Goal: Information Seeking & Learning: Learn about a topic

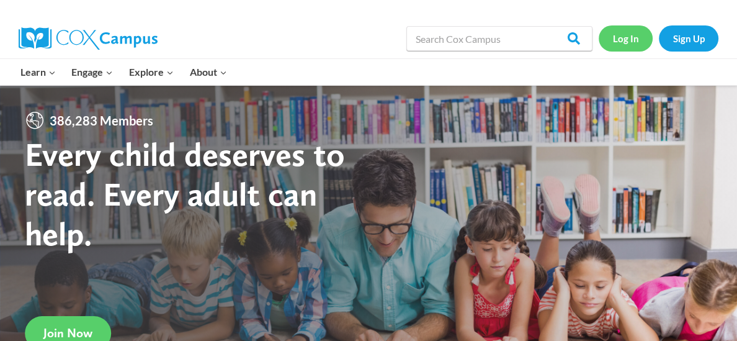
click at [631, 37] on link "Log In" at bounding box center [626, 37] width 54 height 25
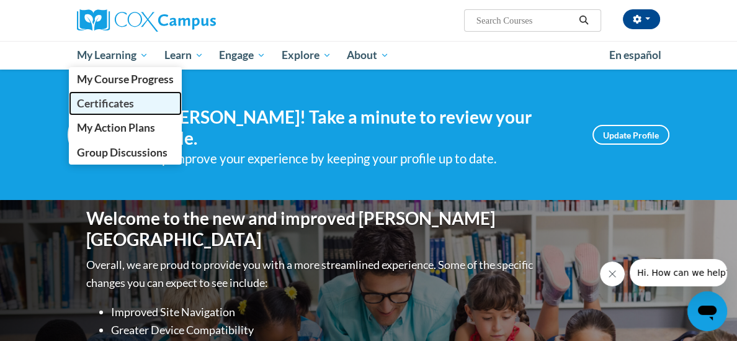
click at [106, 105] on span "Certificates" at bounding box center [105, 103] width 57 height 13
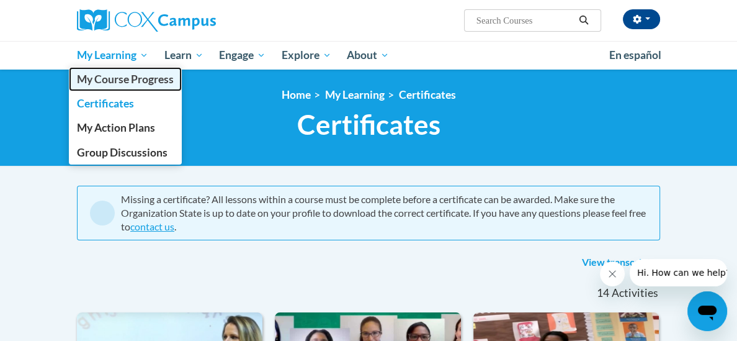
click at [106, 79] on span "My Course Progress" at bounding box center [125, 79] width 97 height 13
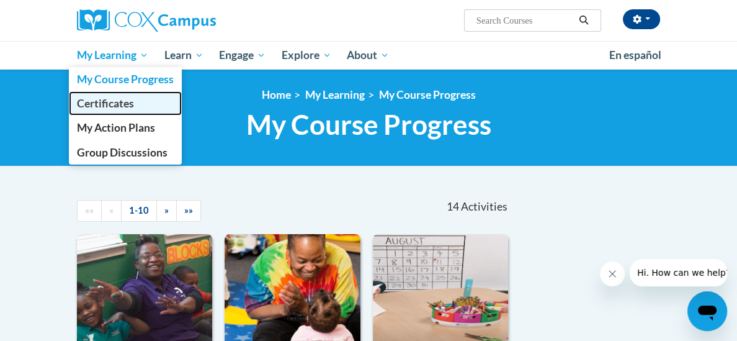
click at [97, 105] on span "Certificates" at bounding box center [105, 103] width 57 height 13
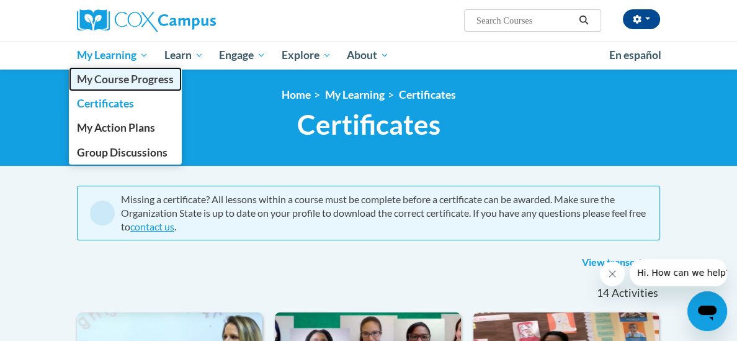
click at [126, 78] on span "My Course Progress" at bounding box center [125, 79] width 97 height 13
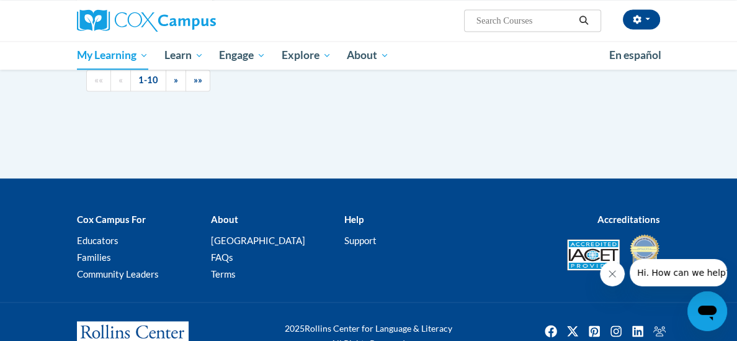
scroll to position [1639, 0]
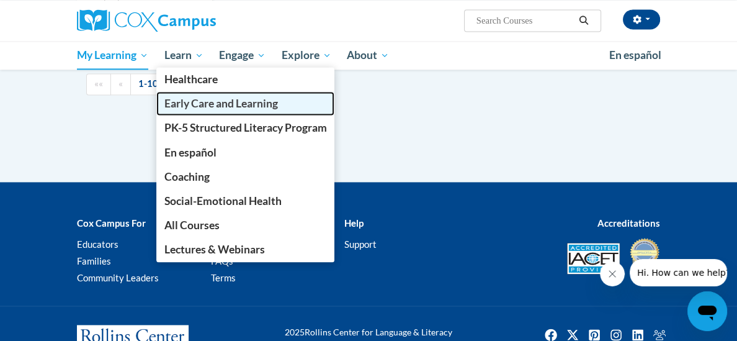
click at [191, 103] on span "Early Care and Learning" at bounding box center [221, 103] width 114 height 13
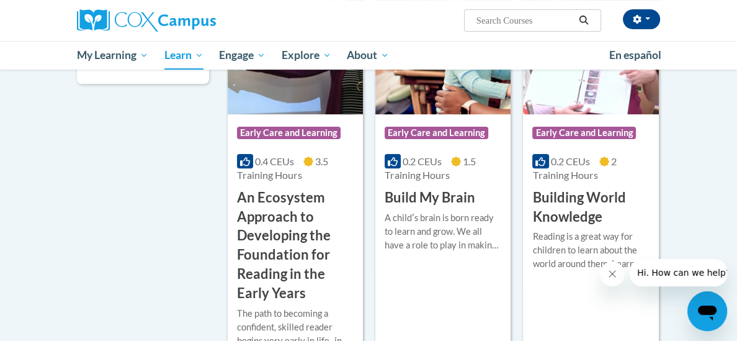
click at [414, 197] on h3 "Build My Brain" at bounding box center [430, 197] width 91 height 19
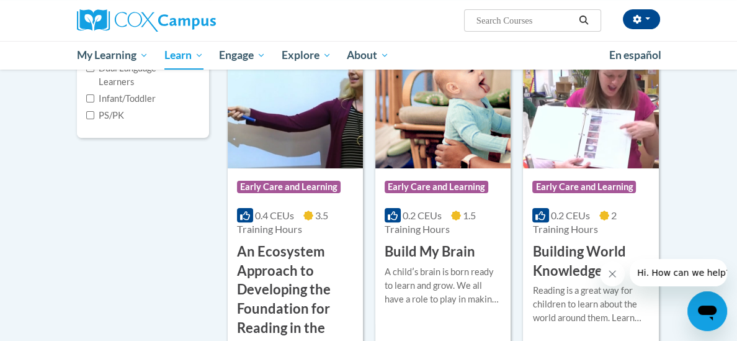
scroll to position [397, 0]
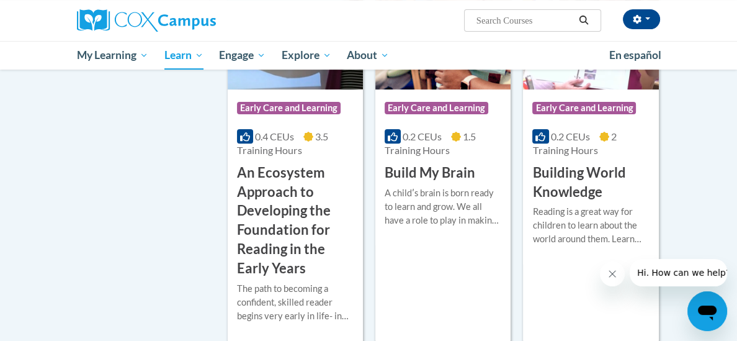
click at [269, 220] on h3 "An Ecosystem Approach to Developing the Foundation for Reading in the Early Yea…" at bounding box center [295, 220] width 117 height 115
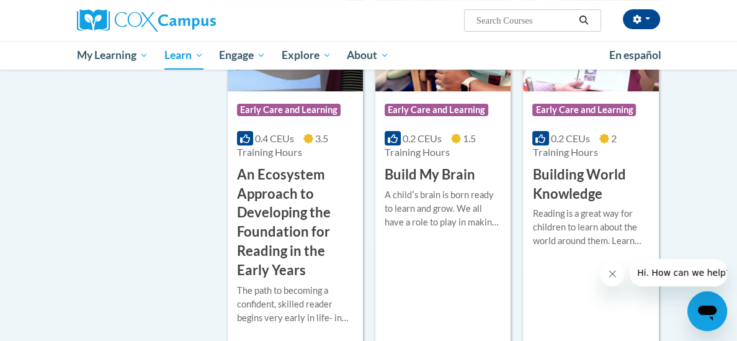
scroll to position [397, 0]
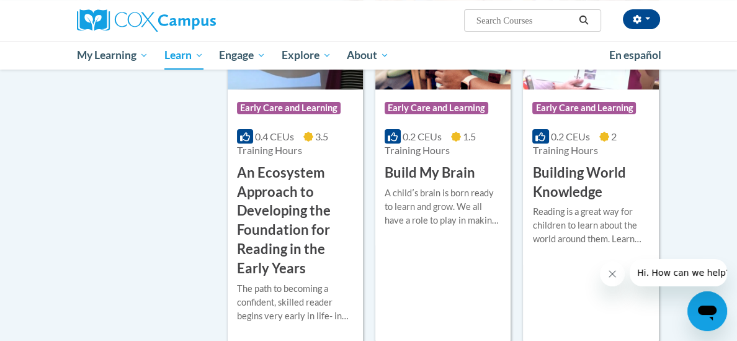
click at [582, 182] on h3 "Building World Knowledge" at bounding box center [591, 182] width 117 height 38
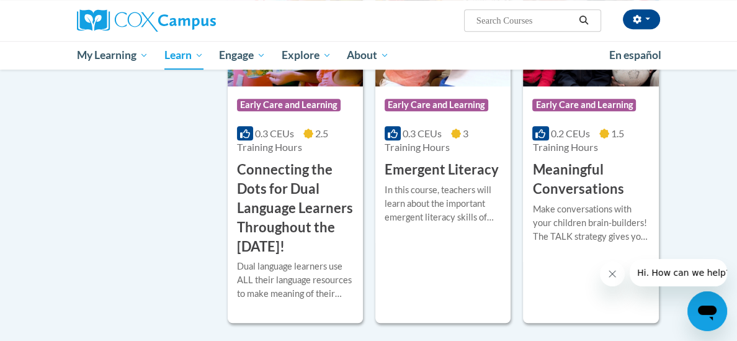
scroll to position [832, 0]
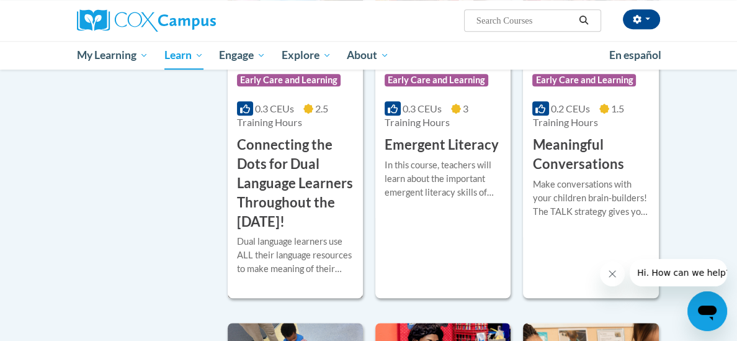
click at [290, 179] on h3 "Connecting the Dots for Dual Language Learners Throughout the [DATE]!" at bounding box center [295, 183] width 117 height 96
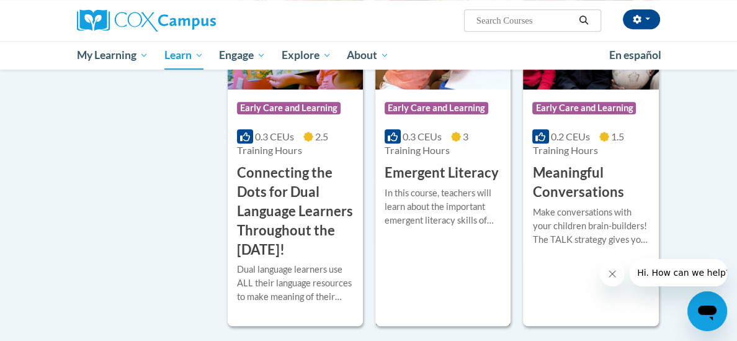
click at [446, 173] on h3 "Emergent Literacy" at bounding box center [442, 172] width 114 height 19
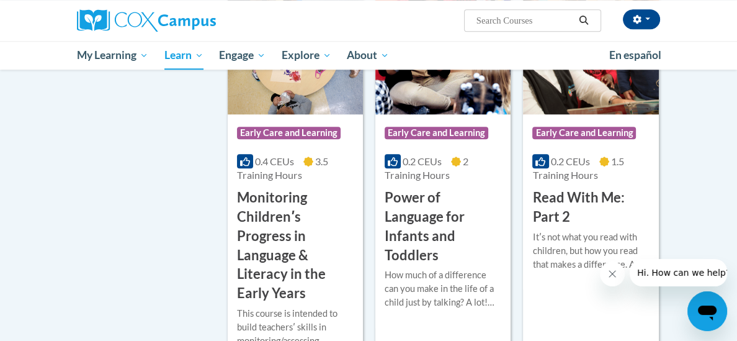
scroll to position [1192, 0]
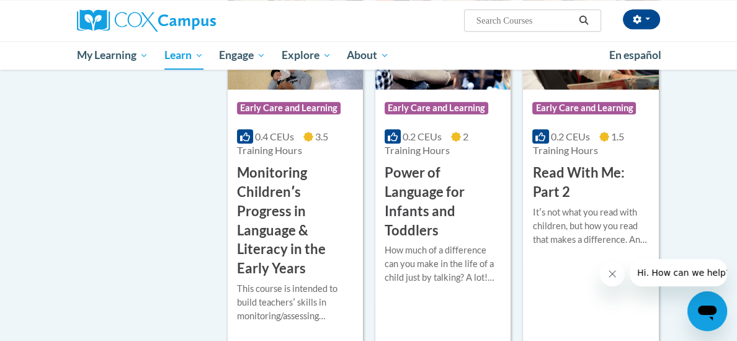
click at [424, 189] on h3 "Power of Language for Infants and Toddlers" at bounding box center [443, 201] width 117 height 76
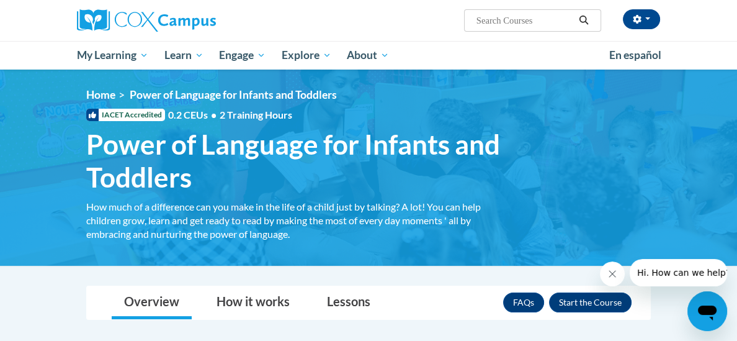
click at [4, 5] on div "Patricia Woods (America/Chicago UTC-05:00) My Profile Inbox My Transcripts Log …" at bounding box center [368, 35] width 737 height 70
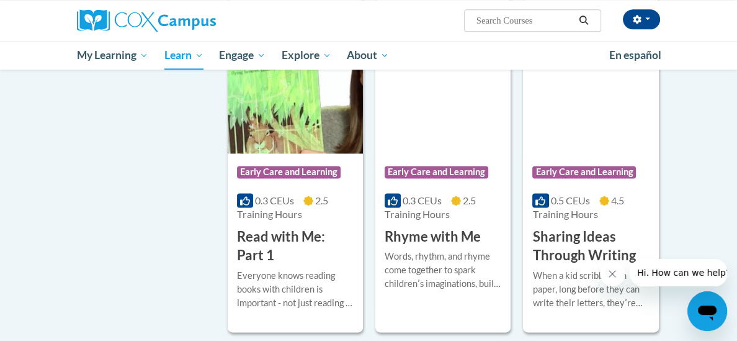
scroll to position [1560, 0]
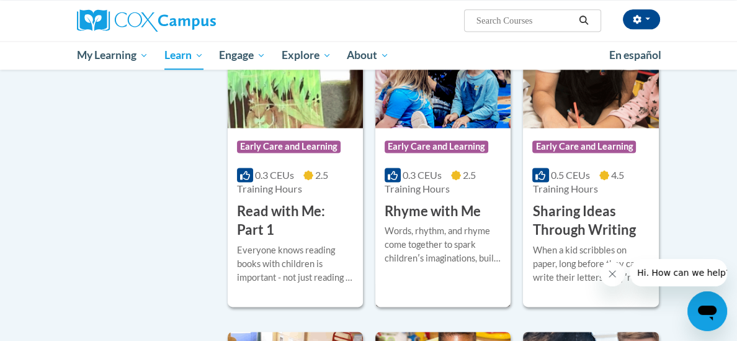
click at [439, 210] on h3 "Rhyme with Me" at bounding box center [433, 211] width 96 height 19
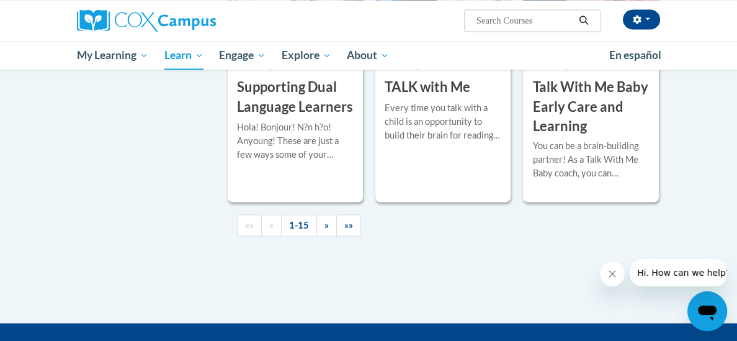
scroll to position [2032, 0]
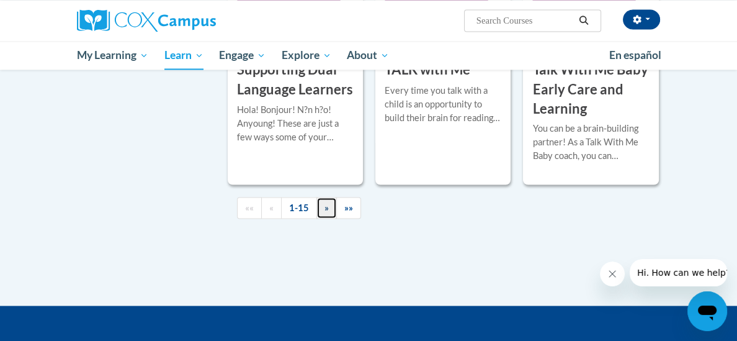
click at [327, 205] on span "»" at bounding box center [327, 207] width 4 height 11
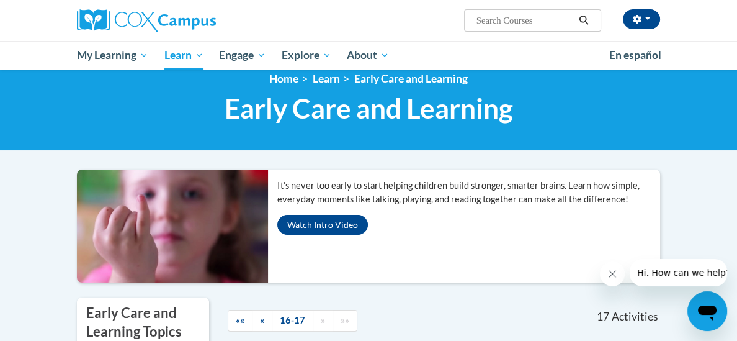
scroll to position [0, 0]
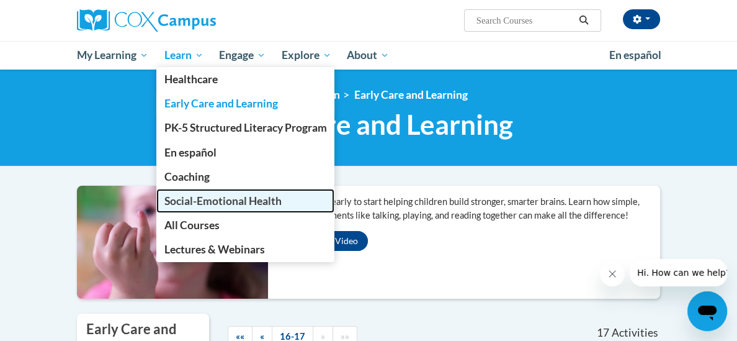
click at [185, 206] on span "Social-Emotional Health" at bounding box center [222, 200] width 117 height 13
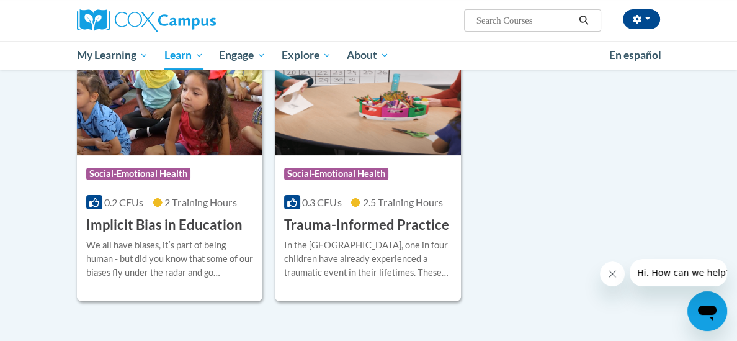
scroll to position [199, 0]
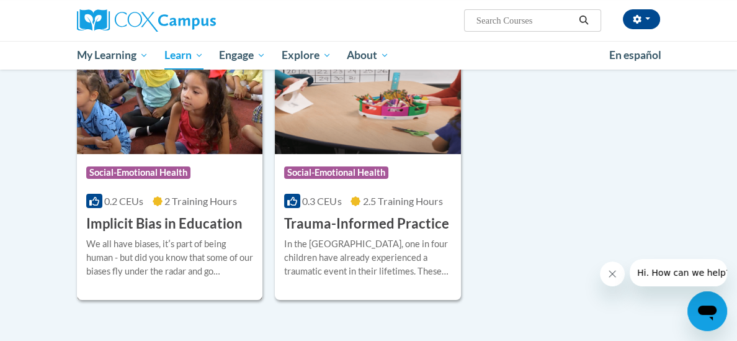
click at [160, 223] on h3 "Implicit Bias in Education" at bounding box center [164, 223] width 156 height 19
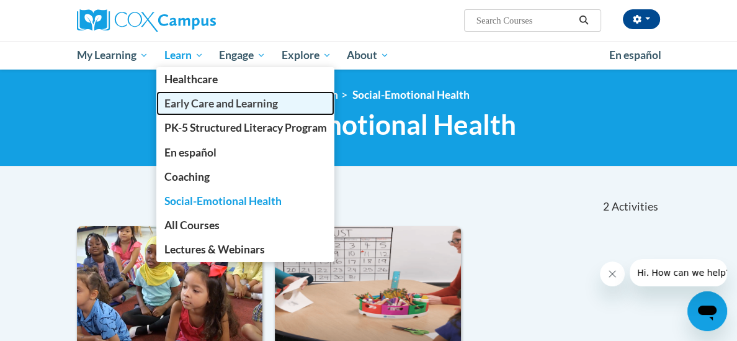
click at [189, 106] on span "Early Care and Learning" at bounding box center [221, 103] width 114 height 13
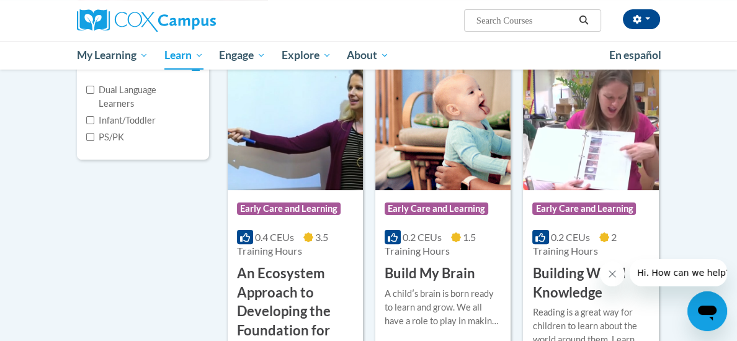
scroll to position [298, 0]
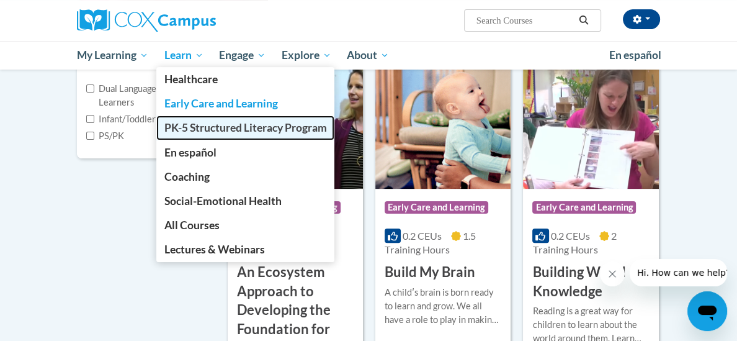
click at [176, 131] on span "PK-5 Structured Literacy Program" at bounding box center [245, 127] width 163 height 13
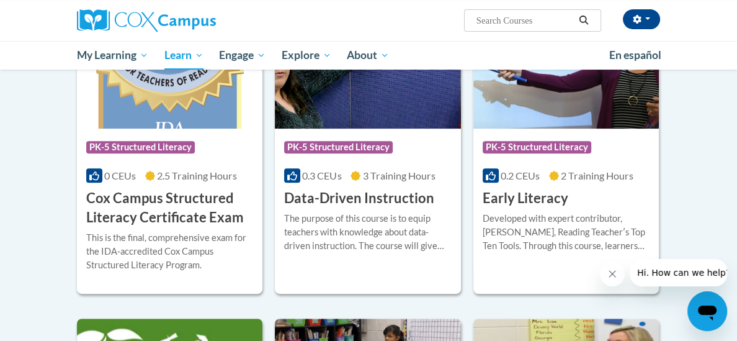
scroll to position [497, 0]
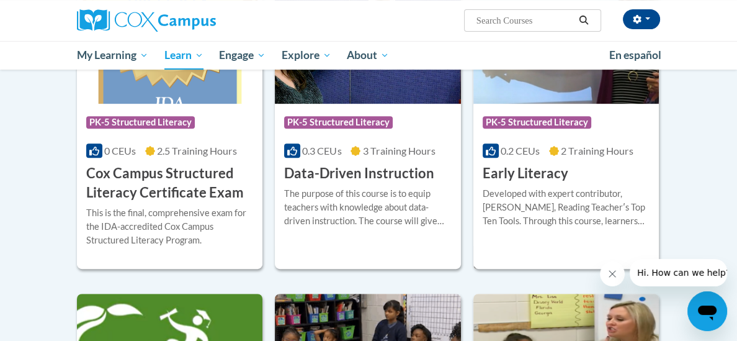
click at [533, 172] on h3 "Early Literacy" at bounding box center [526, 173] width 86 height 19
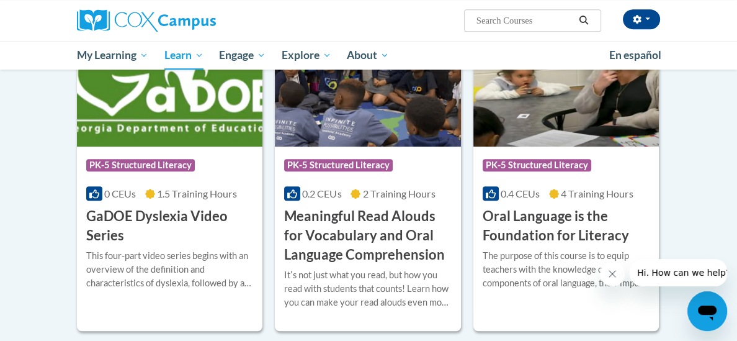
scroll to position [789, 0]
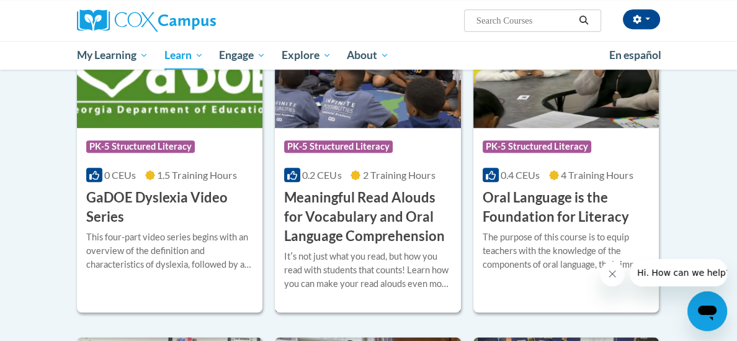
click at [376, 209] on h3 "Meaningful Read Alouds for Vocabulary and Oral Language Comprehension" at bounding box center [367, 216] width 167 height 57
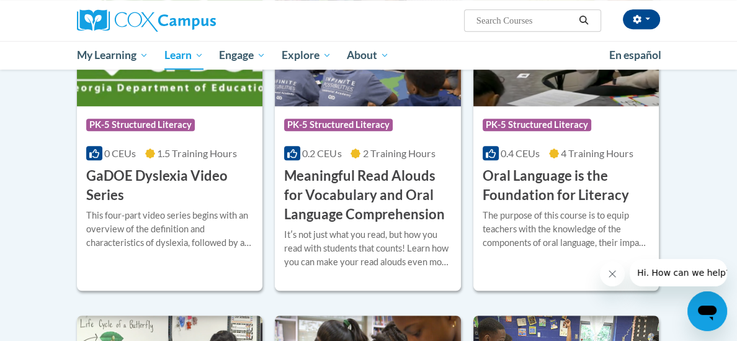
scroll to position [814, 0]
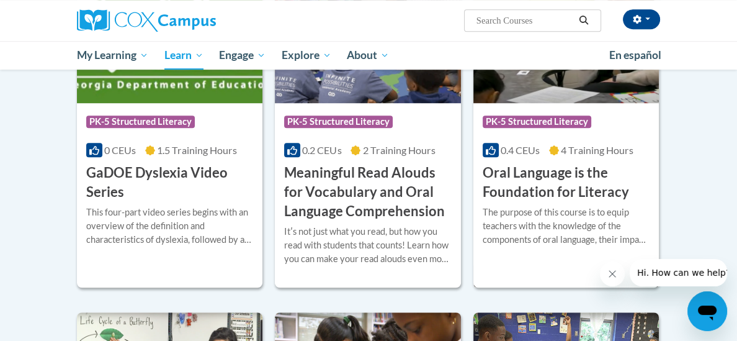
click at [526, 181] on h3 "Oral Language is the Foundation for Literacy" at bounding box center [566, 182] width 167 height 38
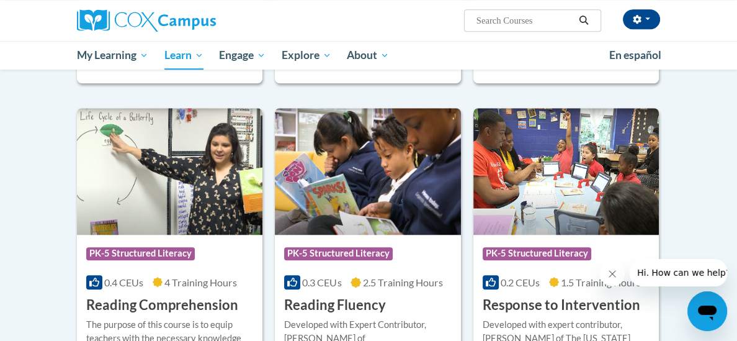
scroll to position [1112, 0]
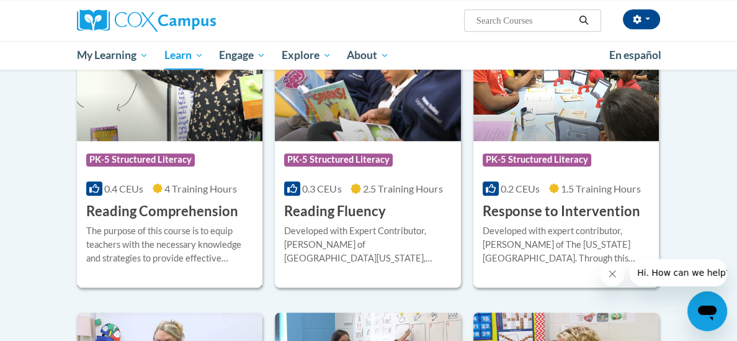
click at [173, 209] on h3 "Reading Comprehension" at bounding box center [162, 211] width 152 height 19
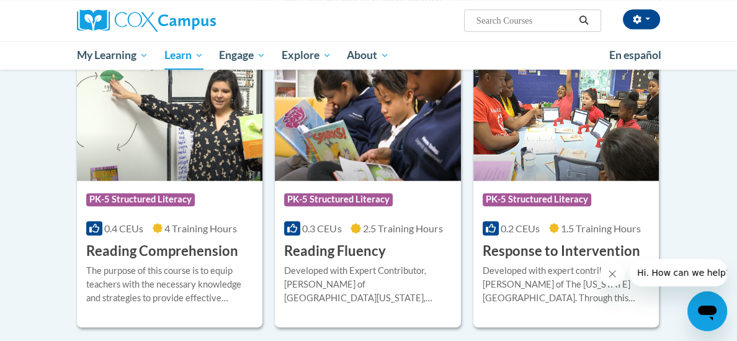
scroll to position [1167, 0]
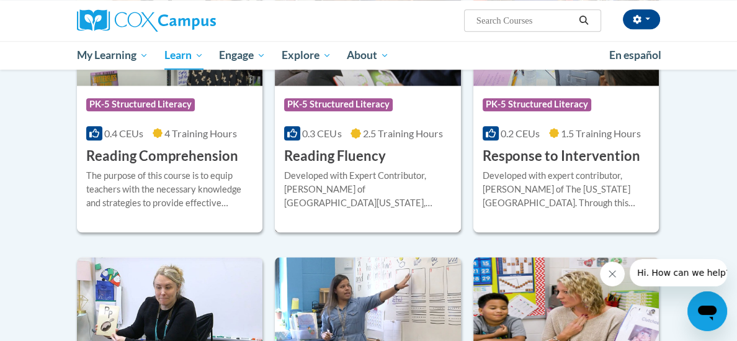
click at [353, 155] on h3 "Reading Fluency" at bounding box center [335, 155] width 102 height 19
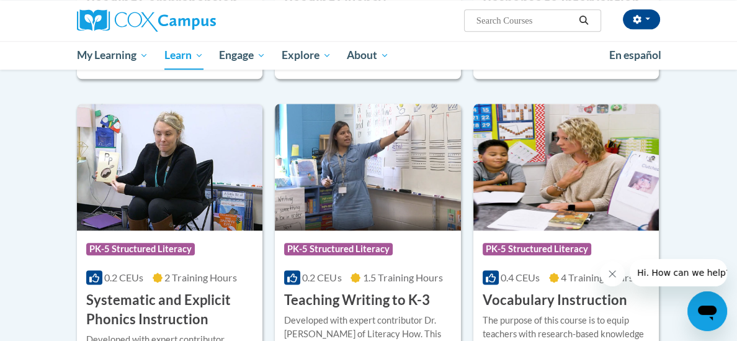
scroll to position [1390, 0]
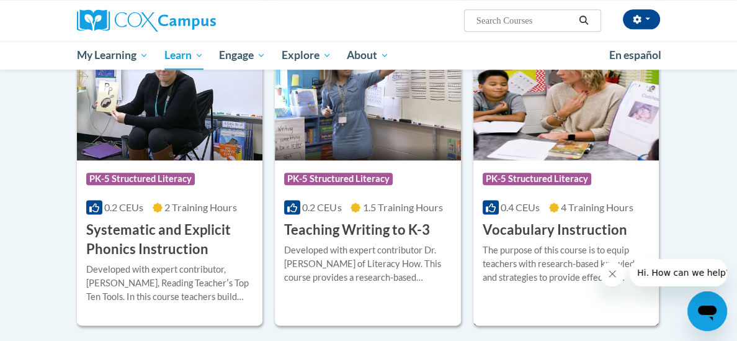
click at [536, 230] on h3 "Vocabulary Instruction" at bounding box center [555, 229] width 145 height 19
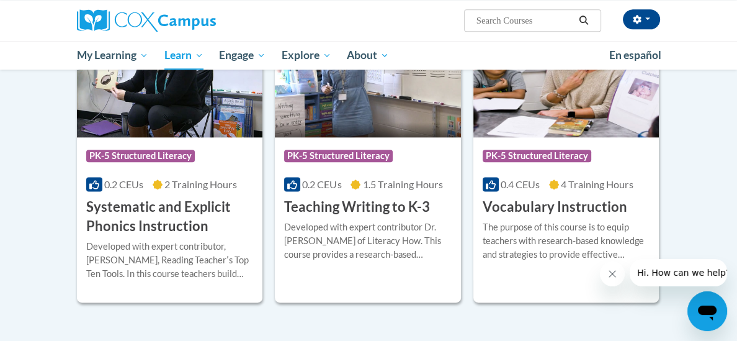
scroll to position [1440, 0]
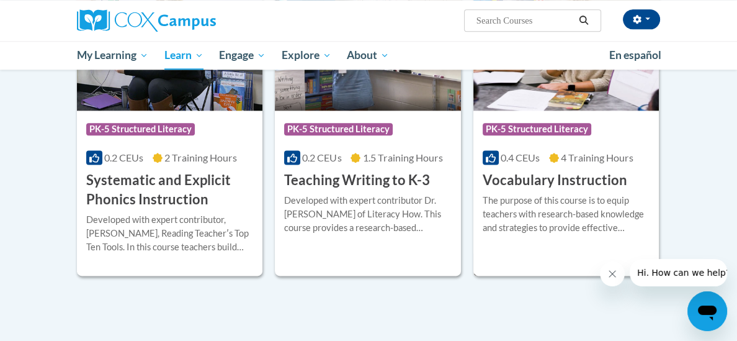
click at [551, 179] on h3 "Vocabulary Instruction" at bounding box center [555, 180] width 145 height 19
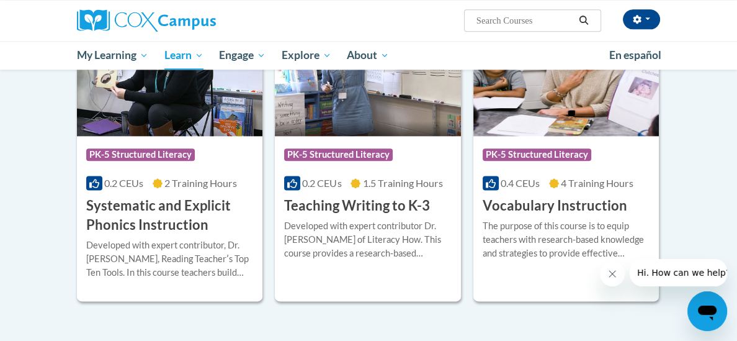
scroll to position [1390, 0]
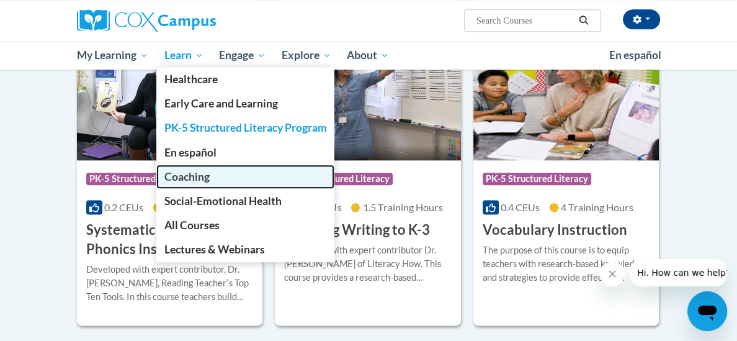
click at [195, 175] on span "Coaching" at bounding box center [186, 176] width 45 height 13
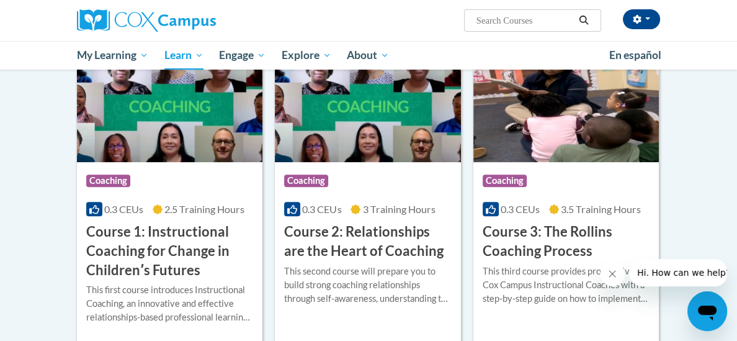
scroll to position [422, 0]
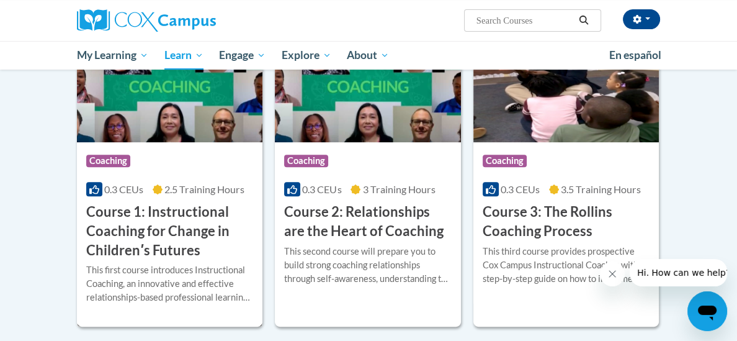
click at [168, 216] on h3 "Course 1: Instructional Coaching for Change in Childrenʹs Futures" at bounding box center [169, 230] width 167 height 57
click at [377, 225] on h3 "Course 2: Relationships are the Heart of Coaching" at bounding box center [367, 221] width 167 height 38
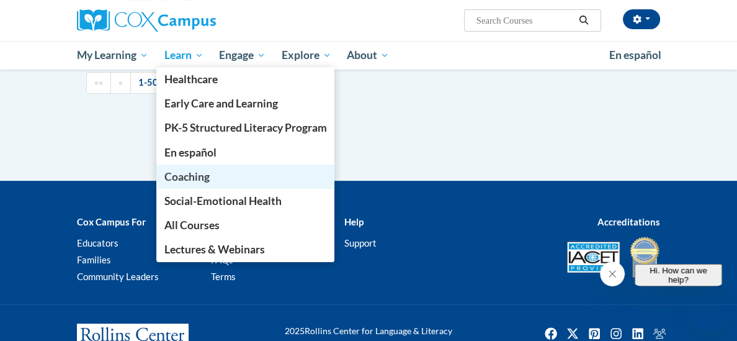
click at [184, 184] on link "Coaching" at bounding box center [245, 176] width 179 height 24
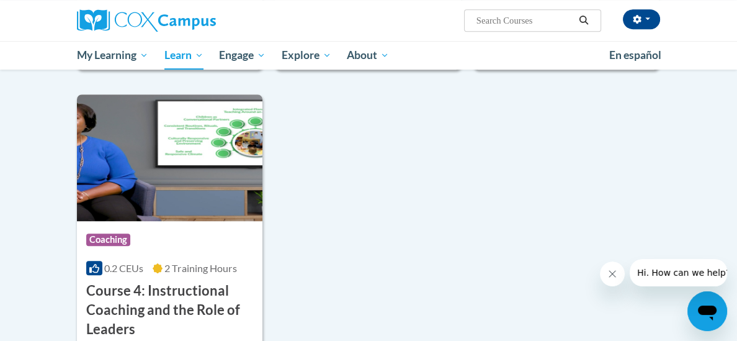
scroll to position [720, 0]
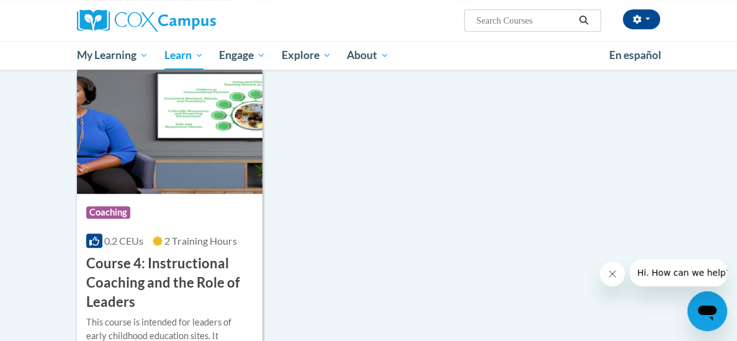
click at [151, 265] on h3 "Course 4: Instructional Coaching and the Role of Leaders" at bounding box center [169, 282] width 167 height 57
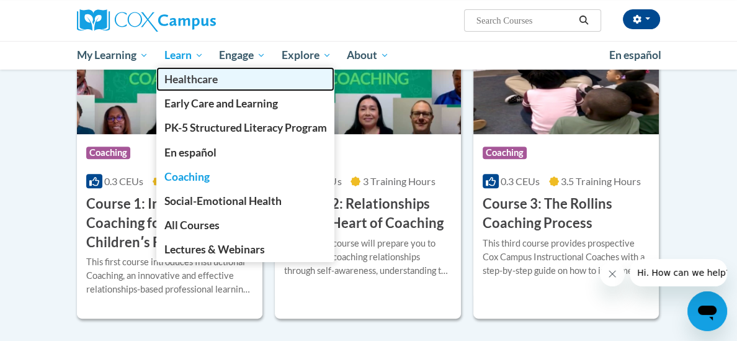
click at [192, 83] on span "Healthcare" at bounding box center [190, 79] width 53 height 13
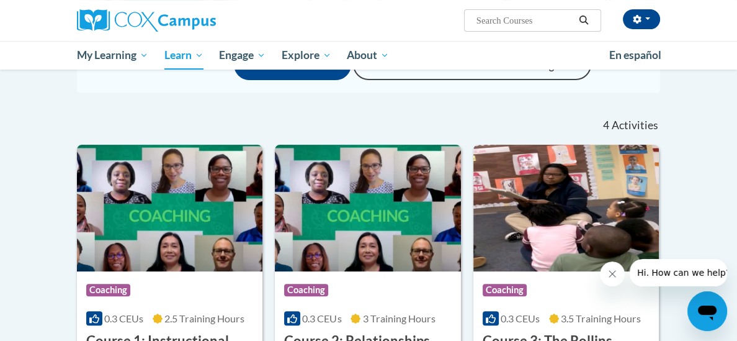
scroll to position [256, 0]
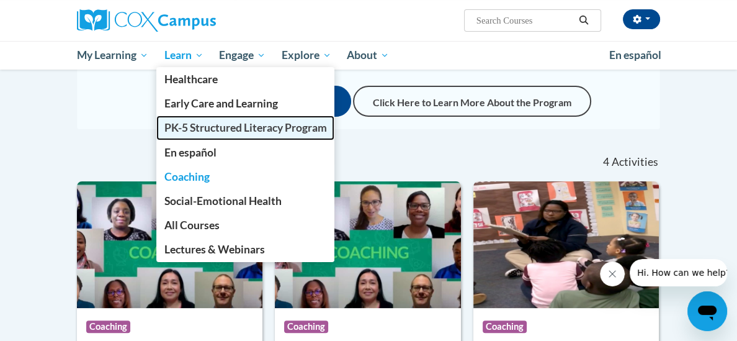
click at [178, 125] on span "PK-5 Structured Literacy Program" at bounding box center [245, 127] width 163 height 13
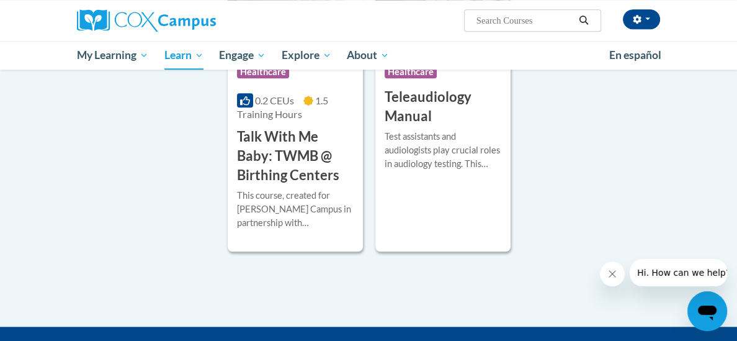
scroll to position [1117, 0]
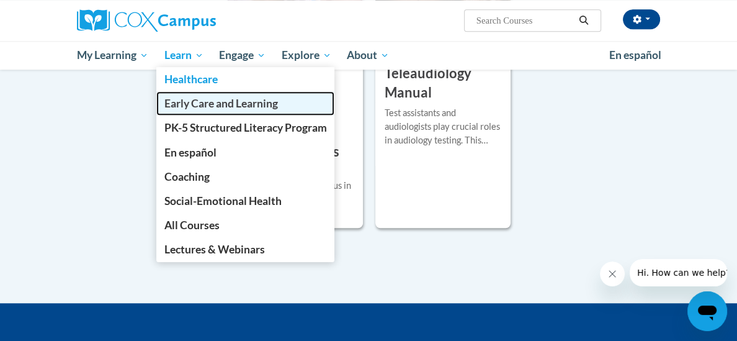
click at [181, 101] on span "Early Care and Learning" at bounding box center [221, 103] width 114 height 13
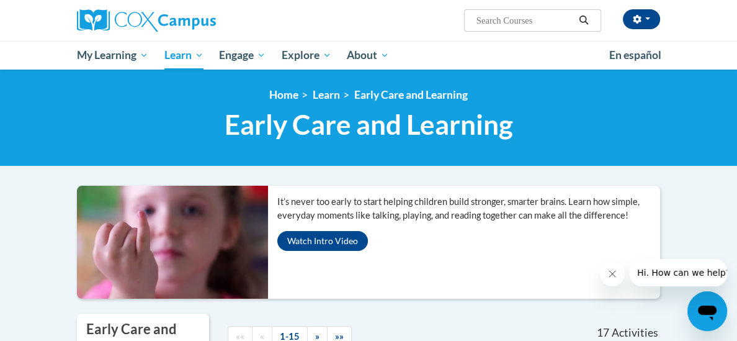
click at [709, 137] on div "<en>Home</en><fr>Accueil</fr><de>Zuhause</de><it>Casa</it><es>Casa</es><pt>Casa…" at bounding box center [368, 118] width 737 height 97
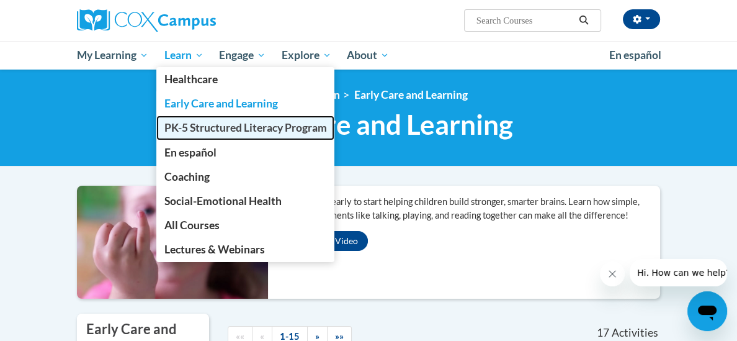
click at [195, 127] on span "PK-5 Structured Literacy Program" at bounding box center [245, 127] width 163 height 13
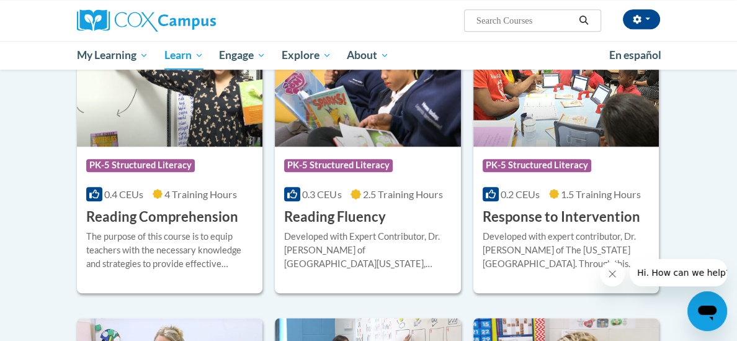
scroll to position [1167, 0]
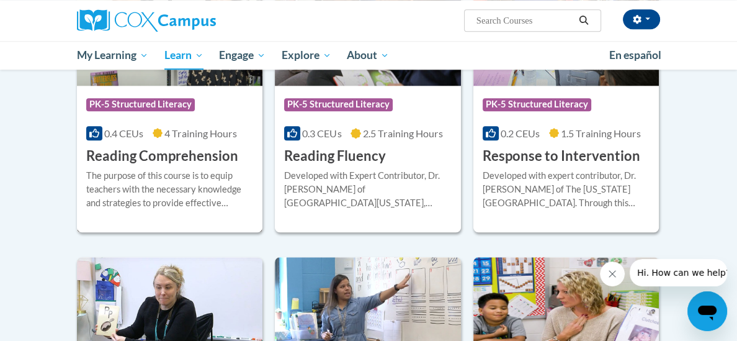
click at [156, 155] on h3 "Reading Comprehension" at bounding box center [162, 155] width 152 height 19
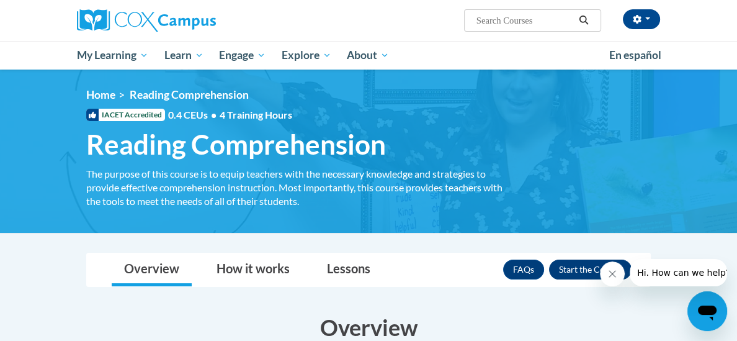
click at [603, 271] on button "Close message from company" at bounding box center [612, 273] width 25 height 25
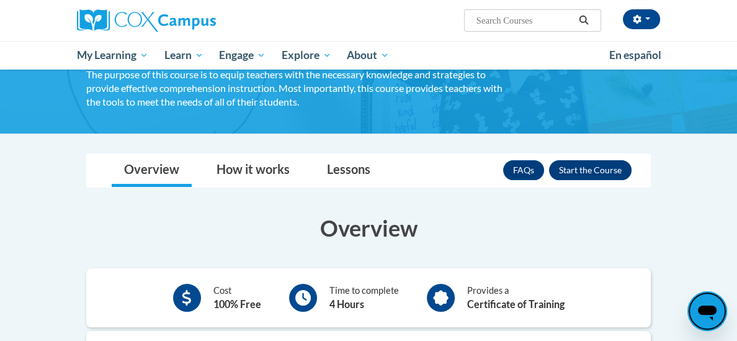
scroll to position [99, 0]
click at [604, 168] on button "Enroll" at bounding box center [590, 170] width 83 height 20
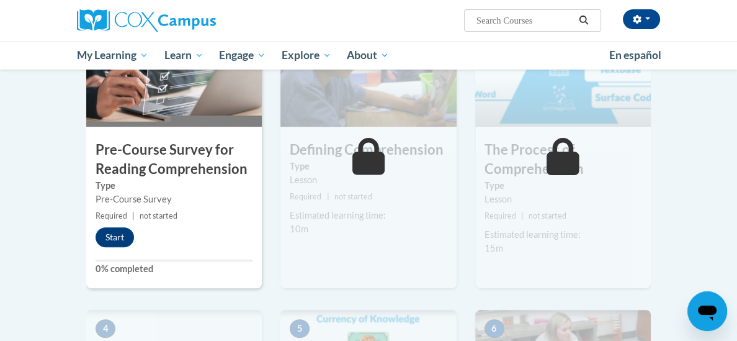
scroll to position [323, 0]
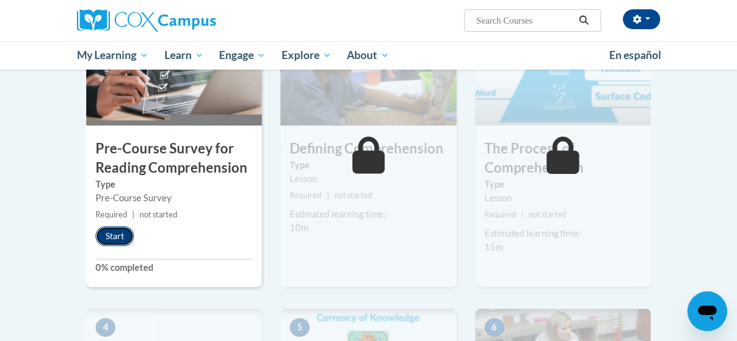
click at [118, 236] on button "Start" at bounding box center [115, 236] width 38 height 20
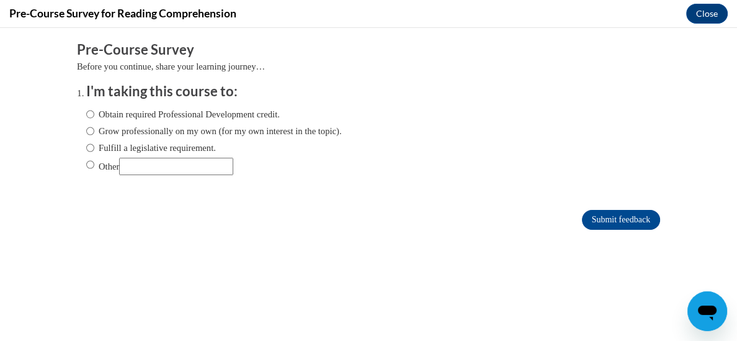
scroll to position [0, 0]
click at [92, 115] on input "Obtain required Professional Development credit." at bounding box center [90, 114] width 8 height 14
radio input "true"
click at [608, 225] on input "Submit feedback" at bounding box center [621, 220] width 78 height 20
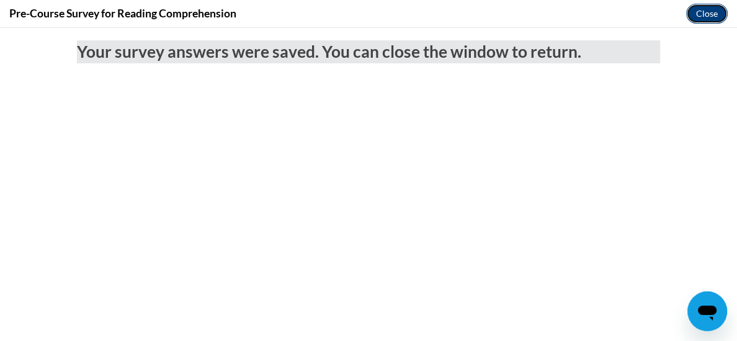
click at [709, 15] on button "Close" at bounding box center [707, 14] width 42 height 20
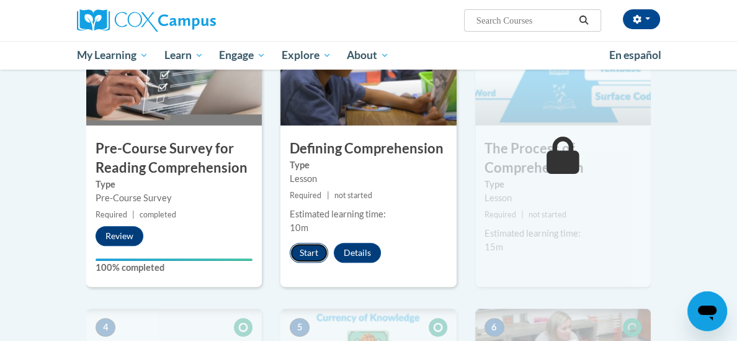
click at [305, 253] on button "Start" at bounding box center [309, 253] width 38 height 20
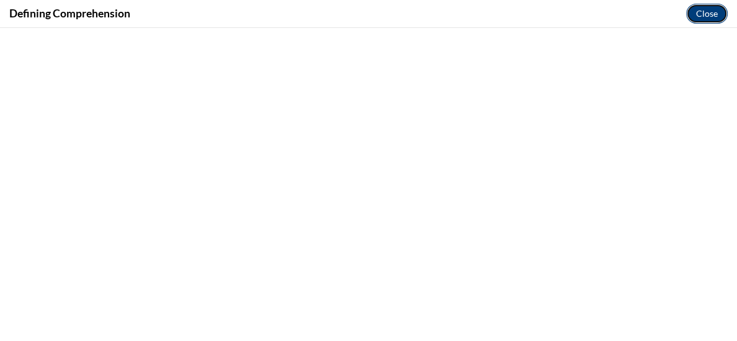
click at [711, 10] on button "Close" at bounding box center [707, 14] width 42 height 20
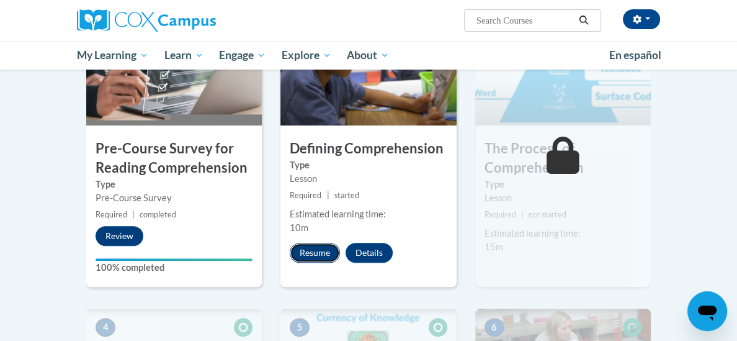
click at [317, 253] on button "Resume" at bounding box center [315, 253] width 50 height 20
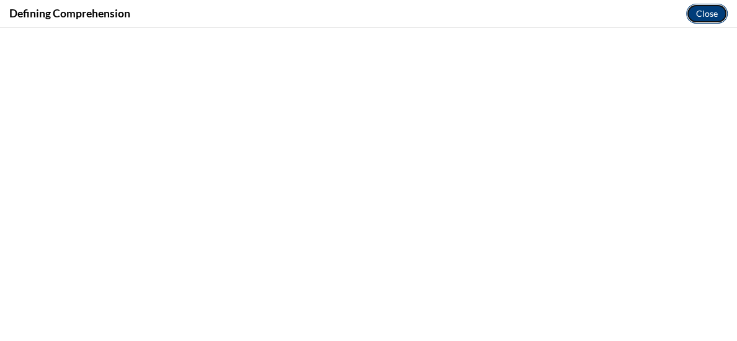
click at [704, 14] on button "Close" at bounding box center [707, 14] width 42 height 20
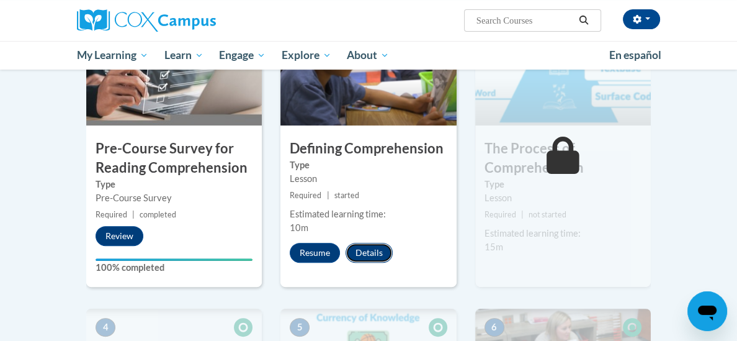
click at [373, 253] on button "Details" at bounding box center [369, 253] width 47 height 20
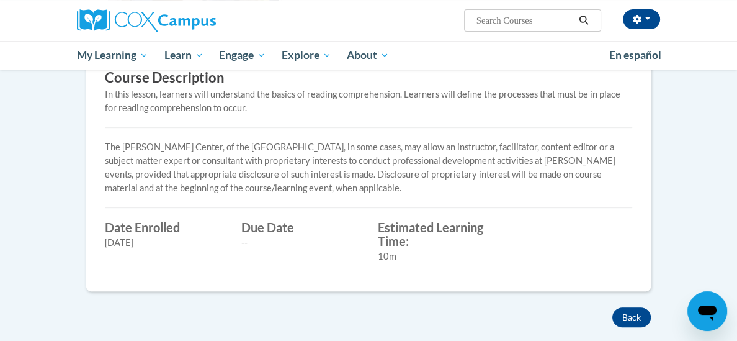
scroll to position [397, 0]
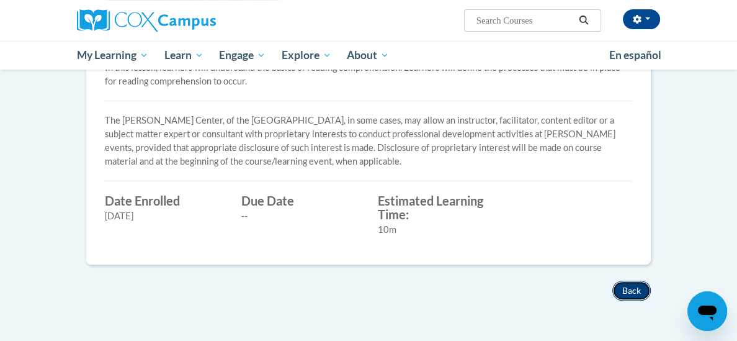
click at [630, 287] on button "Back" at bounding box center [632, 291] width 38 height 20
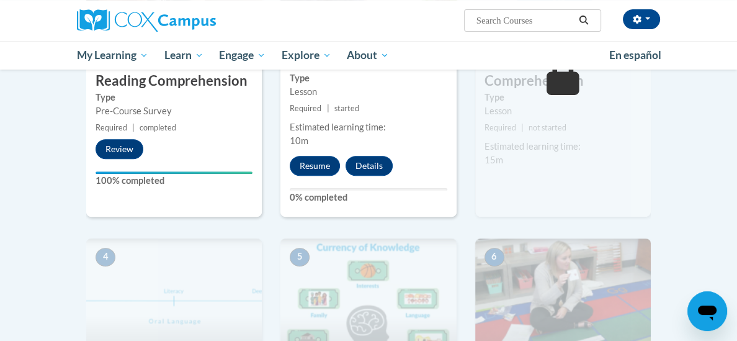
scroll to position [422, 0]
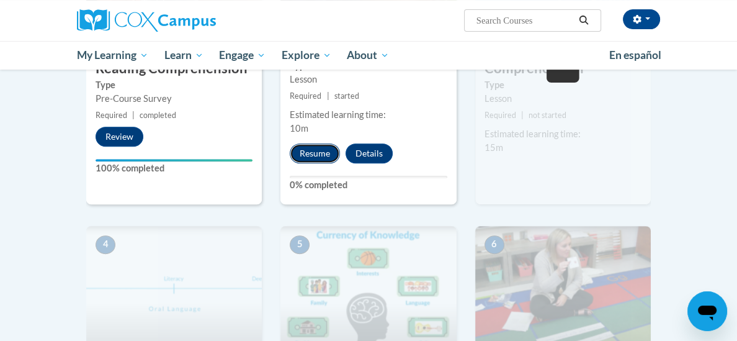
click at [308, 153] on button "Resume" at bounding box center [315, 153] width 50 height 20
click at [309, 157] on button "Resume" at bounding box center [315, 153] width 50 height 20
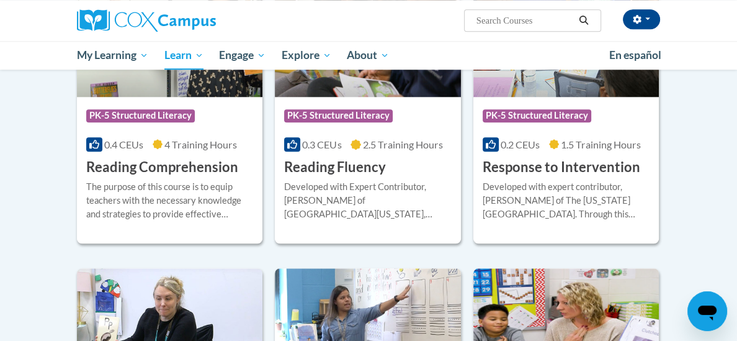
scroll to position [1192, 0]
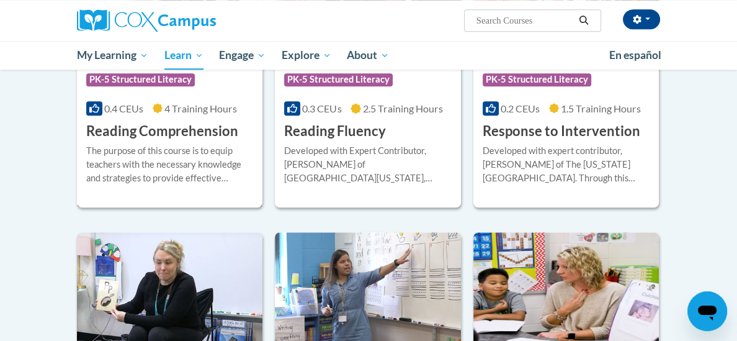
click h3 "Reading Comprehension"
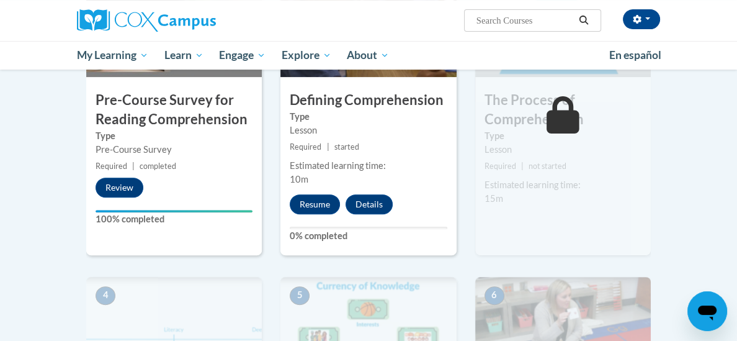
scroll to position [372, 0]
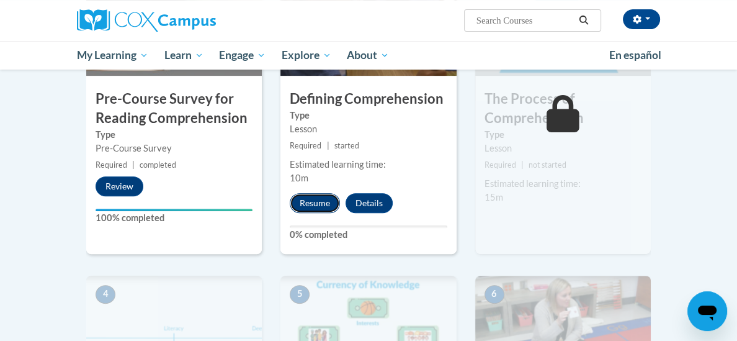
click at [303, 204] on button "Resume" at bounding box center [315, 203] width 50 height 20
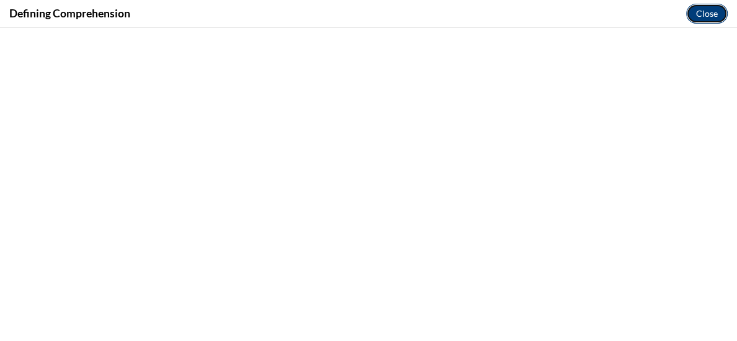
click at [700, 11] on button "Close" at bounding box center [707, 14] width 42 height 20
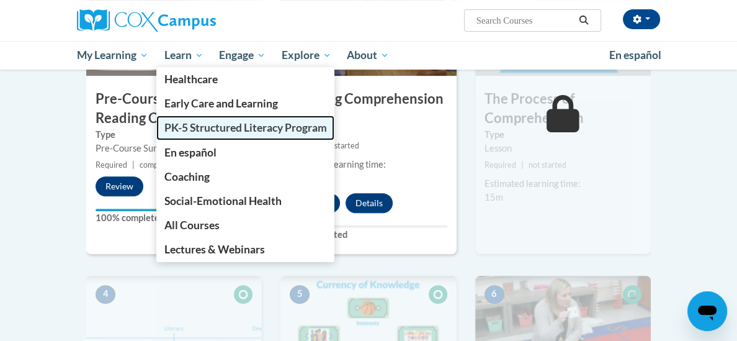
click at [215, 128] on span "PK-5 Structured Literacy Program" at bounding box center [245, 127] width 163 height 13
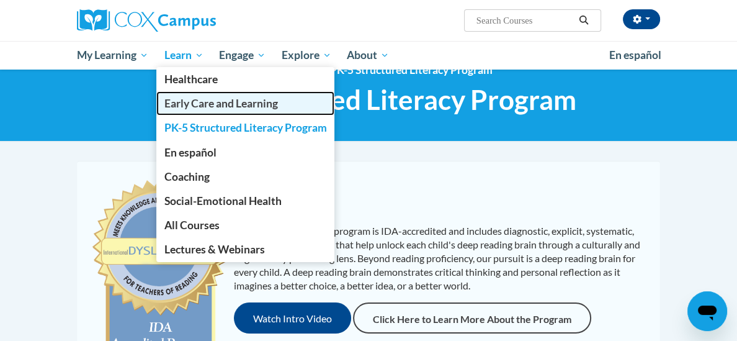
click at [178, 101] on span "Early Care and Learning" at bounding box center [221, 103] width 114 height 13
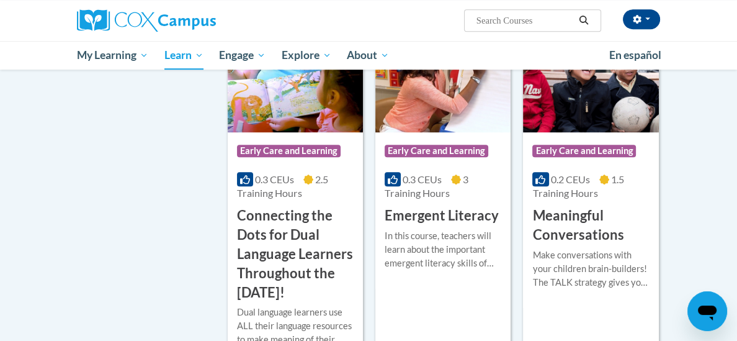
scroll to position [770, 0]
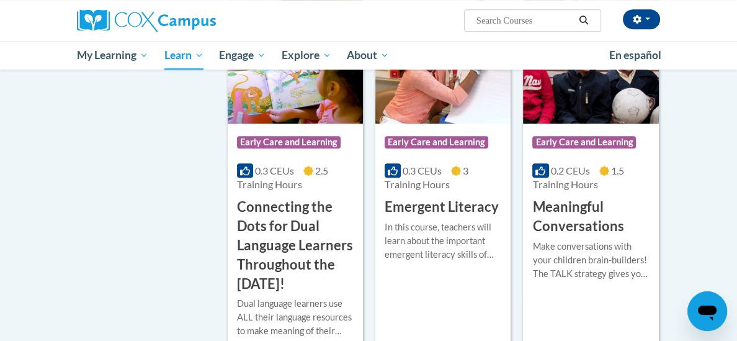
click at [436, 145] on span "Early Care and Learning" at bounding box center [437, 142] width 104 height 12
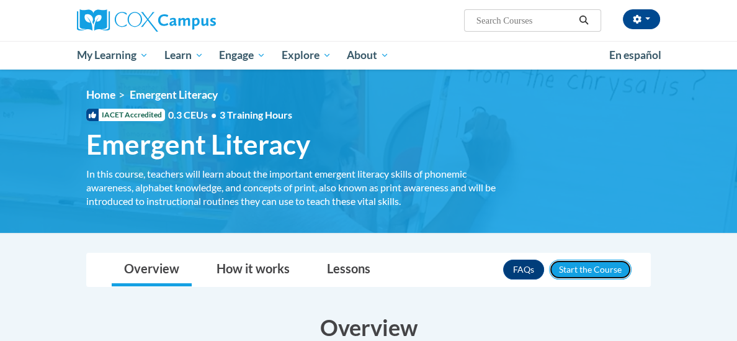
click at [584, 271] on button "Enroll" at bounding box center [590, 269] width 83 height 20
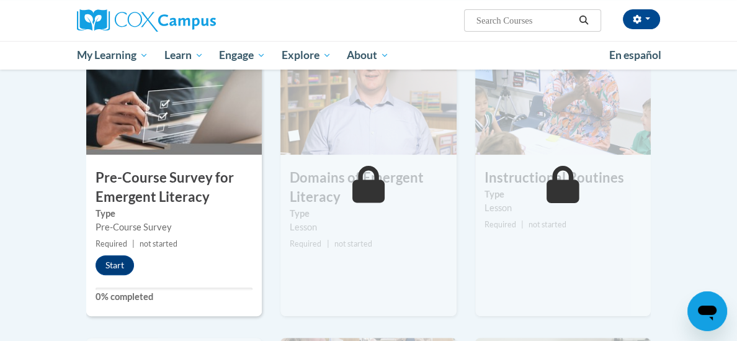
scroll to position [318, 0]
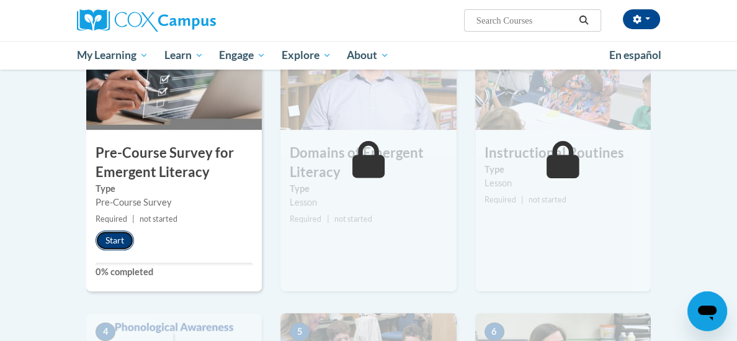
click at [128, 240] on button "Start" at bounding box center [115, 240] width 38 height 20
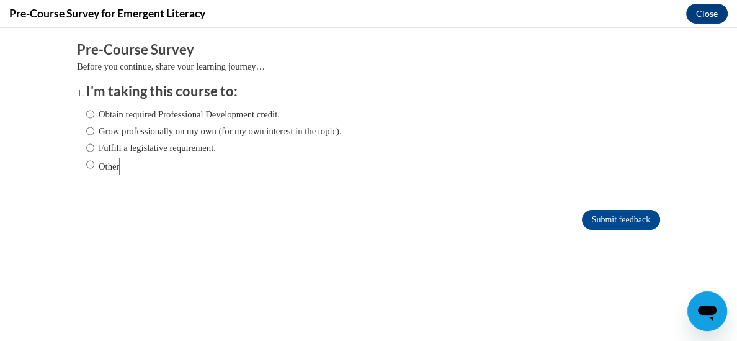
scroll to position [0, 0]
click at [90, 111] on input "Obtain required Professional Development credit." at bounding box center [90, 114] width 8 height 14
radio input "true"
click at [90, 130] on input "Grow professionally on my own (for my own interest in the topic)." at bounding box center [90, 131] width 8 height 14
radio input "true"
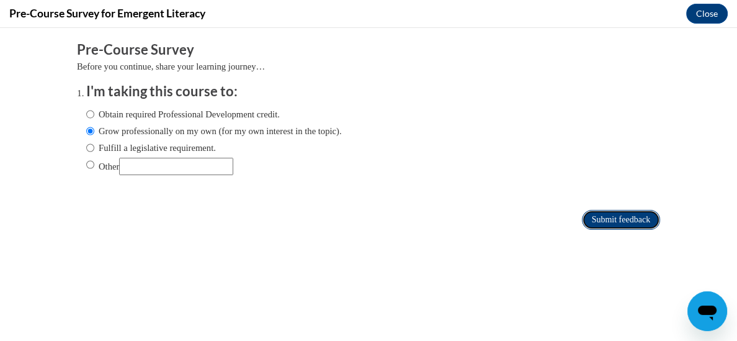
click at [634, 220] on input "Submit feedback" at bounding box center [621, 220] width 78 height 20
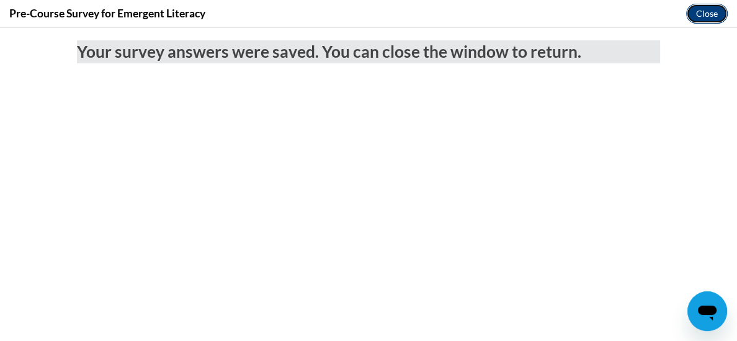
click at [701, 16] on button "Close" at bounding box center [707, 14] width 42 height 20
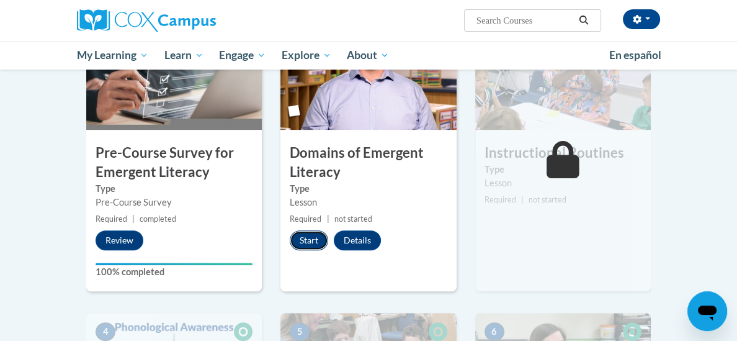
click at [309, 243] on button "Start" at bounding box center [309, 240] width 38 height 20
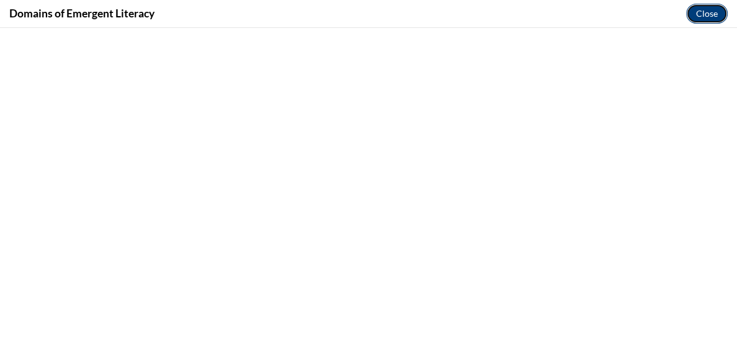
click at [707, 15] on button "Close" at bounding box center [707, 14] width 42 height 20
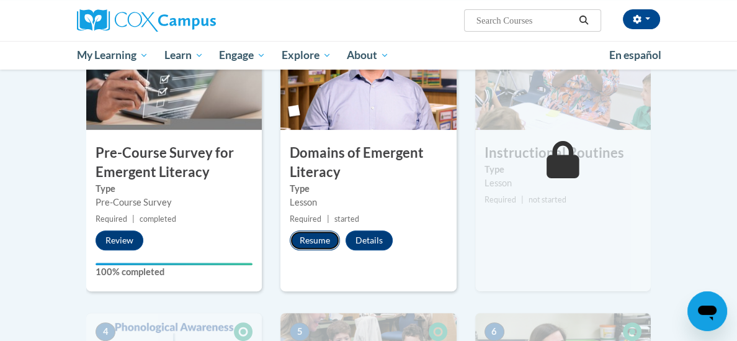
click at [313, 242] on button "Resume" at bounding box center [315, 240] width 50 height 20
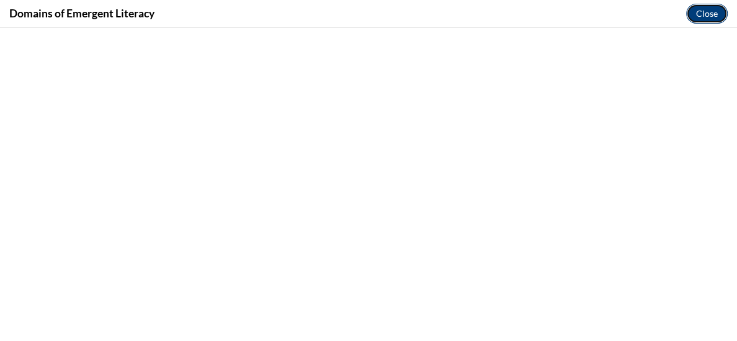
click at [707, 14] on button "Close" at bounding box center [707, 14] width 42 height 20
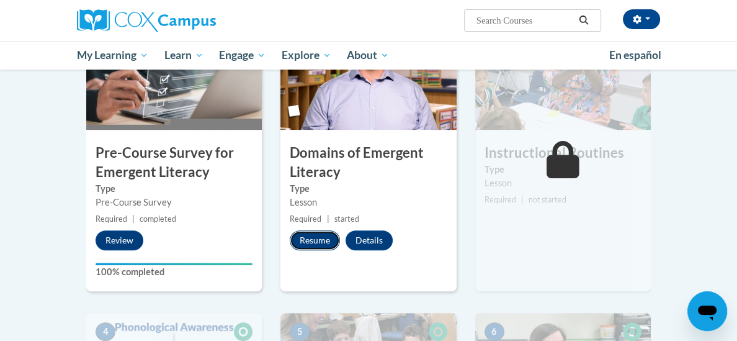
click at [313, 238] on button "Resume" at bounding box center [315, 240] width 50 height 20
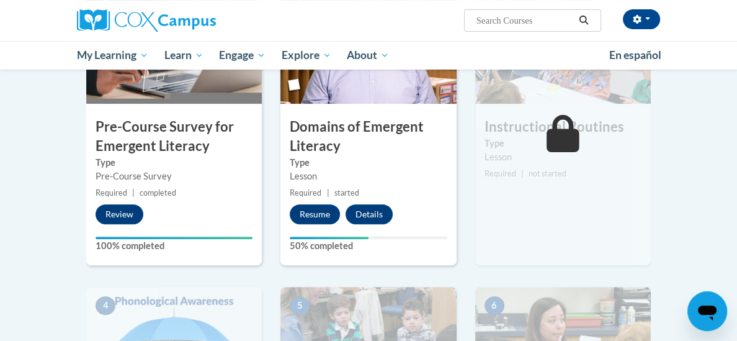
scroll to position [348, 0]
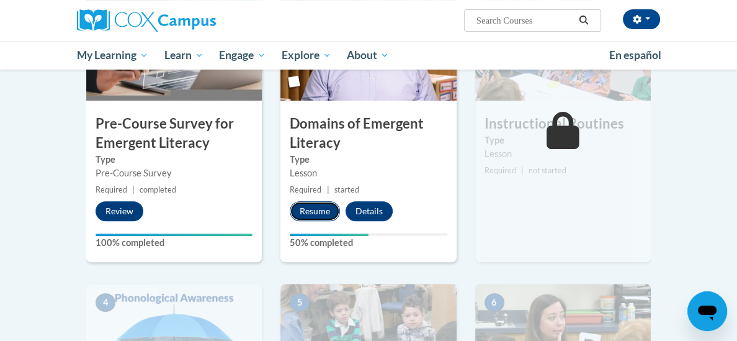
click at [307, 215] on button "Resume" at bounding box center [315, 211] width 50 height 20
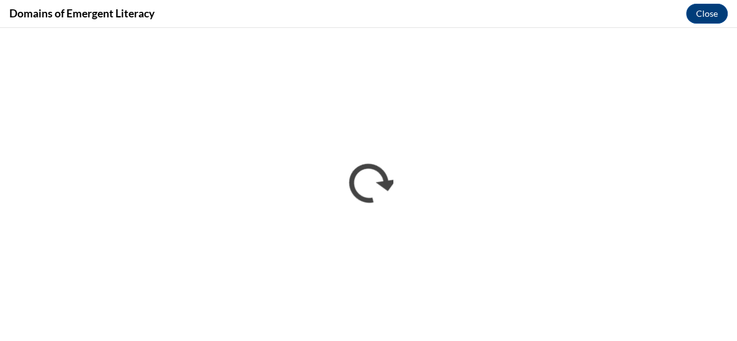
scroll to position [0, 0]
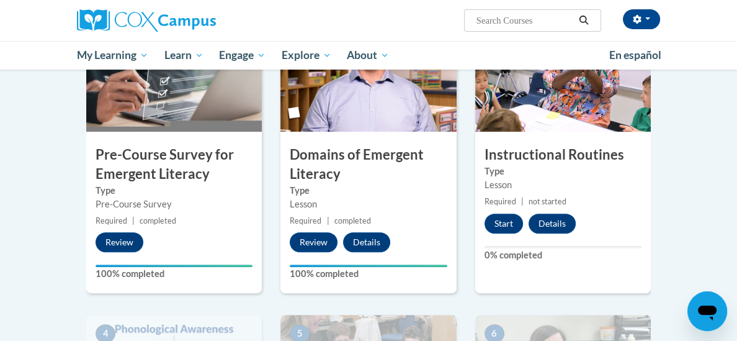
scroll to position [321, 0]
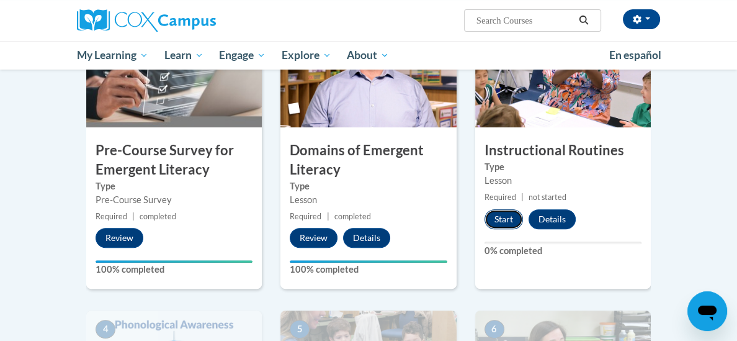
click at [506, 217] on button "Start" at bounding box center [504, 219] width 38 height 20
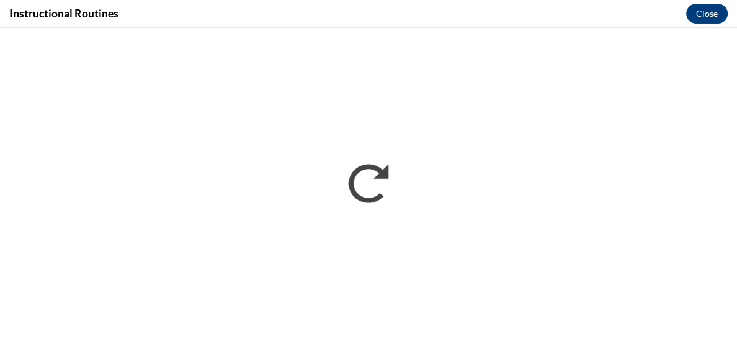
scroll to position [0, 0]
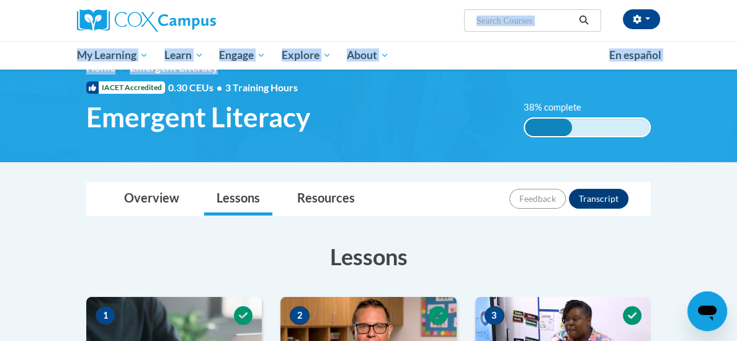
drag, startPoint x: 0, startPoint y: 0, endPoint x: 735, endPoint y: 69, distance: 738.1
click at [735, 69] on html "[PERSON_NAME] ([GEOGRAPHIC_DATA]/[GEOGRAPHIC_DATA] UTC-05:00) My Profile Inbox …" at bounding box center [368, 143] width 737 height 341
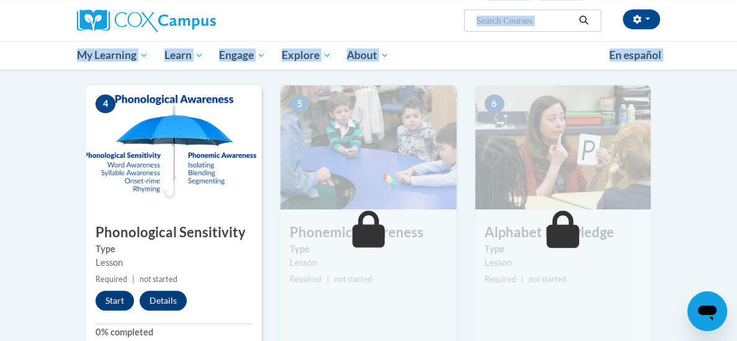
scroll to position [550, 0]
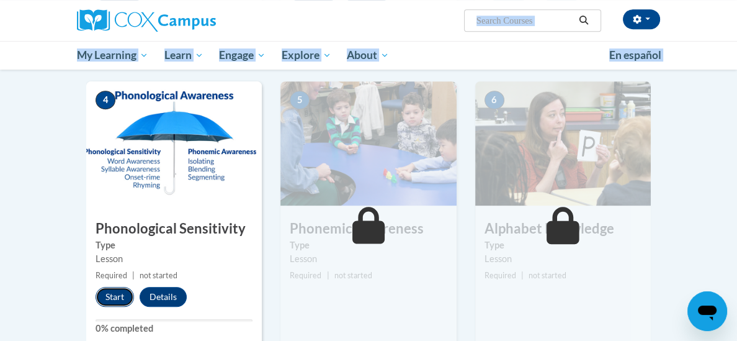
click at [105, 294] on button "Start" at bounding box center [115, 297] width 38 height 20
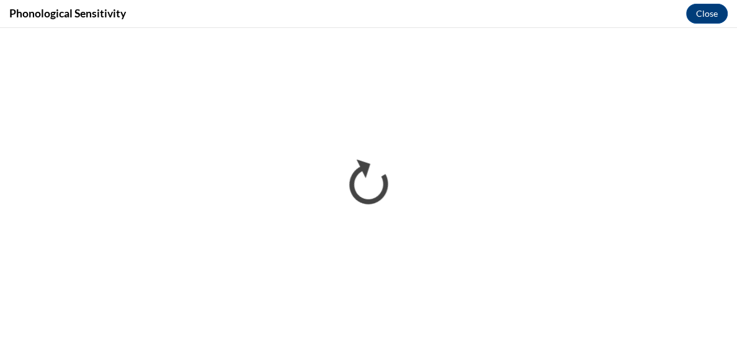
scroll to position [0, 0]
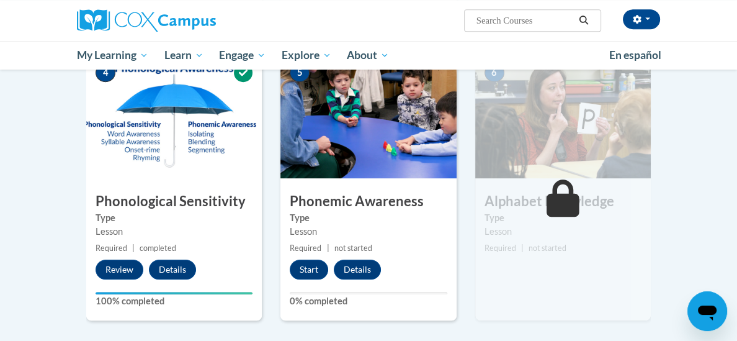
scroll to position [598, 0]
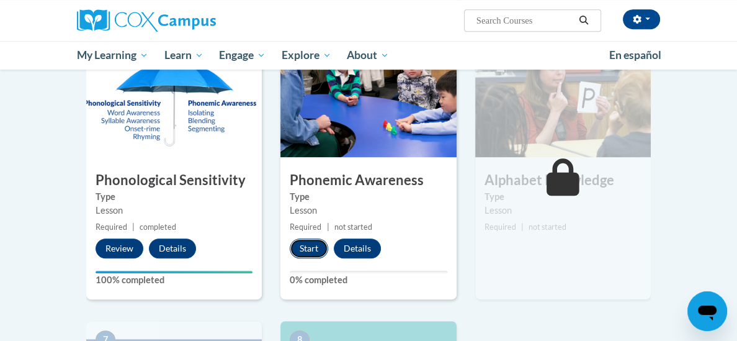
click at [310, 251] on button "Start" at bounding box center [309, 248] width 38 height 20
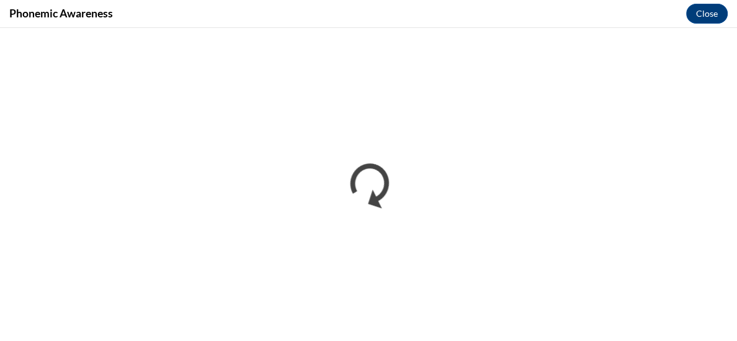
scroll to position [0, 0]
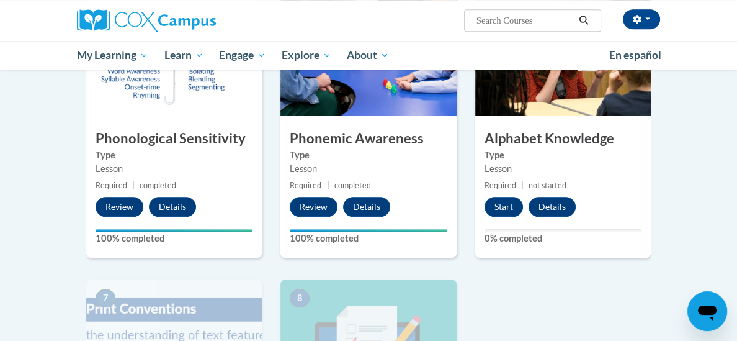
scroll to position [637, 0]
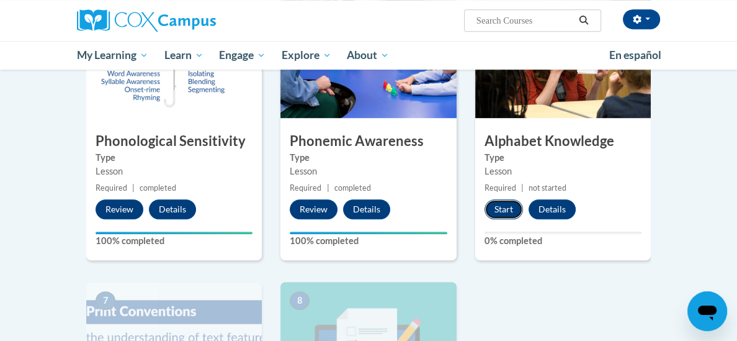
click at [504, 211] on button "Start" at bounding box center [504, 209] width 38 height 20
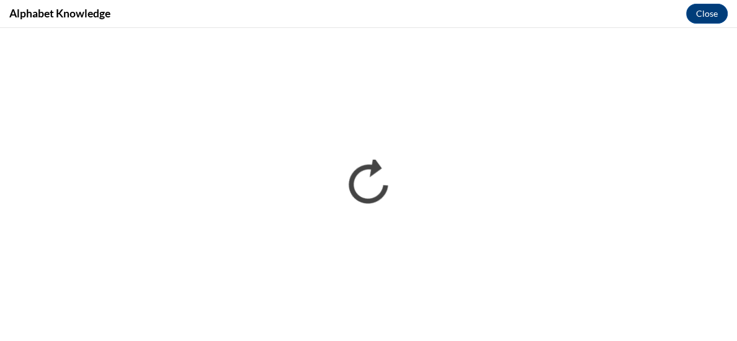
scroll to position [0, 0]
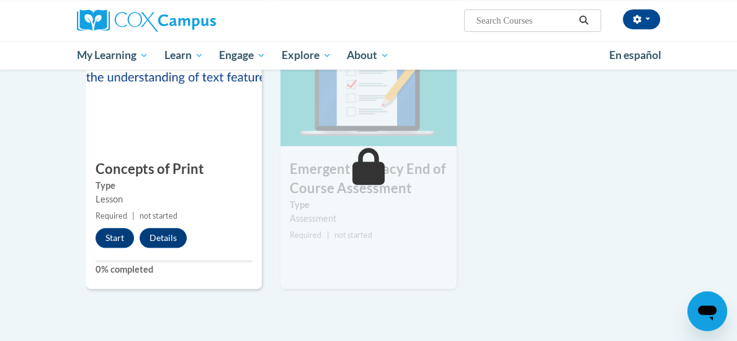
scroll to position [900, 0]
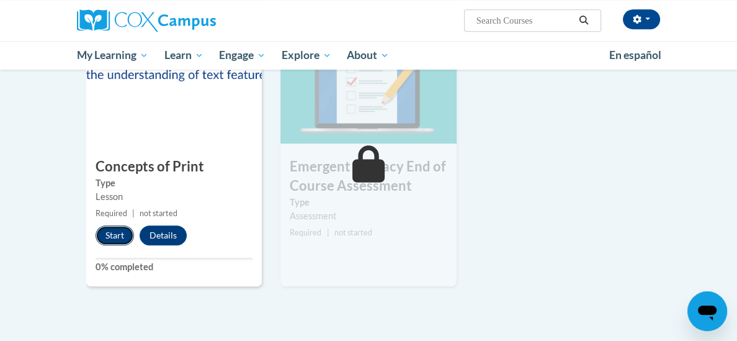
click at [110, 233] on button "Start" at bounding box center [115, 235] width 38 height 20
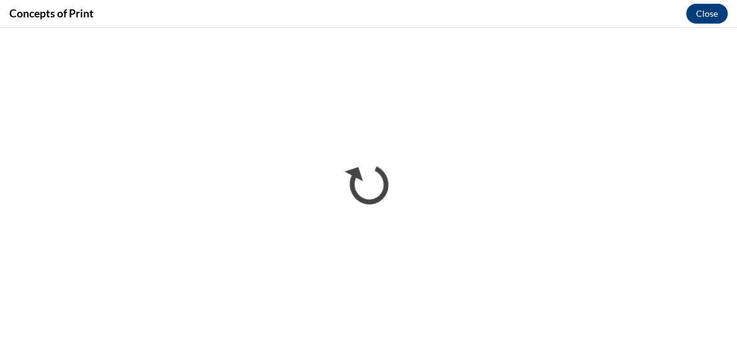
scroll to position [0, 0]
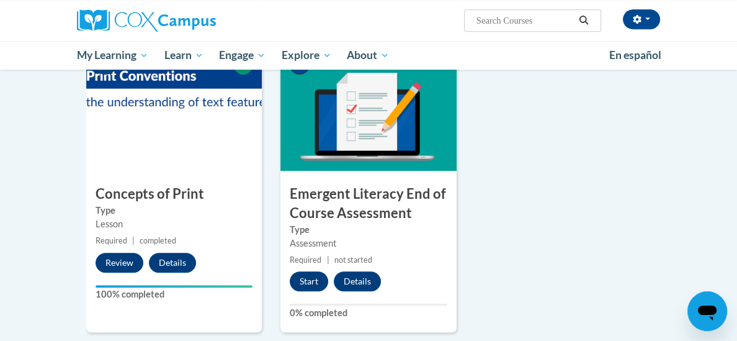
scroll to position [899, 0]
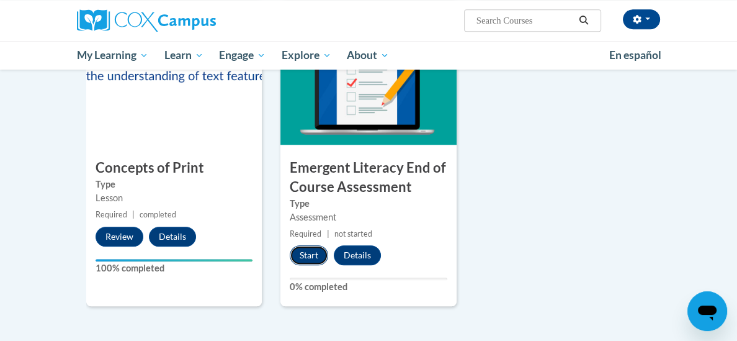
click at [302, 258] on button "Start" at bounding box center [309, 255] width 38 height 20
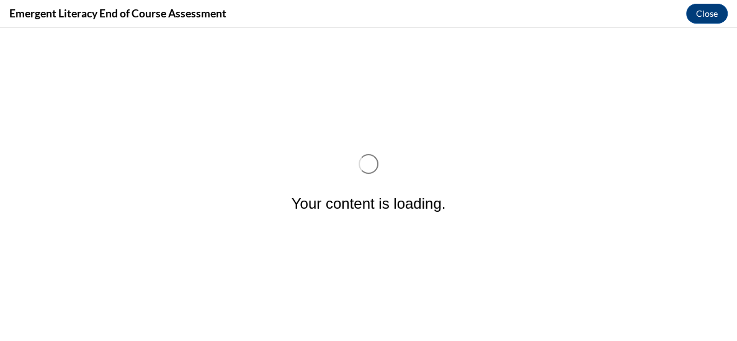
scroll to position [0, 0]
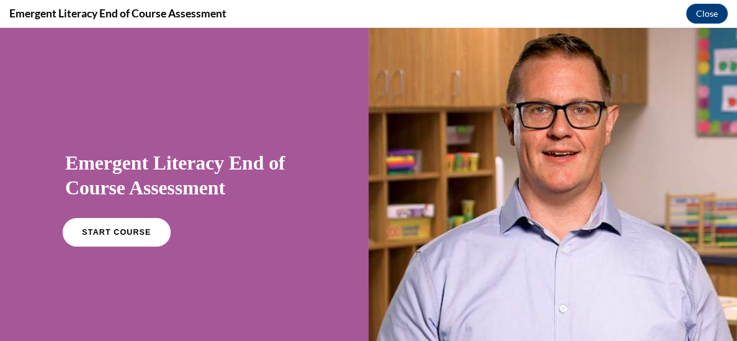
click at [97, 236] on link "START COURSE" at bounding box center [117, 232] width 108 height 29
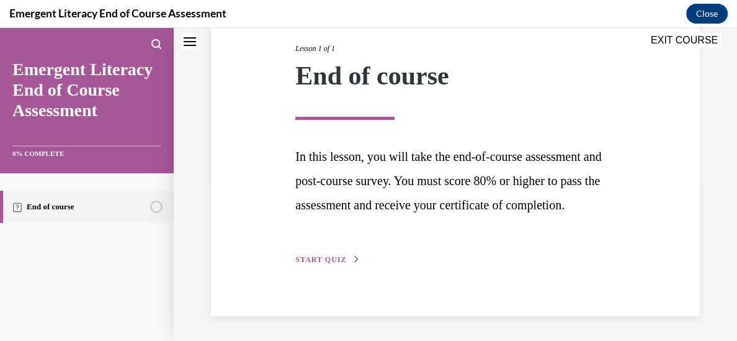
scroll to position [182, 0]
click at [326, 258] on span "START QUIZ" at bounding box center [320, 259] width 51 height 9
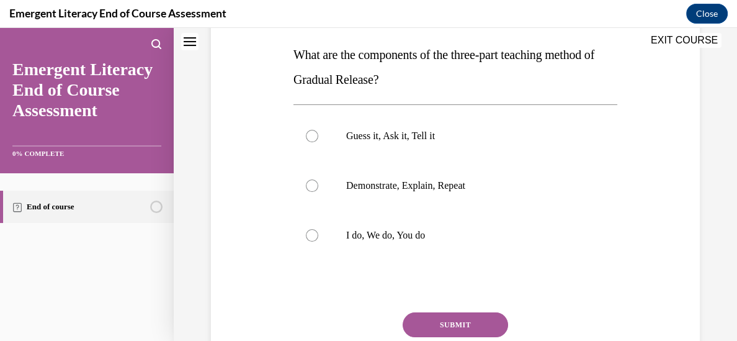
scroll to position [195, 0]
click at [310, 235] on div at bounding box center [312, 234] width 12 height 12
click at [310, 235] on input "I do, We do, You do" at bounding box center [312, 234] width 12 height 12
radio input "true"
click at [448, 324] on button "SUBMIT" at bounding box center [456, 324] width 106 height 25
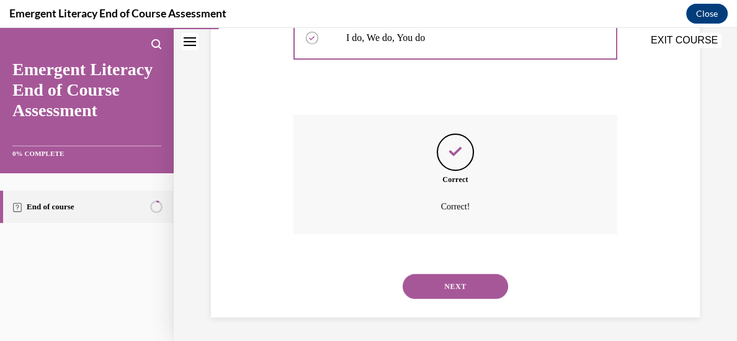
scroll to position [393, 0]
click at [477, 289] on button "NEXT" at bounding box center [456, 284] width 106 height 25
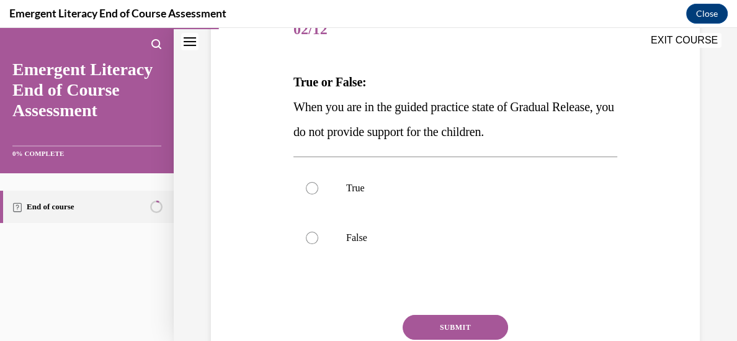
scroll to position [168, 0]
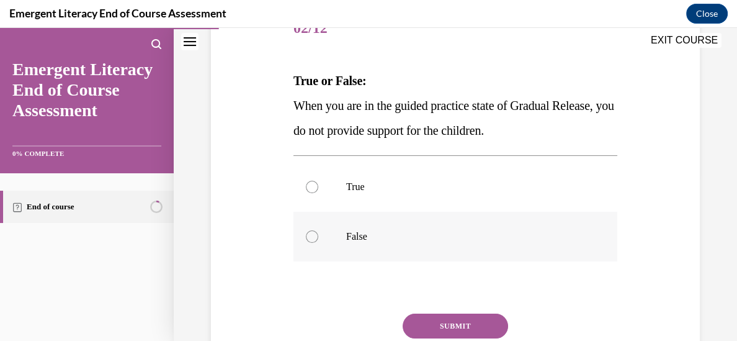
click at [311, 240] on div at bounding box center [312, 236] width 12 height 12
click at [311, 240] on input "False" at bounding box center [312, 236] width 12 height 12
radio input "true"
click at [451, 324] on button "SUBMIT" at bounding box center [456, 325] width 106 height 25
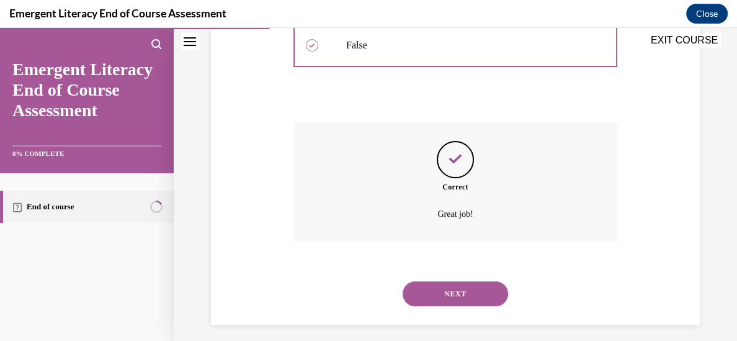
scroll to position [368, 0]
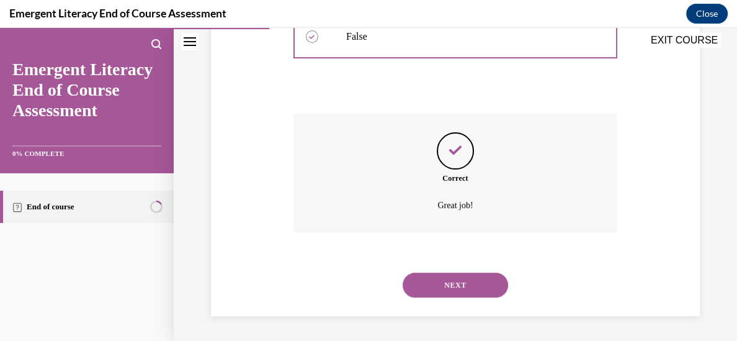
click at [452, 292] on button "NEXT" at bounding box center [456, 284] width 106 height 25
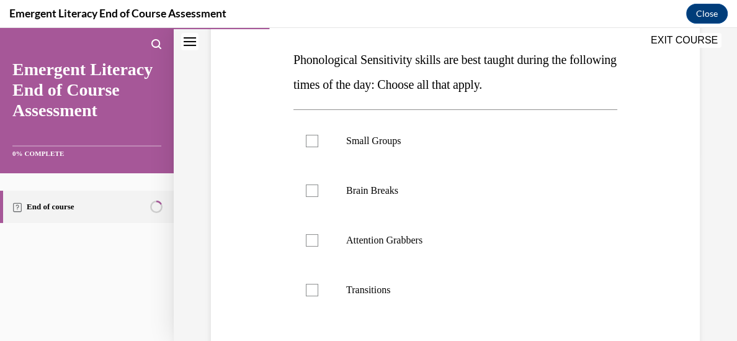
scroll to position [191, 0]
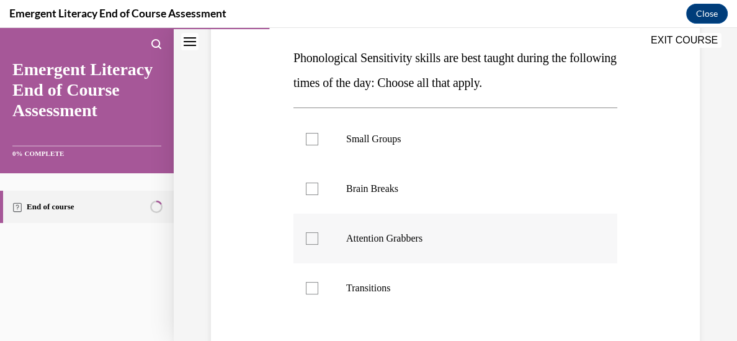
click at [315, 236] on div at bounding box center [312, 238] width 12 height 12
click at [315, 236] on input "Attention Grabbers" at bounding box center [312, 238] width 12 height 12
checkbox input "true"
click at [310, 189] on div at bounding box center [312, 188] width 12 height 12
click at [310, 189] on input "Brain Breaks" at bounding box center [312, 188] width 12 height 12
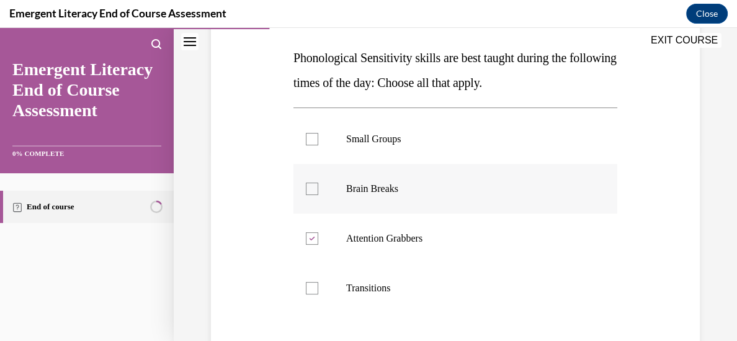
checkbox input "true"
click at [309, 142] on div at bounding box center [312, 139] width 12 height 12
click at [309, 142] on input "Small Groups" at bounding box center [312, 139] width 12 height 12
checkbox input "true"
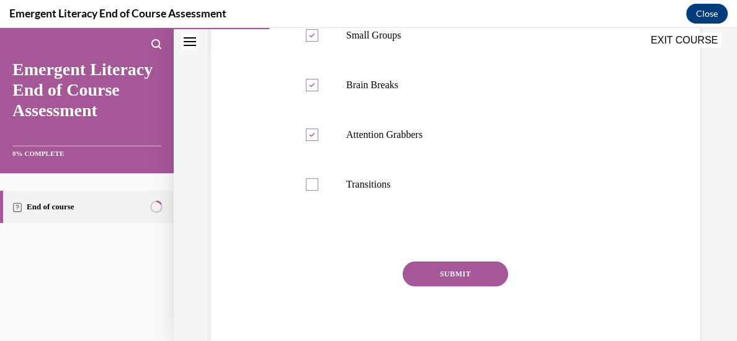
scroll to position [306, 0]
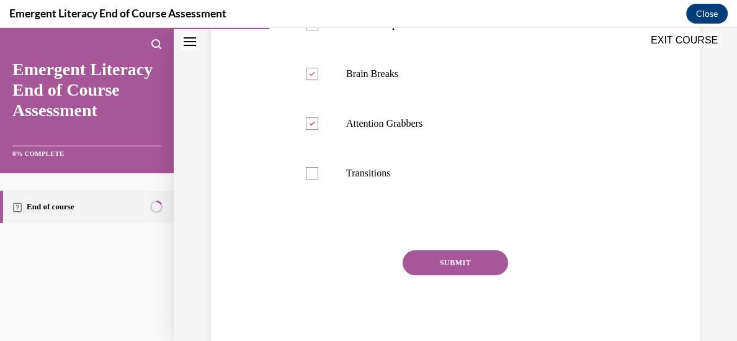
click at [457, 262] on button "SUBMIT" at bounding box center [456, 262] width 106 height 25
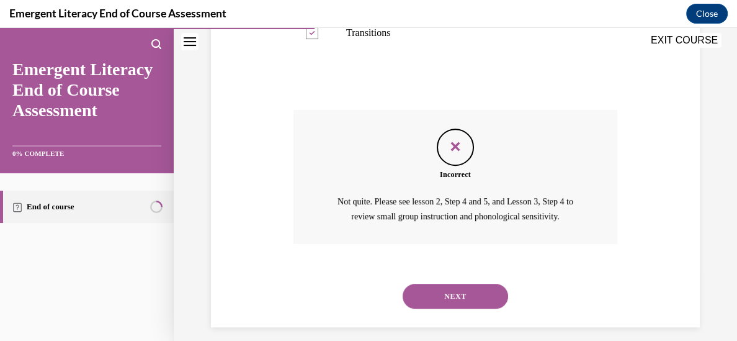
scroll to position [457, 0]
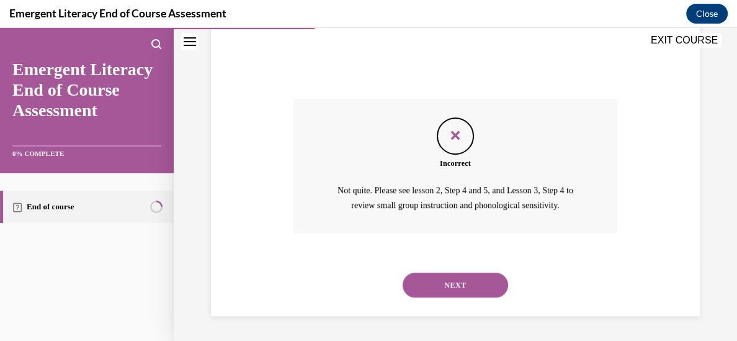
click at [480, 282] on button "NEXT" at bounding box center [456, 284] width 106 height 25
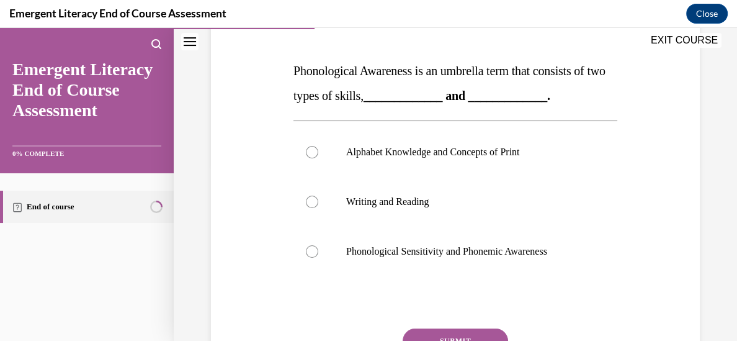
scroll to position [179, 0]
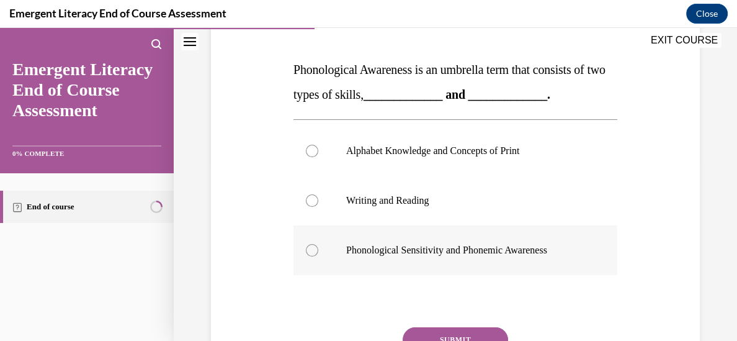
click at [313, 251] on div at bounding box center [312, 250] width 12 height 12
click at [313, 251] on input "Phonological Sensitivity and Phonemic Awareness" at bounding box center [312, 250] width 12 height 12
radio input "true"
click at [484, 335] on button "SUBMIT" at bounding box center [456, 339] width 106 height 25
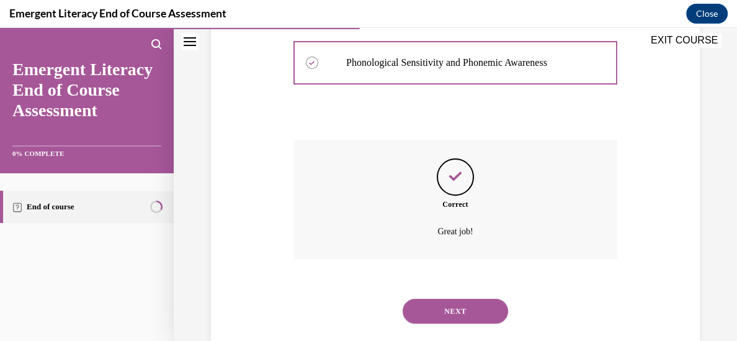
scroll to position [393, 0]
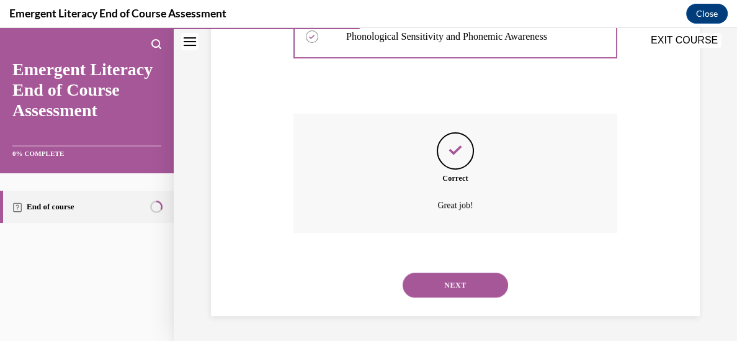
click at [478, 289] on button "NEXT" at bounding box center [456, 284] width 106 height 25
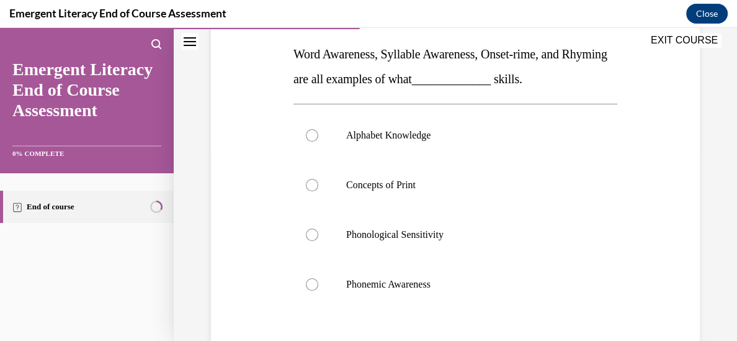
scroll to position [194, 0]
click at [312, 285] on div at bounding box center [312, 285] width 12 height 12
click at [312, 285] on input "Phonemic Awareness" at bounding box center [312, 285] width 12 height 12
radio input "true"
click at [709, 199] on div "Question 05/12 Word Awareness, Syllable Awareness, Onset-rime, and Rhyming are …" at bounding box center [456, 181] width 564 height 616
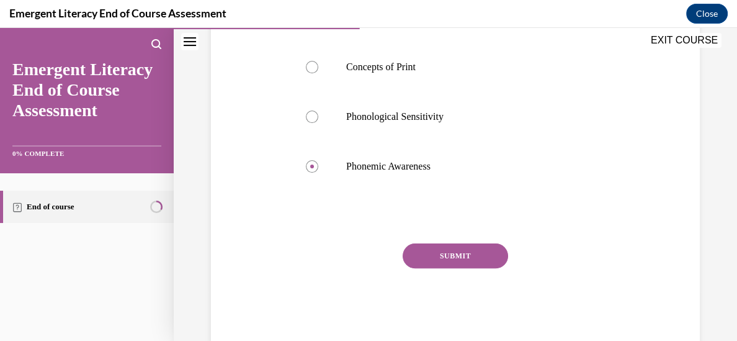
scroll to position [318, 0]
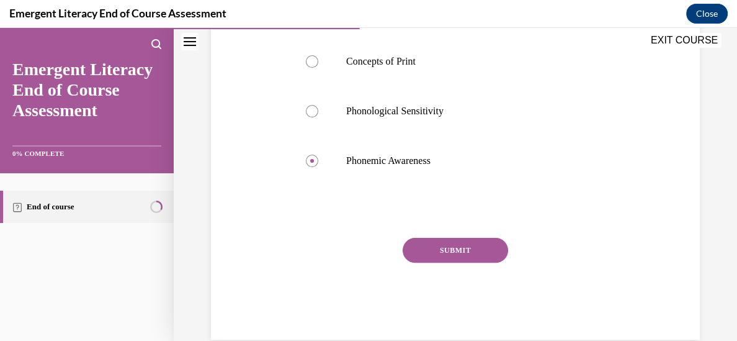
click at [488, 254] on button "SUBMIT" at bounding box center [456, 250] width 106 height 25
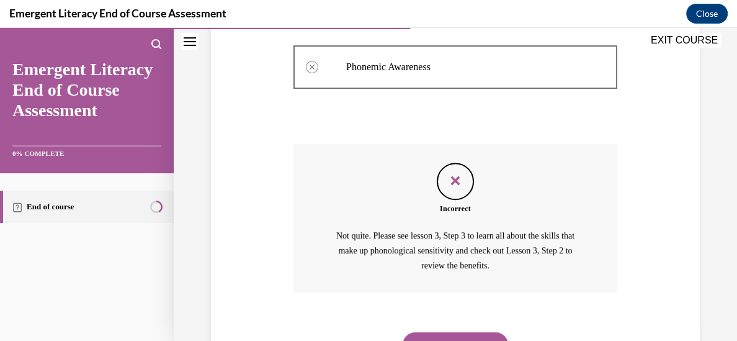
scroll to position [430, 0]
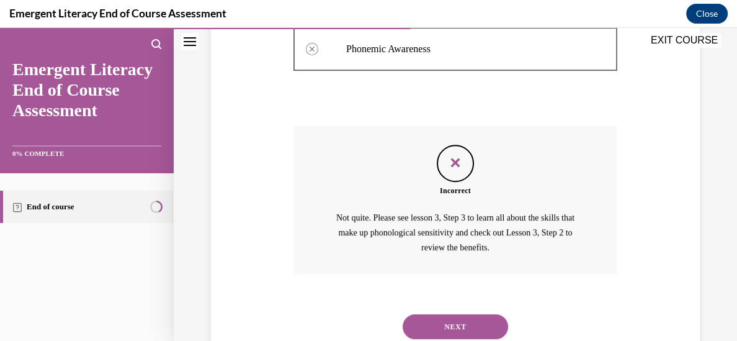
click at [500, 326] on button "NEXT" at bounding box center [456, 326] width 106 height 25
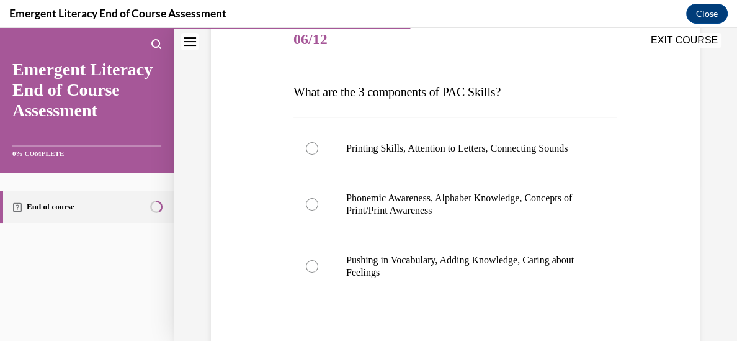
scroll to position [160, 0]
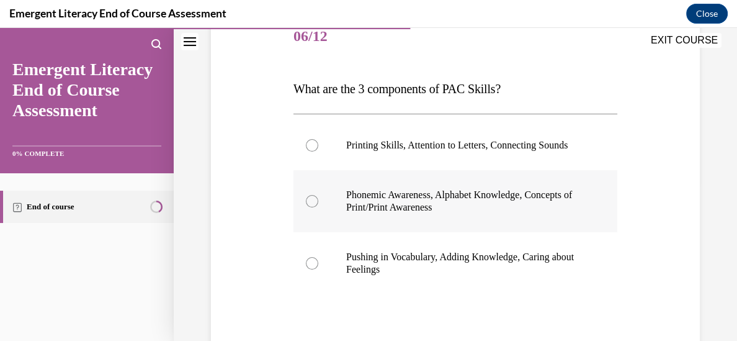
click at [311, 199] on div at bounding box center [312, 201] width 12 height 12
click at [311, 199] on input "Phonemic Awareness, Alphabet Knowledge, Concepts of Print/Print Awareness" at bounding box center [312, 201] width 12 height 12
radio input "true"
click at [311, 199] on icon at bounding box center [312, 201] width 4 height 4
click at [311, 199] on input "Phonemic Awareness, Alphabet Knowledge, Concepts of Print/Print Awareness" at bounding box center [312, 201] width 12 height 12
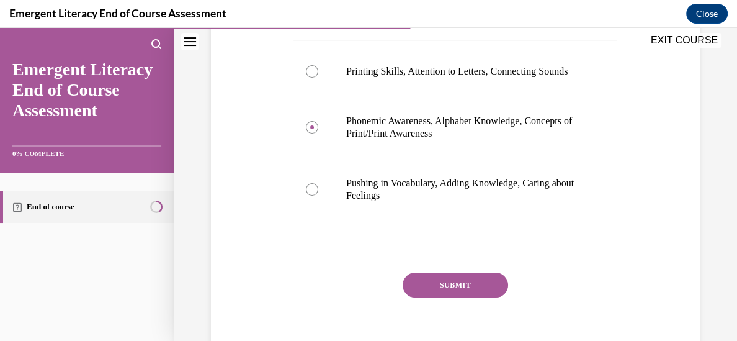
scroll to position [277, 0]
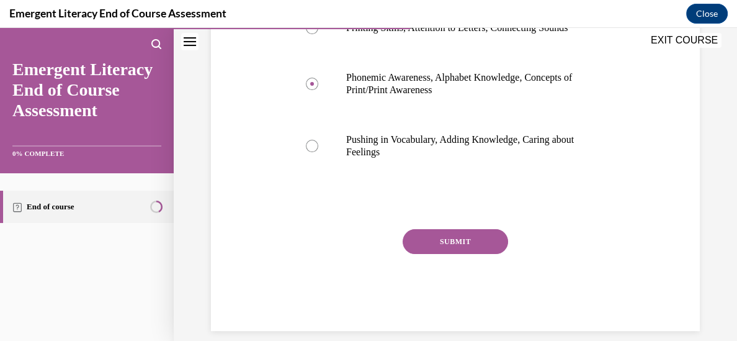
click at [470, 238] on button "SUBMIT" at bounding box center [456, 241] width 106 height 25
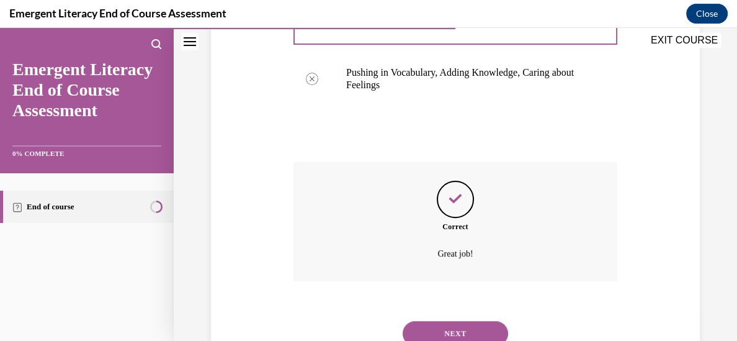
scroll to position [393, 0]
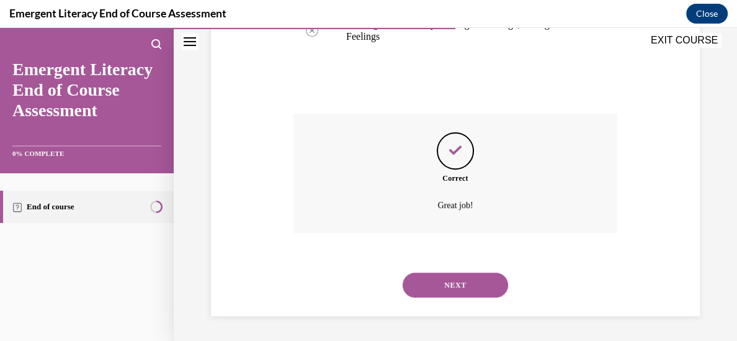
click at [480, 283] on button "NEXT" at bounding box center [456, 284] width 106 height 25
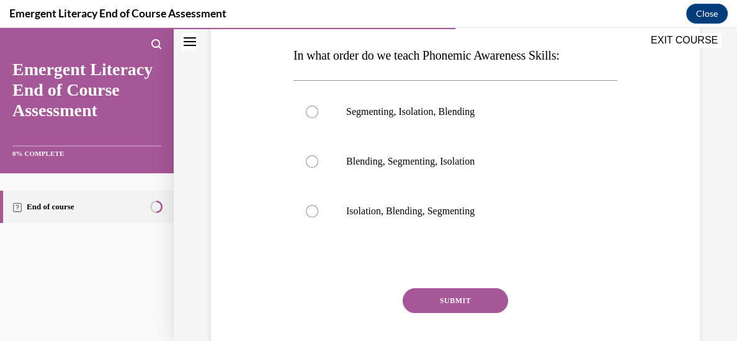
scroll to position [196, 0]
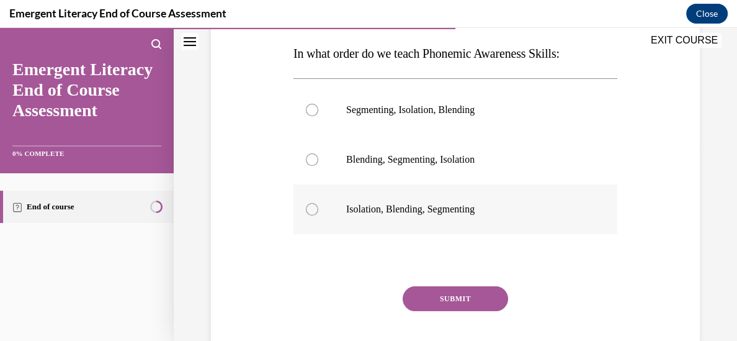
click at [312, 209] on div at bounding box center [312, 209] width 12 height 12
click at [312, 209] on input "Isolation, Blending, Segmenting" at bounding box center [312, 209] width 12 height 12
radio input "true"
click at [459, 299] on button "SUBMIT" at bounding box center [456, 298] width 106 height 25
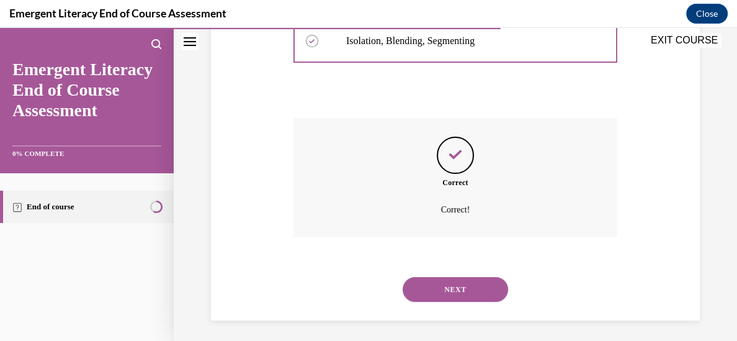
scroll to position [368, 0]
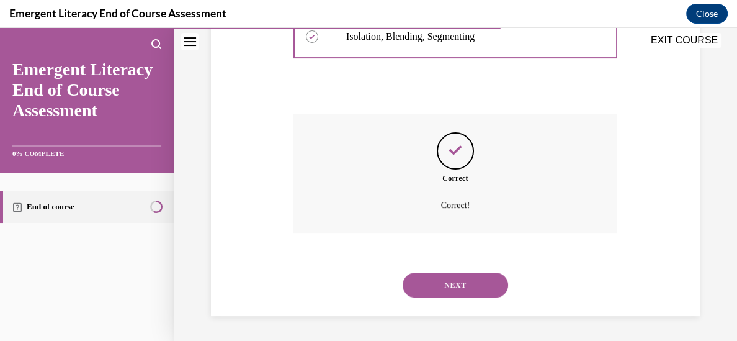
click at [459, 292] on button "NEXT" at bounding box center [456, 284] width 106 height 25
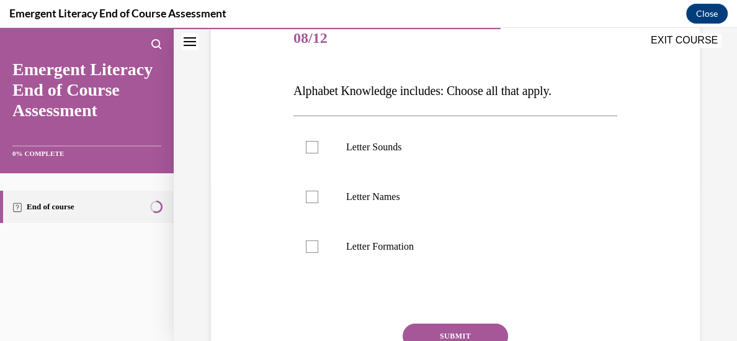
scroll to position [174, 0]
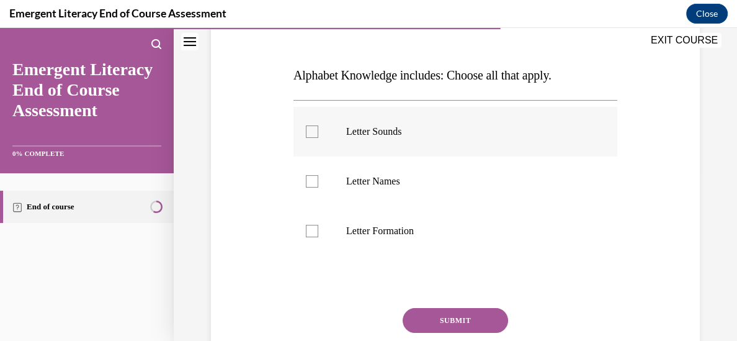
click at [316, 132] on div at bounding box center [312, 131] width 12 height 12
click at [316, 132] on input "Letter Sounds" at bounding box center [312, 131] width 12 height 12
checkbox input "true"
click at [311, 184] on div at bounding box center [312, 181] width 12 height 12
click at [311, 184] on input "Letter Names" at bounding box center [312, 181] width 12 height 12
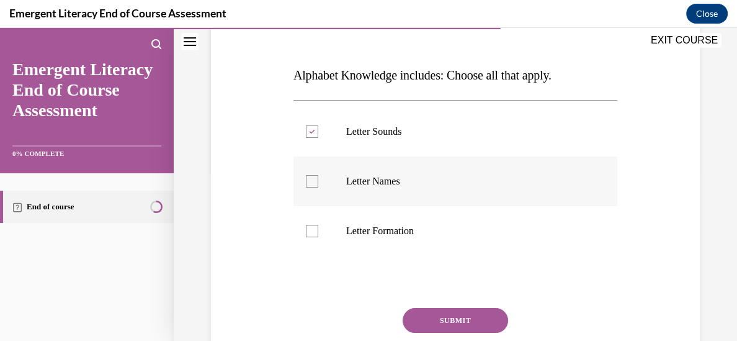
checkbox input "true"
click at [308, 235] on div at bounding box center [312, 231] width 12 height 12
click at [308, 235] on input "Letter Formation" at bounding box center [312, 231] width 12 height 12
checkbox input "true"
click at [454, 315] on button "SUBMIT" at bounding box center [456, 320] width 106 height 25
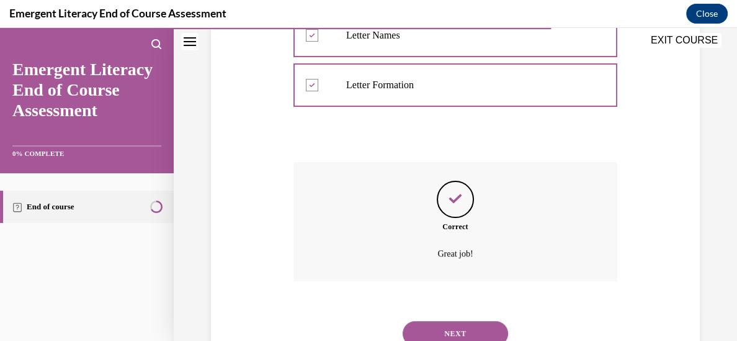
scroll to position [368, 0]
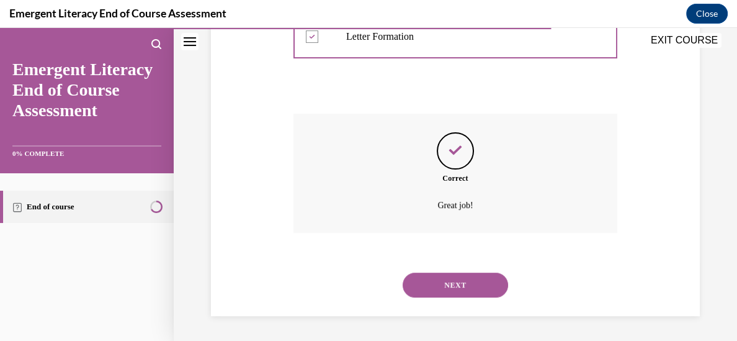
click at [444, 288] on button "NEXT" at bounding box center [456, 284] width 106 height 25
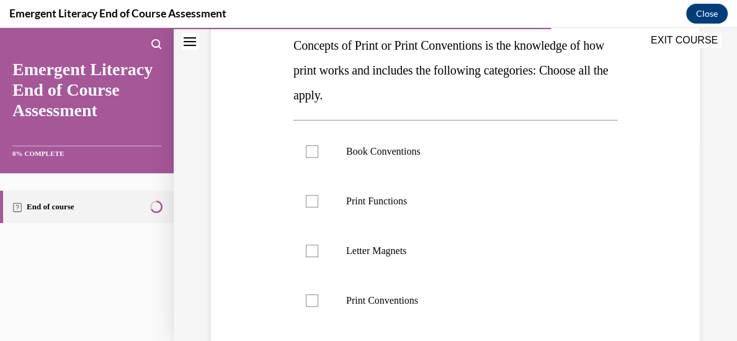
scroll to position [205, 0]
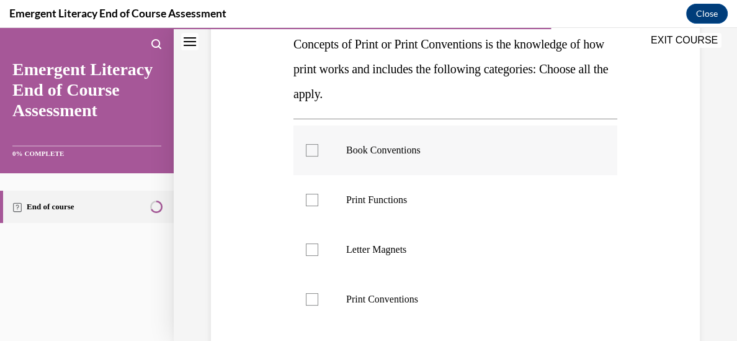
click at [311, 151] on div at bounding box center [312, 150] width 12 height 12
click at [311, 151] on input "Book Conventions" at bounding box center [312, 150] width 12 height 12
checkbox input "true"
click at [313, 208] on label "Print Functions" at bounding box center [456, 200] width 324 height 50
click at [313, 206] on input "Print Functions" at bounding box center [312, 200] width 12 height 12
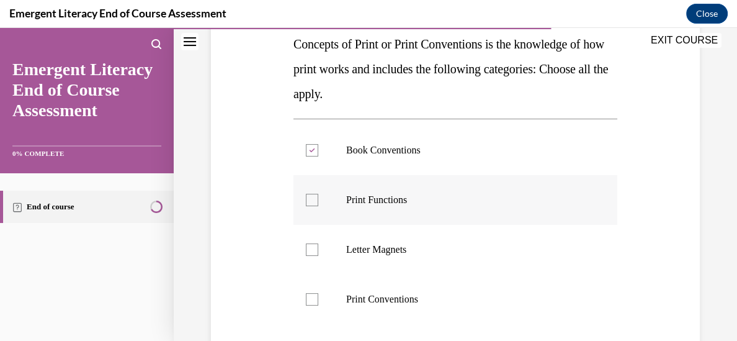
checkbox input "true"
click at [320, 301] on label "Print Conventions" at bounding box center [456, 299] width 324 height 50
click at [318, 301] on input "Print Conventions" at bounding box center [312, 299] width 12 height 12
checkbox input "true"
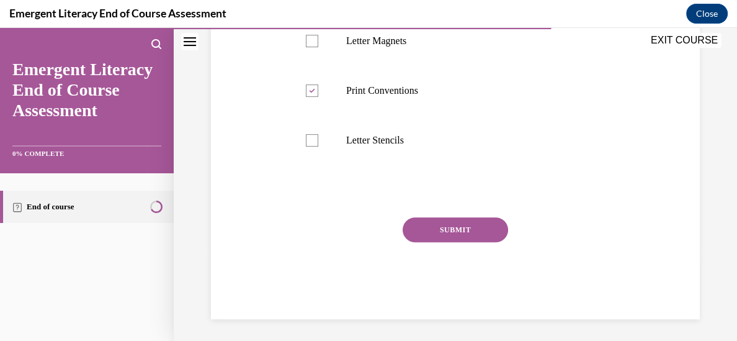
scroll to position [415, 0]
click at [472, 225] on button "SUBMIT" at bounding box center [456, 228] width 106 height 25
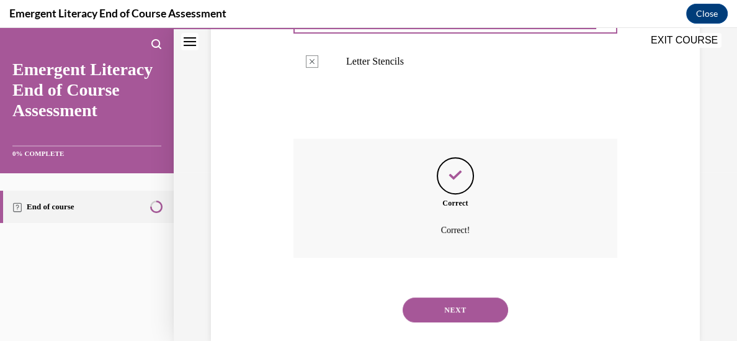
scroll to position [517, 0]
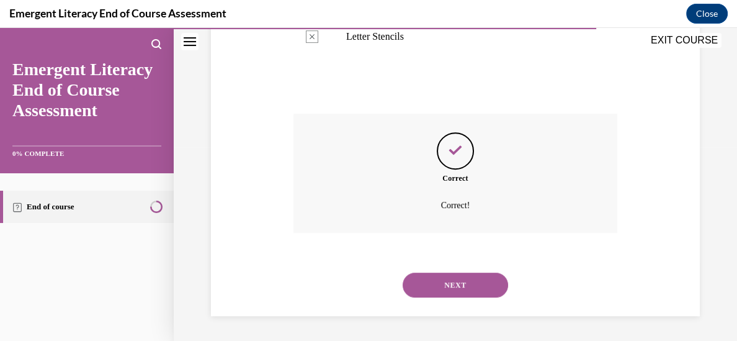
click at [464, 288] on button "NEXT" at bounding box center [456, 284] width 106 height 25
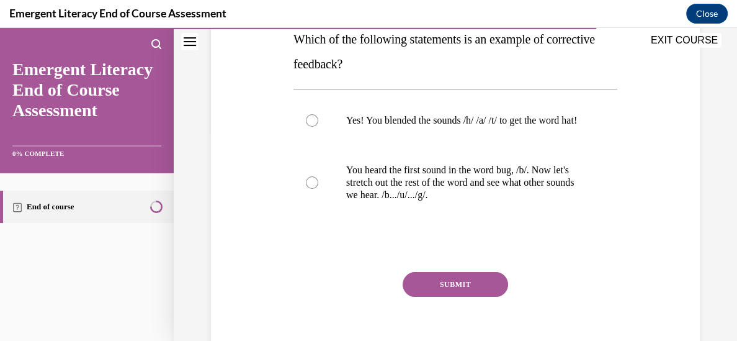
scroll to position [211, 0]
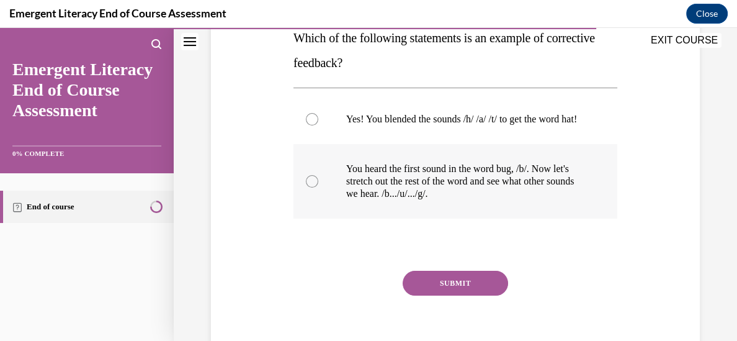
click at [308, 187] on div at bounding box center [312, 181] width 12 height 12
click at [308, 187] on input "You heard the first sound in the word bug, /b/. Now let's stretch out the rest …" at bounding box center [312, 181] width 12 height 12
radio input "true"
click at [474, 295] on button "SUBMIT" at bounding box center [456, 283] width 106 height 25
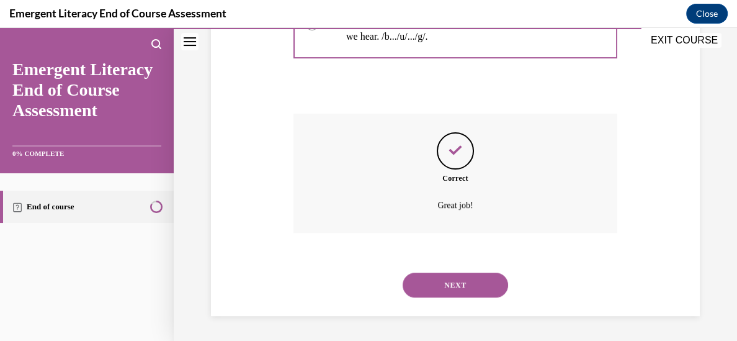
scroll to position [380, 0]
drag, startPoint x: 731, startPoint y: 247, endPoint x: 736, endPoint y: 220, distance: 27.3
click at [736, 220] on div "Home Question 09/12 Concepts of Print or Print Conventions is the knowledge of …" at bounding box center [456, 184] width 564 height 313
click at [490, 283] on button "NEXT" at bounding box center [456, 284] width 106 height 25
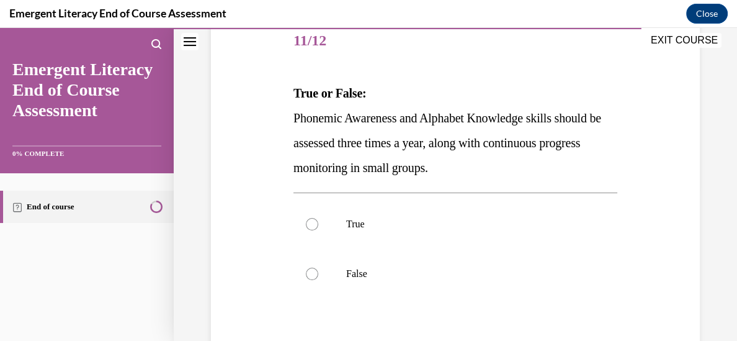
scroll to position [174, 0]
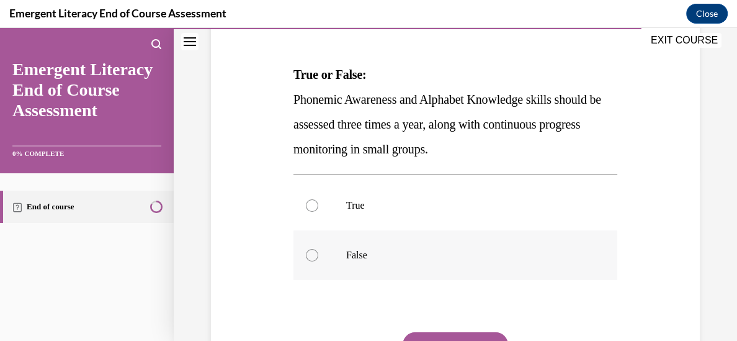
click at [312, 256] on div at bounding box center [312, 255] width 12 height 12
click at [312, 256] on input "False" at bounding box center [312, 255] width 12 height 12
radio input "true"
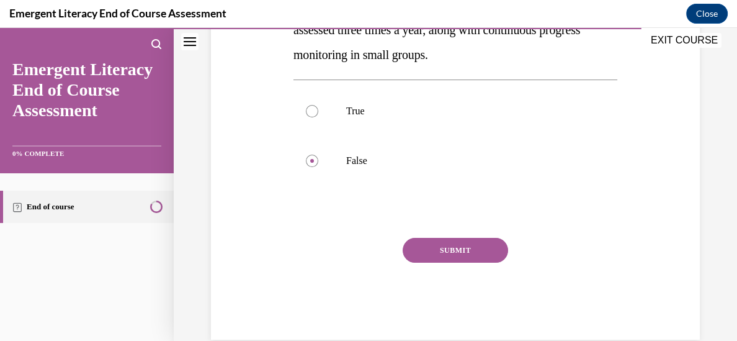
scroll to position [283, 0]
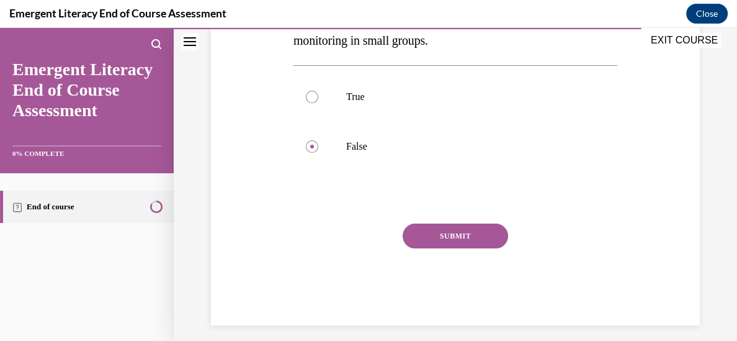
click at [475, 236] on button "SUBMIT" at bounding box center [456, 235] width 106 height 25
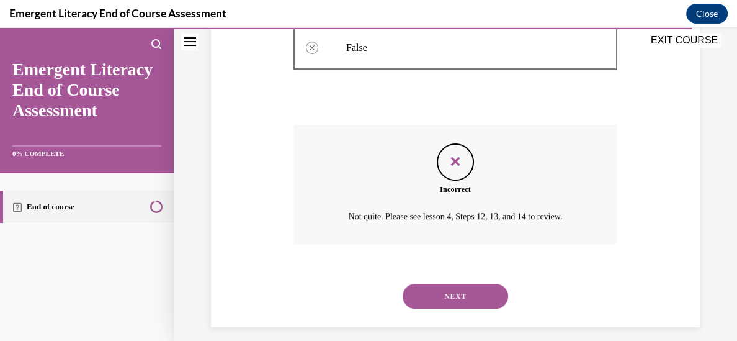
scroll to position [393, 0]
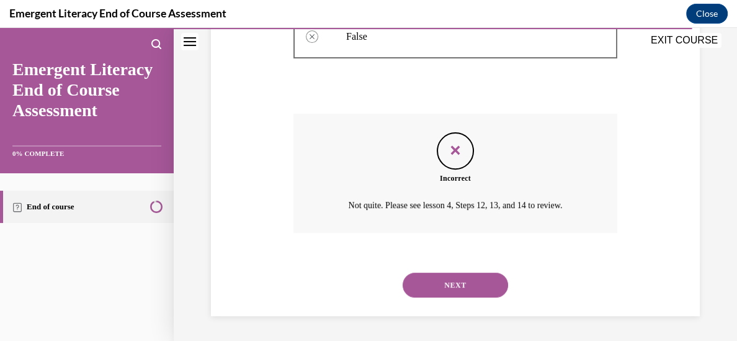
click at [474, 279] on button "NEXT" at bounding box center [456, 284] width 106 height 25
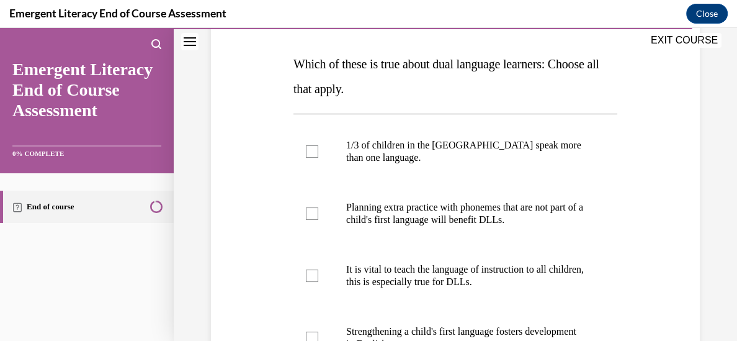
scroll to position [194, 0]
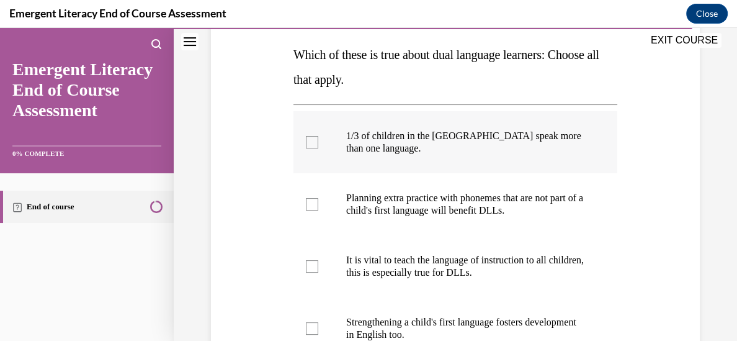
click at [317, 142] on div at bounding box center [312, 142] width 12 height 12
click at [317, 142] on input "1/3 of children in the US speak more than one language." at bounding box center [312, 142] width 12 height 12
checkbox input "true"
click at [317, 206] on div at bounding box center [312, 204] width 12 height 12
click at [317, 206] on input "Planning extra practice with phonemes that are not part of a child's first lang…" at bounding box center [312, 204] width 12 height 12
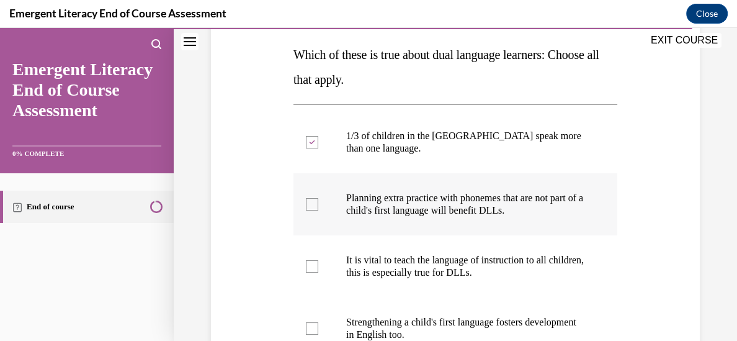
checkbox input "true"
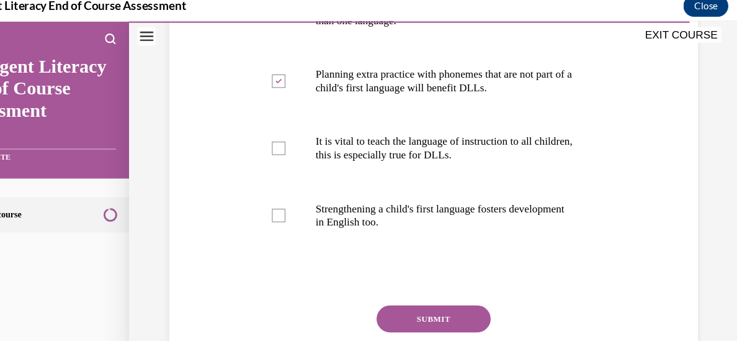
scroll to position [318, 0]
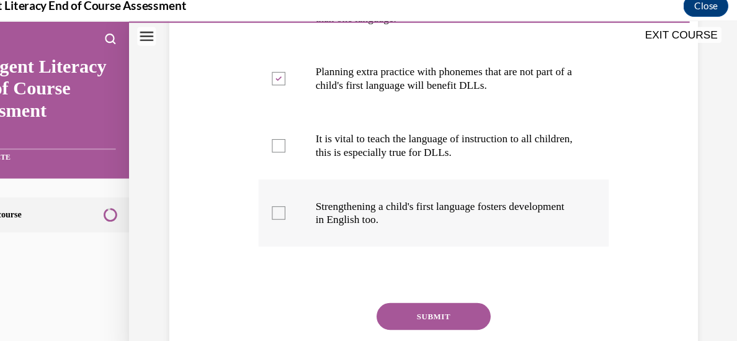
click at [253, 199] on div at bounding box center [254, 198] width 12 height 12
click at [253, 199] on input "Strengthening a child's first language fosters development in English too." at bounding box center [254, 198] width 12 height 12
checkbox input "true"
click at [397, 296] on button "SUBMIT" at bounding box center [397, 293] width 106 height 25
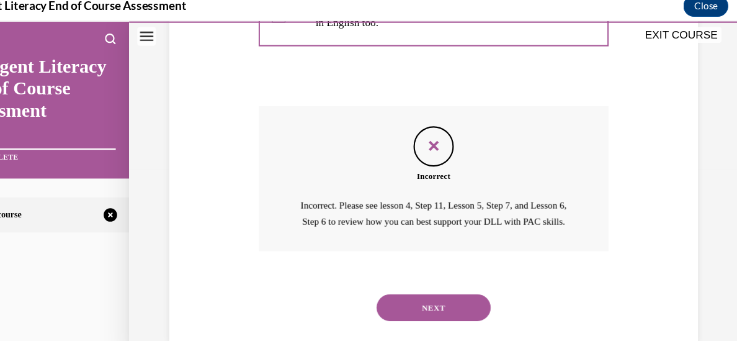
scroll to position [521, 0]
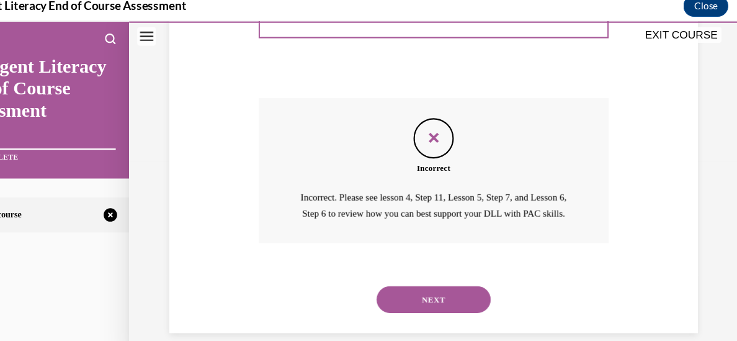
click at [397, 279] on button "NEXT" at bounding box center [397, 278] width 106 height 25
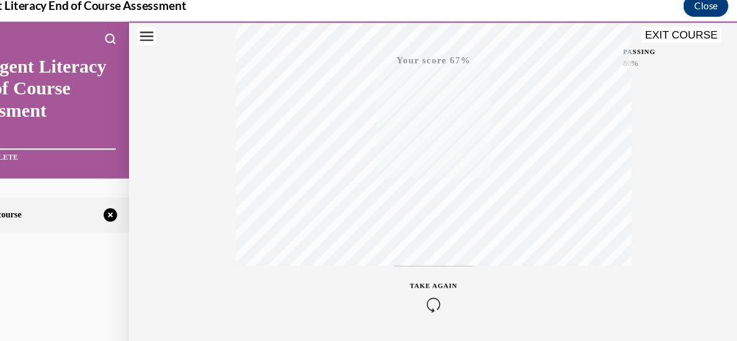
scroll to position [304, 0]
click at [388, 260] on span "TAKE AGAIN" at bounding box center [398, 259] width 44 height 7
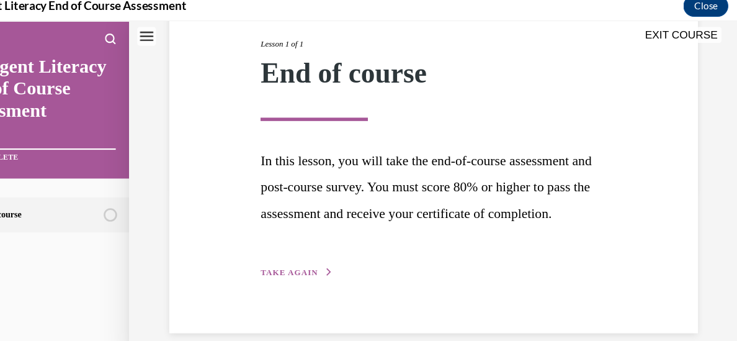
scroll to position [182, 0]
click at [272, 251] on span "TAKE AGAIN" at bounding box center [263, 252] width 53 height 9
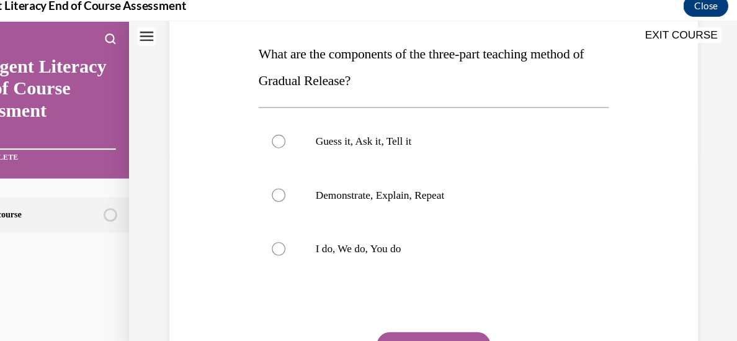
scroll to position [193, 0]
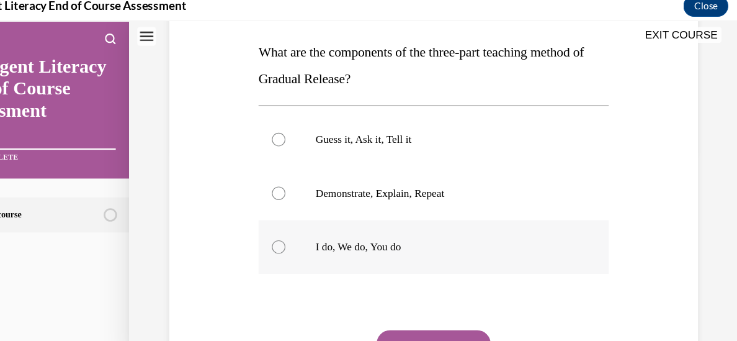
click at [253, 228] on div at bounding box center [254, 229] width 12 height 12
click at [253, 228] on input "I do, We do, You do" at bounding box center [254, 229] width 12 height 12
radio input "true"
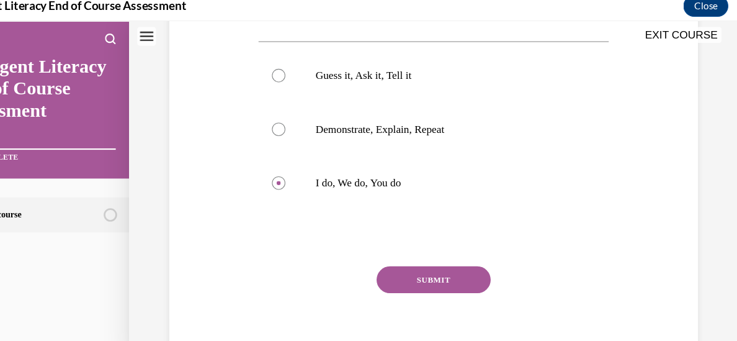
scroll to position [292, 0]
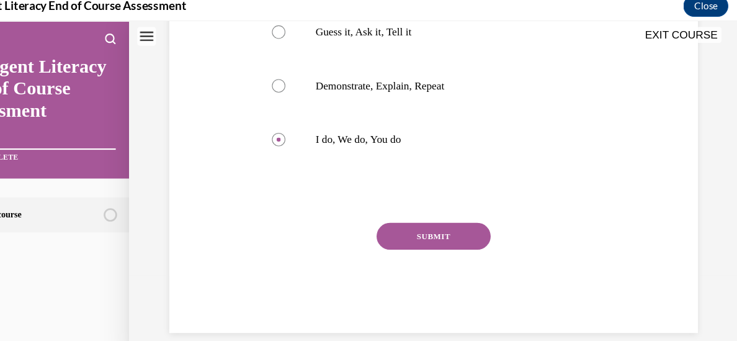
click at [396, 216] on button "SUBMIT" at bounding box center [397, 219] width 106 height 25
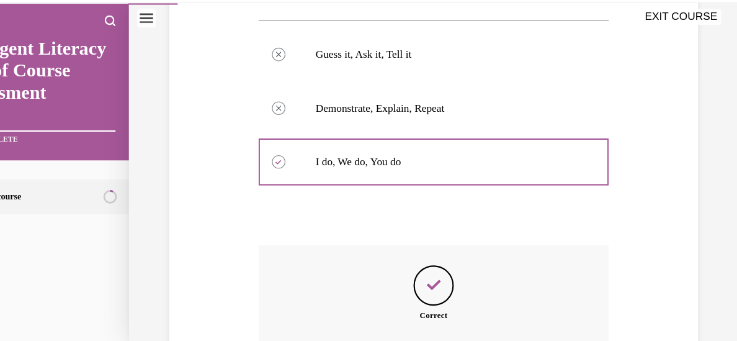
scroll to position [393, 0]
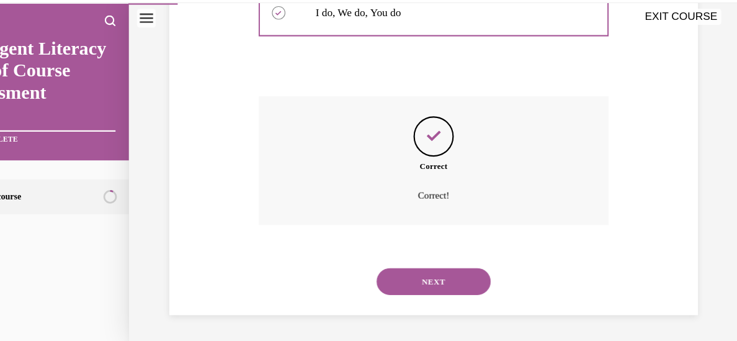
click at [437, 256] on button "NEXT" at bounding box center [397, 260] width 106 height 25
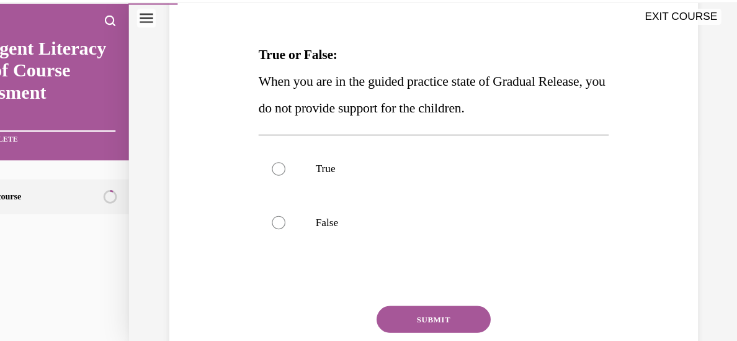
scroll to position [177, 0]
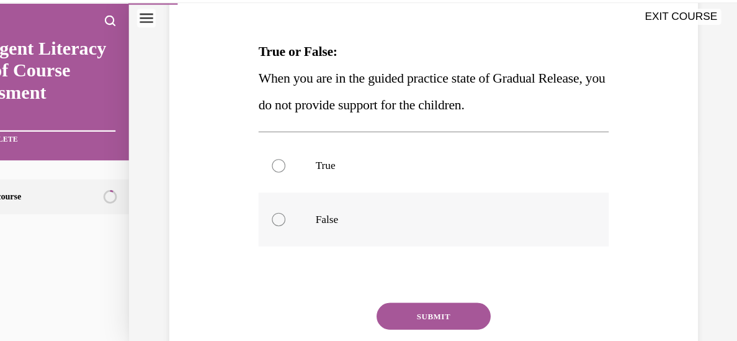
click at [252, 203] on div at bounding box center [254, 203] width 12 height 12
click at [252, 203] on input "False" at bounding box center [254, 203] width 12 height 12
radio input "true"
click at [402, 286] on button "SUBMIT" at bounding box center [397, 292] width 106 height 25
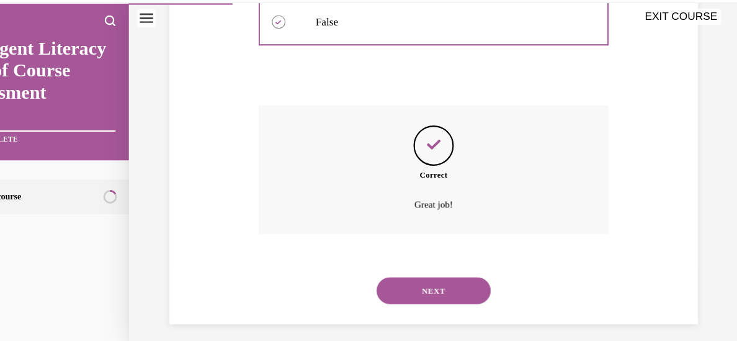
scroll to position [368, 0]
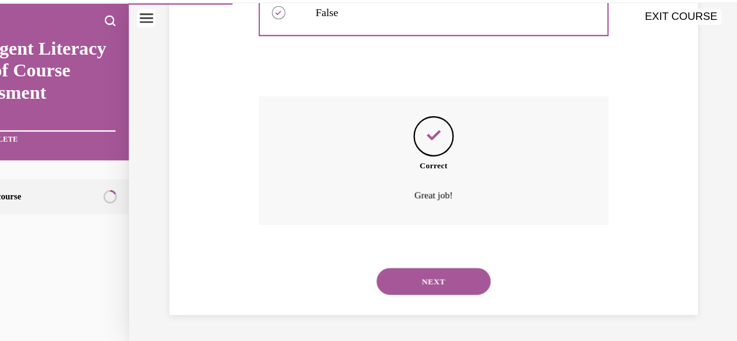
click at [426, 254] on button "NEXT" at bounding box center [397, 260] width 106 height 25
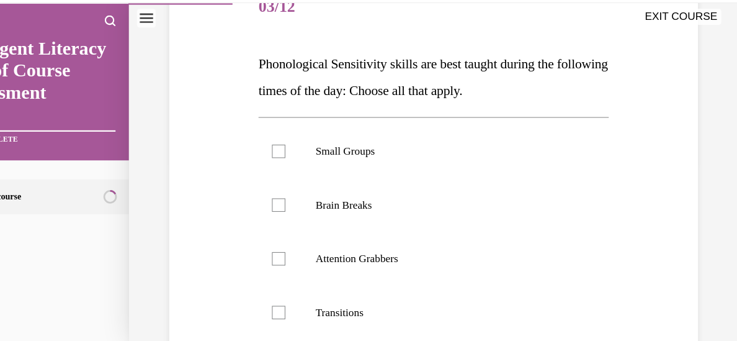
scroll to position [167, 0]
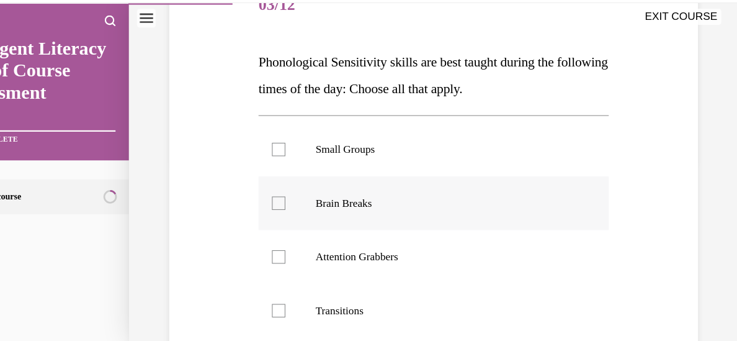
click at [253, 187] on div at bounding box center [254, 188] width 12 height 12
click at [253, 187] on input "Brain Breaks" at bounding box center [254, 188] width 12 height 12
checkbox input "true"
click at [255, 234] on div at bounding box center [254, 238] width 12 height 12
click at [255, 234] on input "Attention Grabbers" at bounding box center [254, 238] width 12 height 12
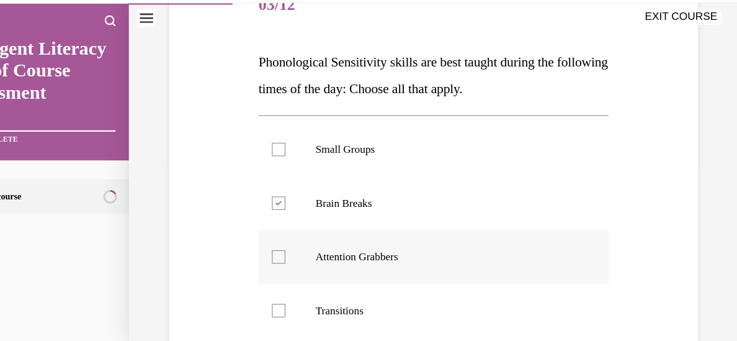
checkbox input "true"
click at [258, 288] on div at bounding box center [254, 287] width 12 height 12
click at [258, 288] on input "Transitions" at bounding box center [254, 287] width 12 height 12
checkbox input "true"
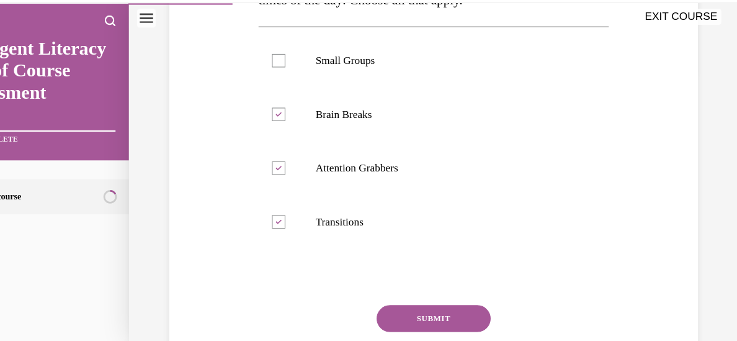
scroll to position [269, 0]
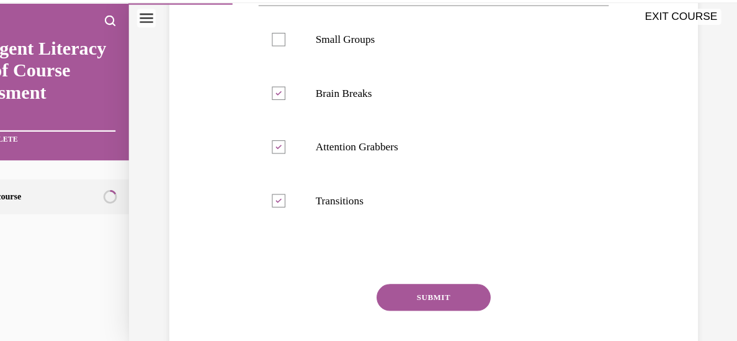
click at [414, 271] on button "SUBMIT" at bounding box center [397, 275] width 106 height 25
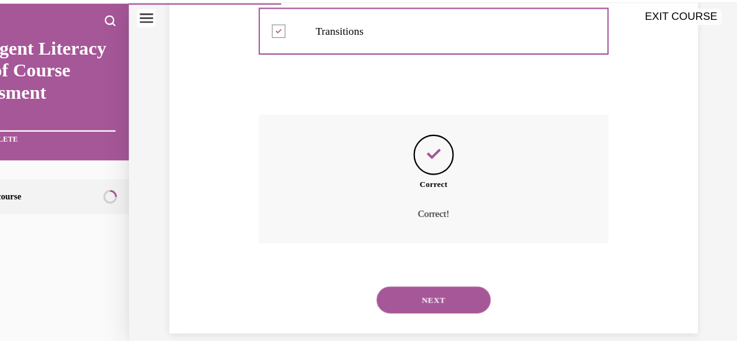
scroll to position [443, 0]
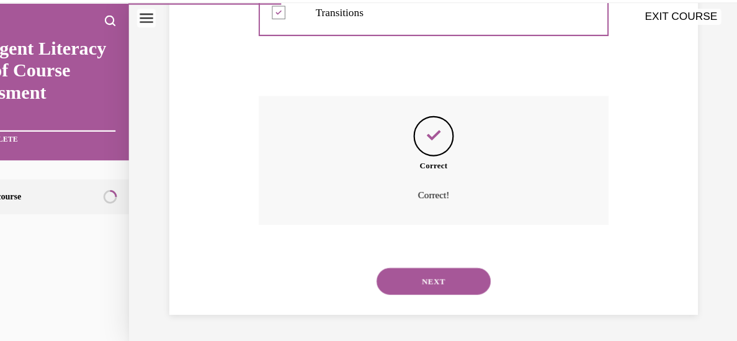
click at [410, 259] on button "NEXT" at bounding box center [397, 260] width 106 height 25
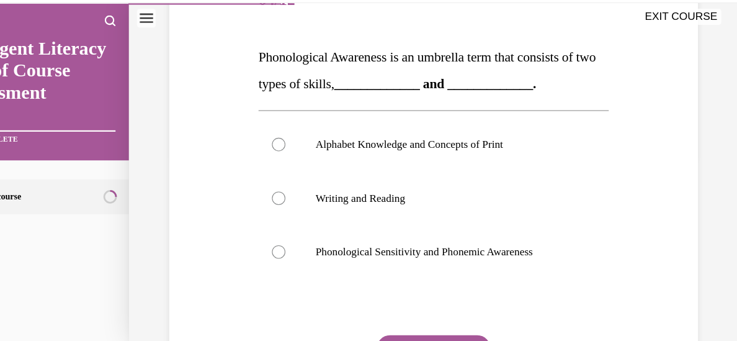
scroll to position [182, 0]
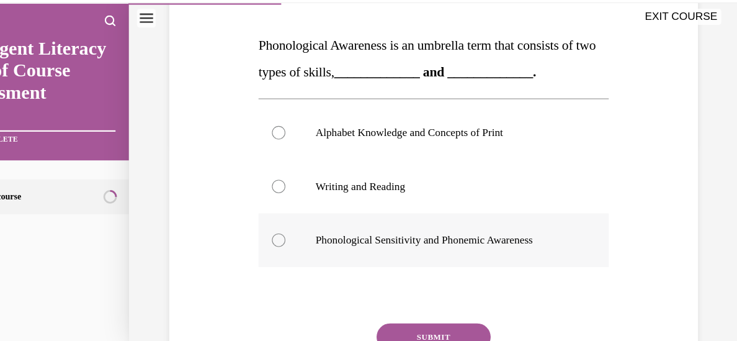
click at [258, 222] on div at bounding box center [254, 222] width 12 height 12
click at [258, 222] on input "Phonological Sensitivity and Phonemic Awareness" at bounding box center [254, 222] width 12 height 12
radio input "true"
click at [394, 304] on button "SUBMIT" at bounding box center [397, 311] width 106 height 25
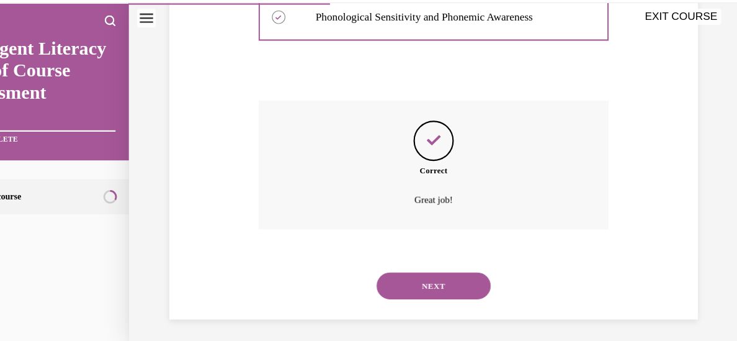
scroll to position [393, 0]
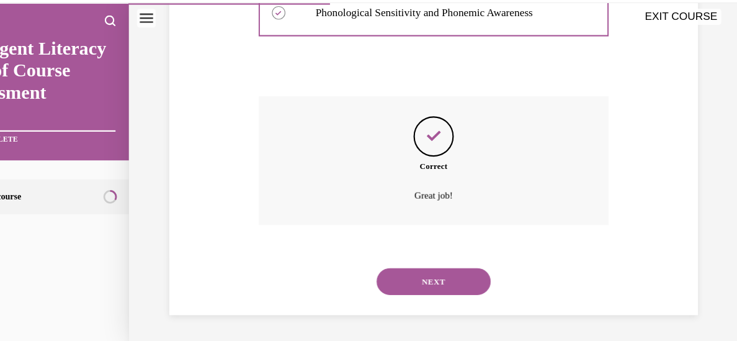
click at [396, 261] on button "NEXT" at bounding box center [397, 260] width 106 height 25
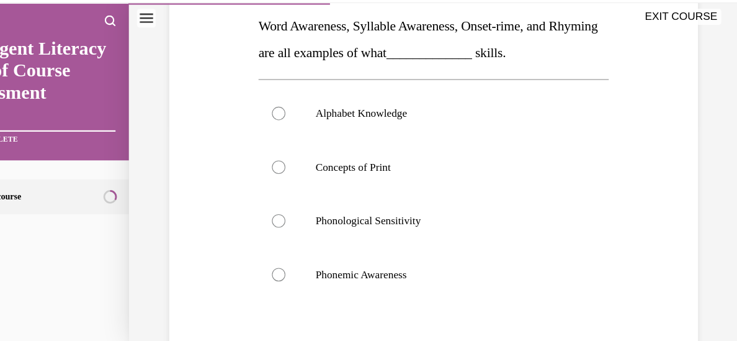
scroll to position [202, 0]
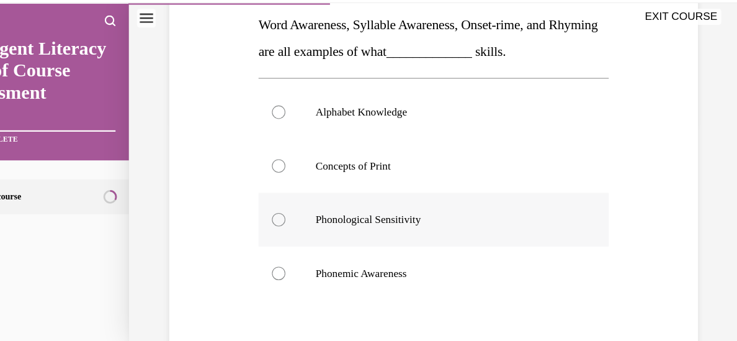
click at [253, 201] on div at bounding box center [254, 203] width 12 height 12
click at [253, 201] on input "Phonological Sensitivity" at bounding box center [254, 203] width 12 height 12
radio input "true"
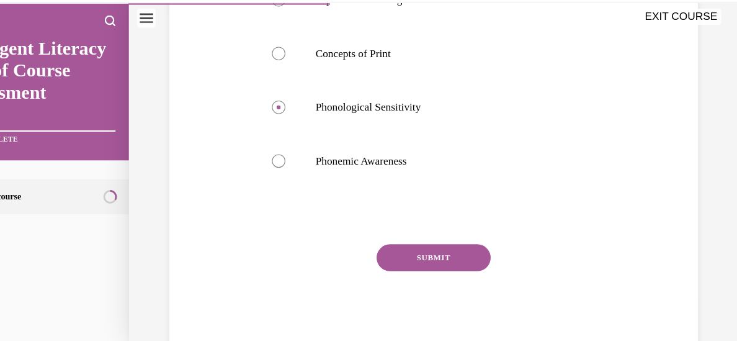
scroll to position [310, 0]
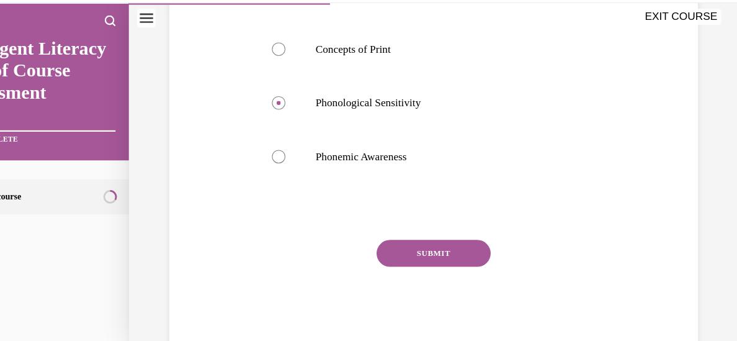
click at [369, 233] on button "SUBMIT" at bounding box center [397, 234] width 106 height 25
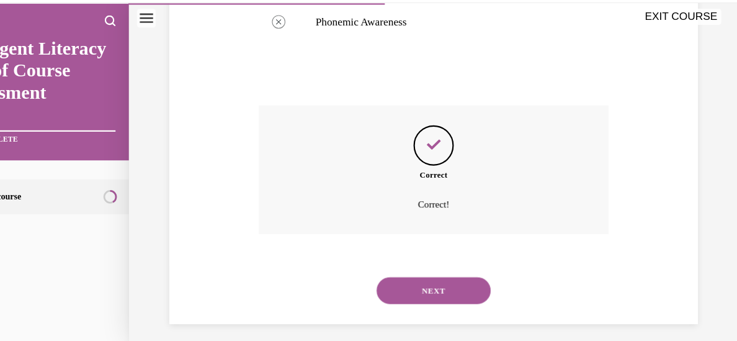
scroll to position [443, 0]
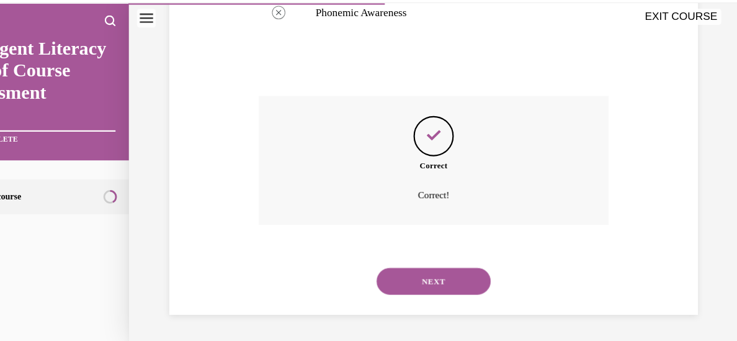
click at [436, 264] on button "NEXT" at bounding box center [397, 260] width 106 height 25
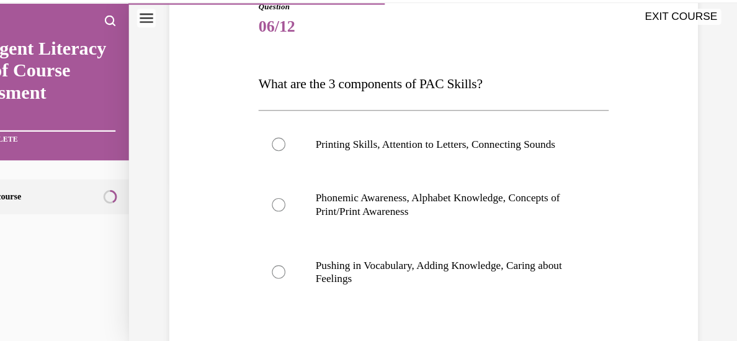
scroll to position [150, 0]
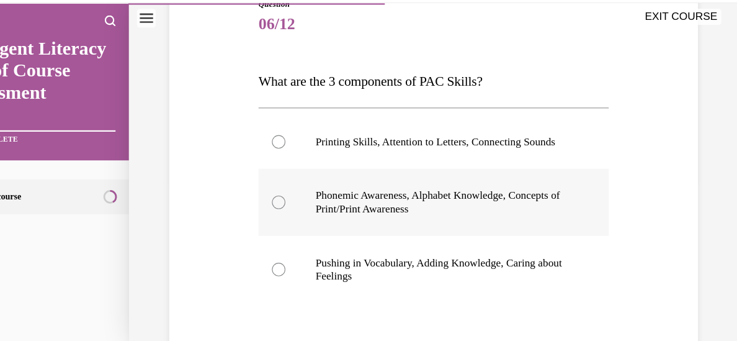
click at [254, 191] on div at bounding box center [254, 187] width 12 height 12
click at [254, 191] on input "Phonemic Awareness, Alphabet Knowledge, Concepts of Print/Print Awareness" at bounding box center [254, 187] width 12 height 12
radio input "true"
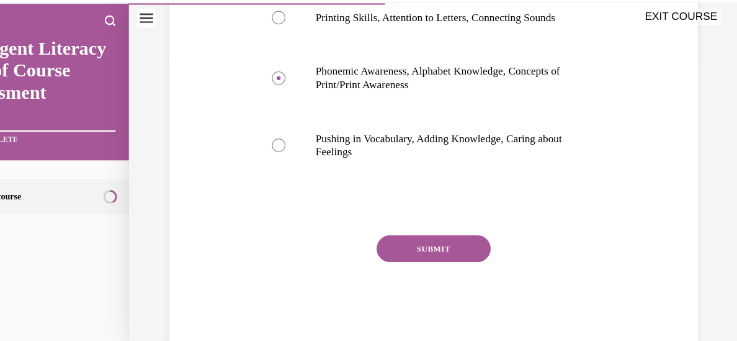
scroll to position [278, 0]
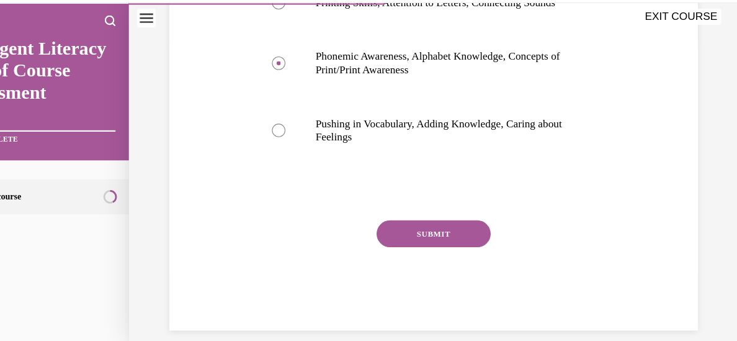
click at [418, 217] on button "SUBMIT" at bounding box center [397, 216] width 106 height 25
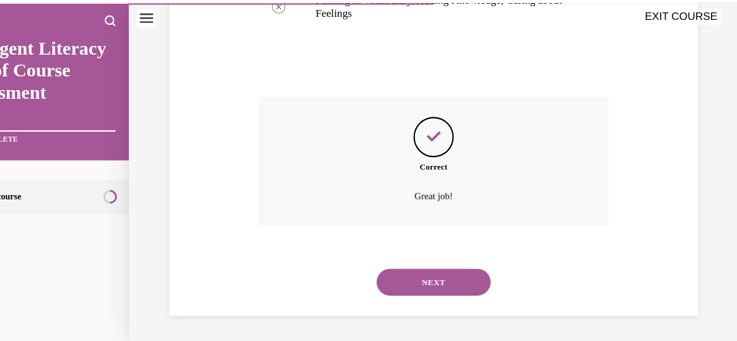
scroll to position [393, 0]
click at [397, 261] on button "NEXT" at bounding box center [397, 260] width 106 height 25
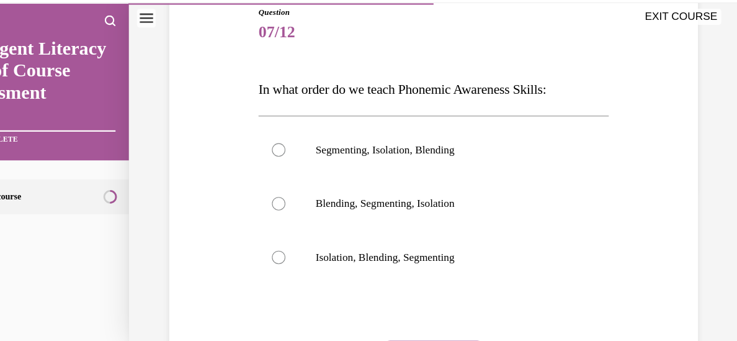
scroll to position [144, 0]
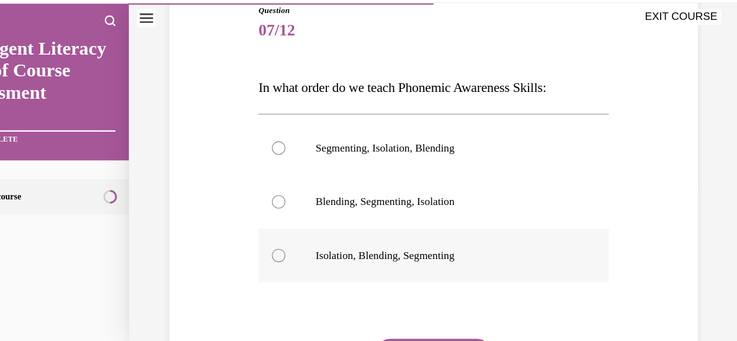
click at [254, 236] on div at bounding box center [254, 236] width 12 height 12
click at [254, 236] on input "Isolation, Blending, Segmenting" at bounding box center [254, 236] width 12 height 12
radio input "true"
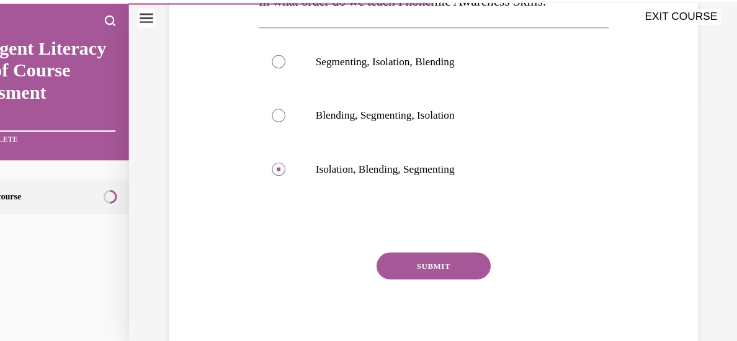
scroll to position [268, 0]
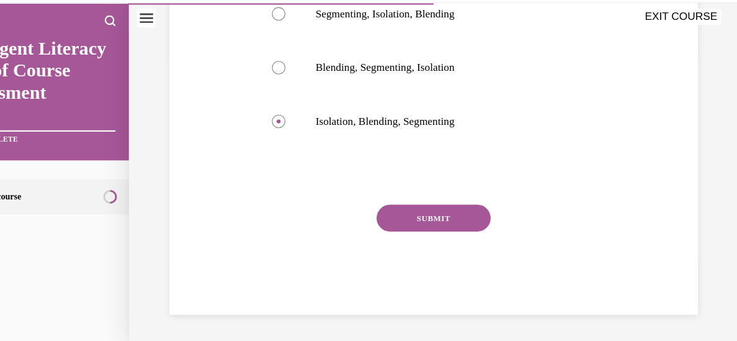
click at [377, 197] on button "SUBMIT" at bounding box center [397, 201] width 106 height 25
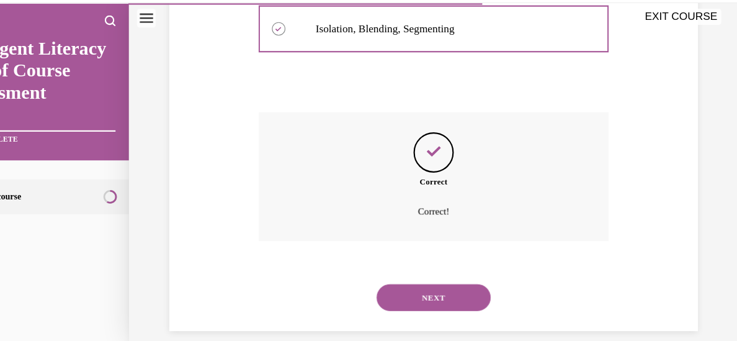
scroll to position [368, 0]
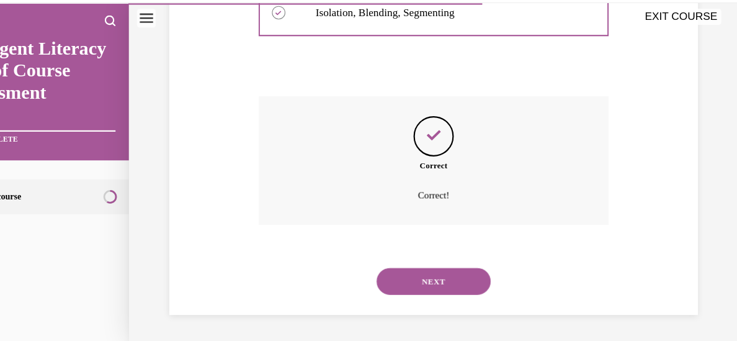
click at [412, 259] on button "NEXT" at bounding box center [397, 260] width 106 height 25
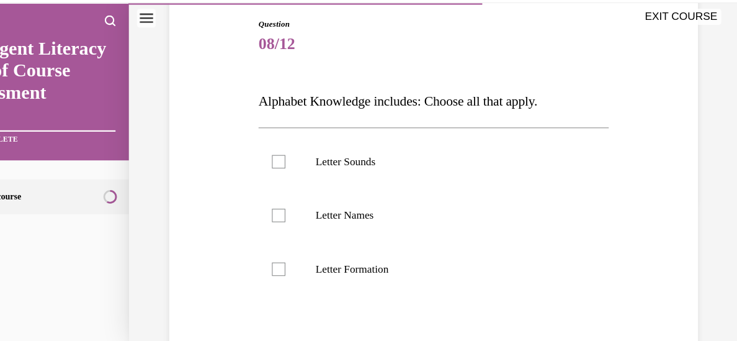
scroll to position [146, 0]
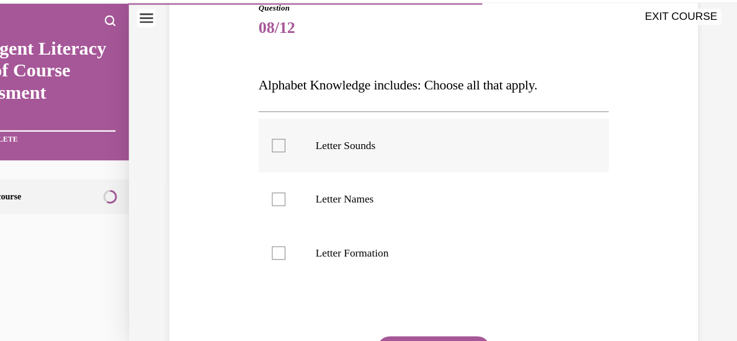
click at [256, 134] on div at bounding box center [254, 134] width 12 height 12
click at [256, 134] on input "Letter Sounds" at bounding box center [254, 134] width 12 height 12
checkbox input "true"
click at [252, 181] on div at bounding box center [254, 184] width 12 height 12
click at [252, 181] on input "Letter Names" at bounding box center [254, 184] width 12 height 12
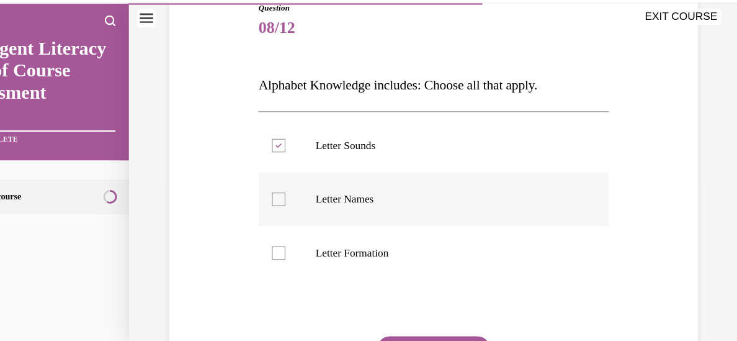
checkbox input "true"
click at [254, 233] on div at bounding box center [254, 234] width 12 height 12
click at [254, 233] on input "Letter Formation" at bounding box center [254, 234] width 12 height 12
checkbox input "true"
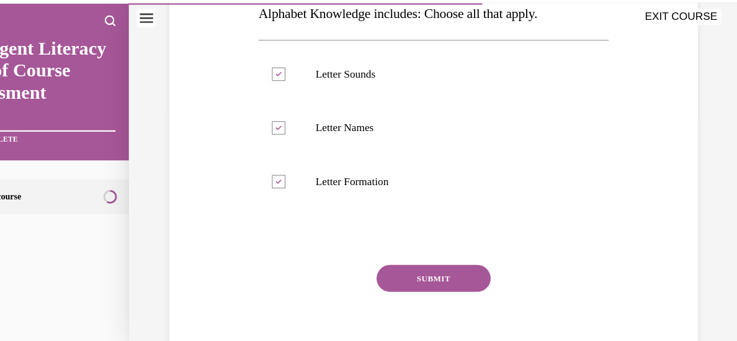
scroll to position [268, 0]
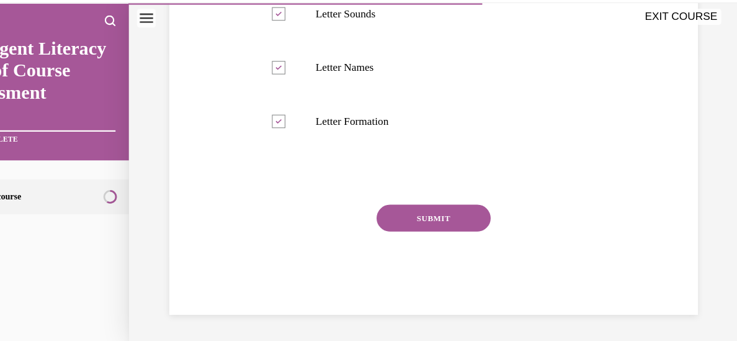
click at [434, 207] on button "SUBMIT" at bounding box center [397, 201] width 106 height 25
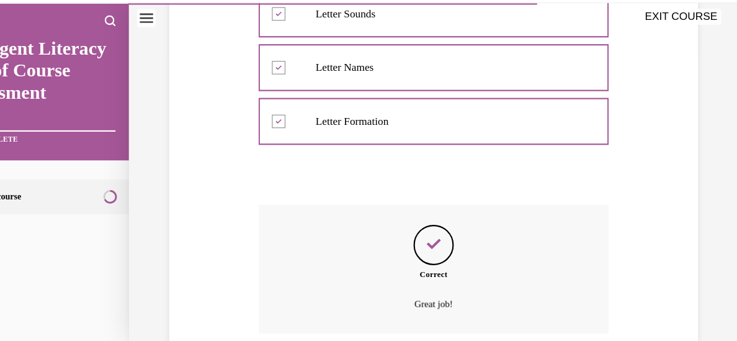
scroll to position [368, 0]
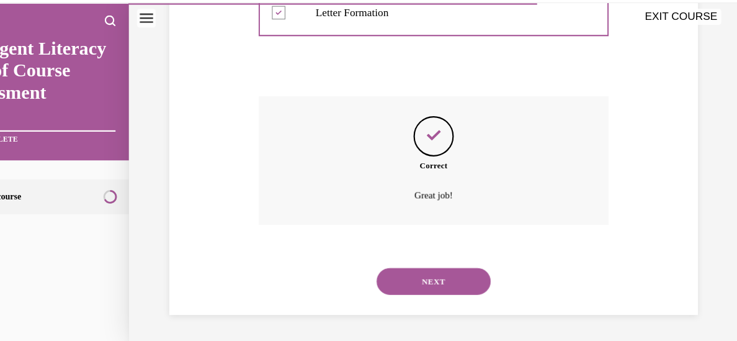
click at [402, 261] on button "NEXT" at bounding box center [397, 260] width 106 height 25
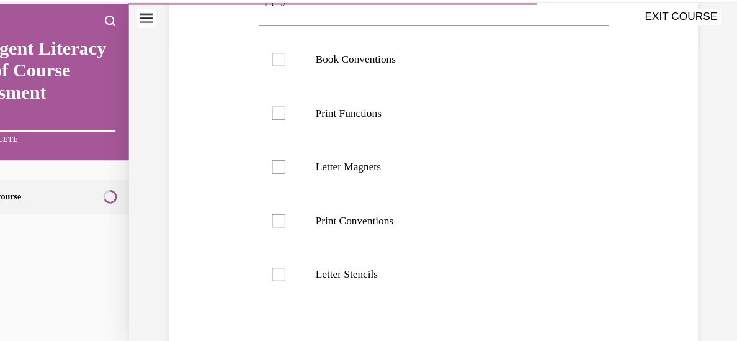
scroll to position [283, 0]
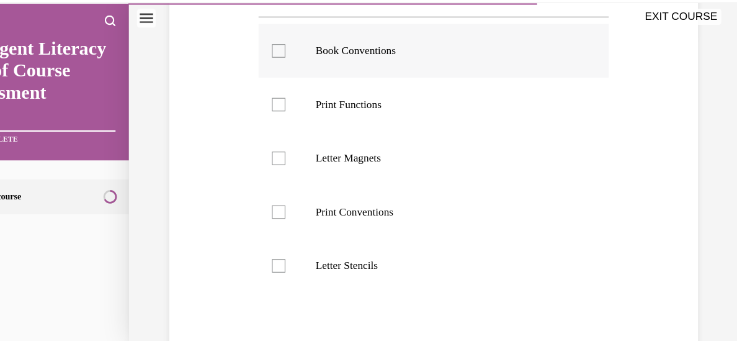
click at [251, 43] on div at bounding box center [254, 47] width 12 height 12
click at [251, 43] on input "Book Conventions" at bounding box center [254, 47] width 12 height 12
checkbox input "true"
click at [258, 100] on div at bounding box center [254, 97] width 12 height 12
click at [258, 100] on input "Print Functions" at bounding box center [254, 97] width 12 height 12
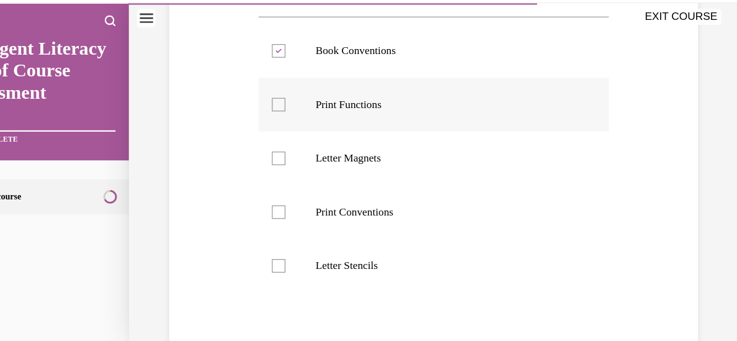
checkbox input "true"
click at [259, 192] on div at bounding box center [254, 196] width 12 height 12
click at [259, 192] on input "Print Conventions" at bounding box center [254, 196] width 12 height 12
checkbox input "true"
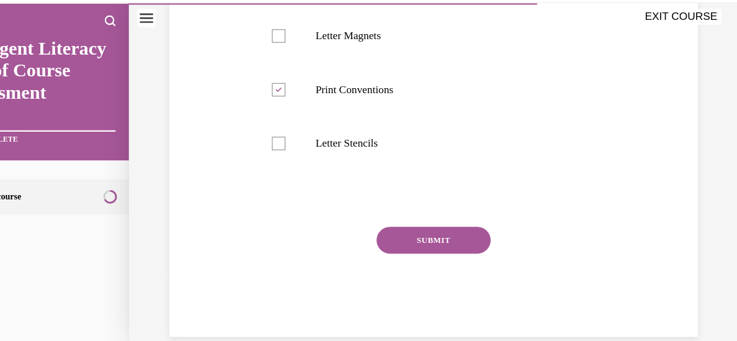
scroll to position [403, 0]
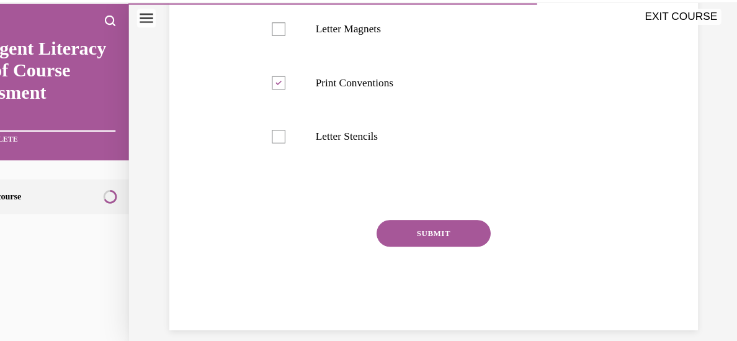
click at [438, 213] on button "SUBMIT" at bounding box center [397, 215] width 106 height 25
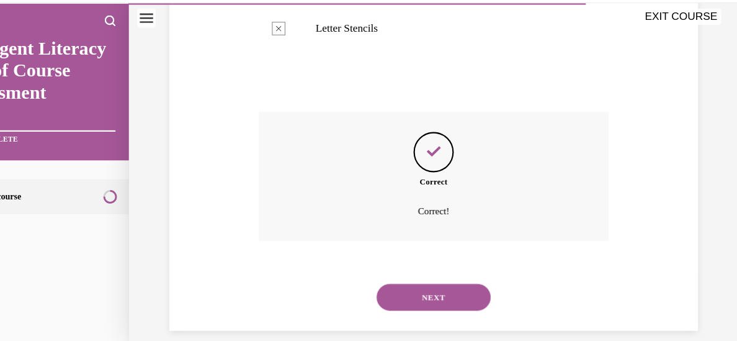
scroll to position [517, 0]
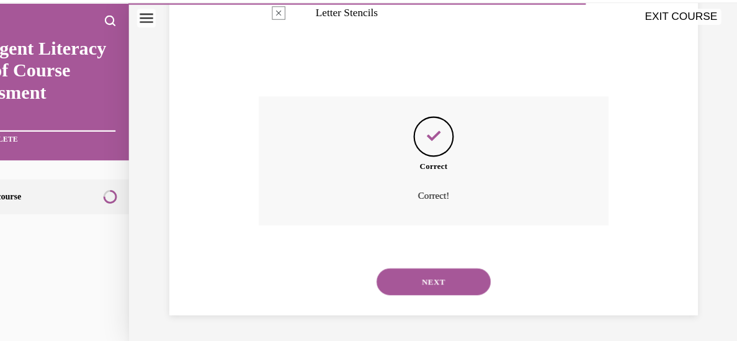
click at [413, 261] on button "NEXT" at bounding box center [397, 260] width 106 height 25
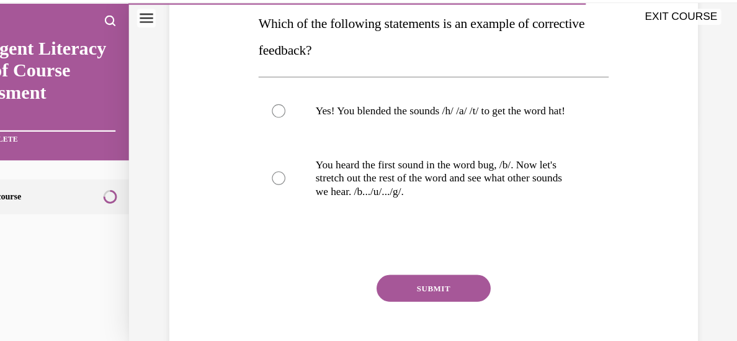
scroll to position [207, 0]
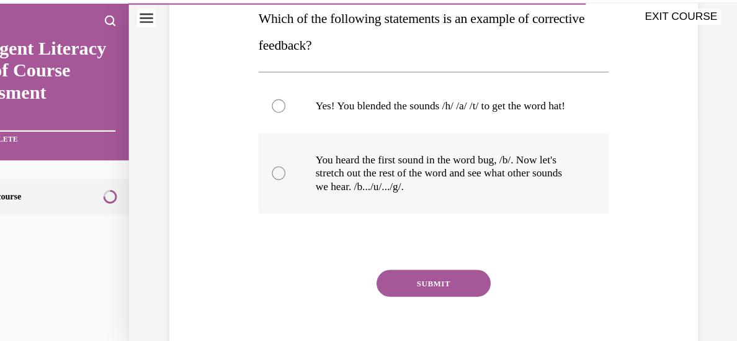
click at [255, 166] on div at bounding box center [254, 160] width 12 height 12
click at [255, 166] on input "You heard the first sound in the word bug, /b/. Now let's stretch out the rest …" at bounding box center [254, 160] width 12 height 12
radio input "true"
click at [393, 269] on button "SUBMIT" at bounding box center [397, 262] width 106 height 25
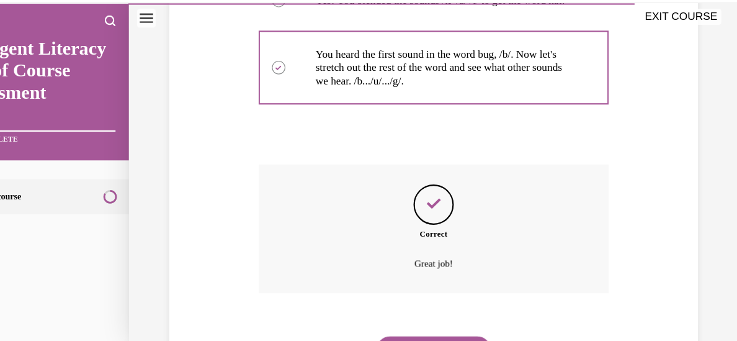
scroll to position [380, 0]
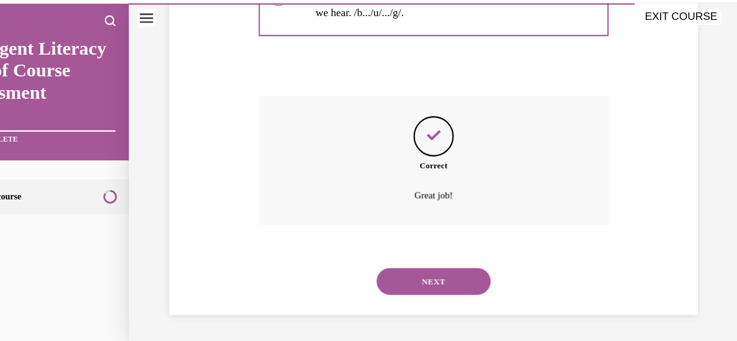
click at [369, 257] on button "NEXT" at bounding box center [397, 260] width 106 height 25
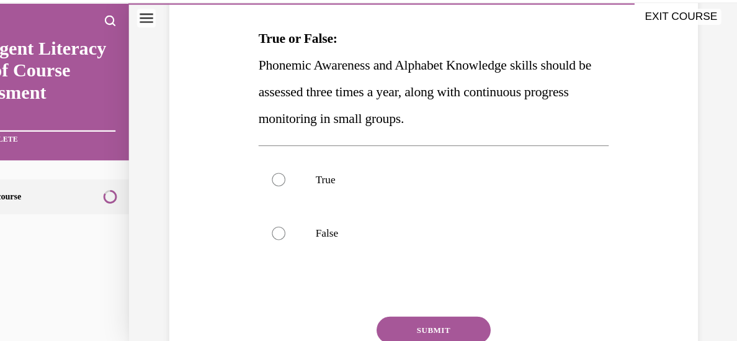
scroll to position [197, 0]
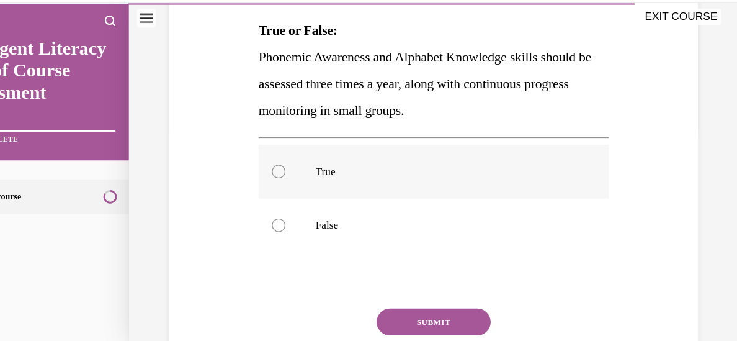
click at [252, 160] on div at bounding box center [254, 158] width 12 height 12
click at [252, 160] on input "True" at bounding box center [254, 158] width 12 height 12
radio input "true"
click at [385, 295] on button "SUBMIT" at bounding box center [397, 297] width 106 height 25
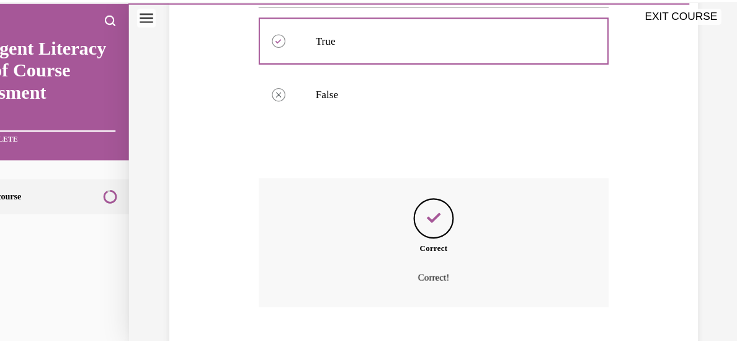
scroll to position [393, 0]
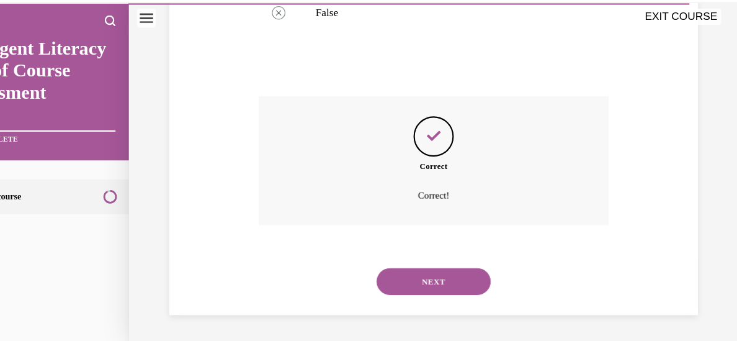
click at [409, 259] on button "NEXT" at bounding box center [397, 260] width 106 height 25
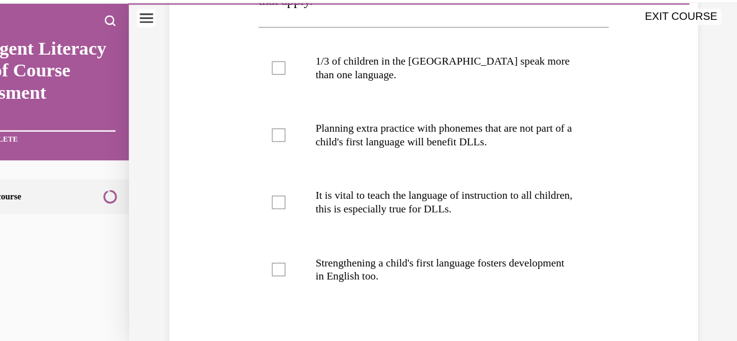
scroll to position [263, 0]
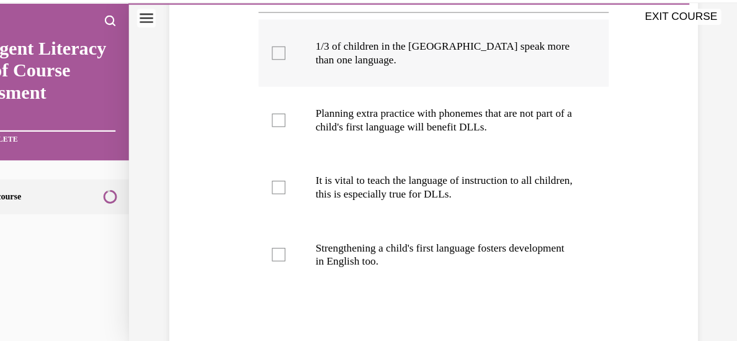
click at [253, 47] on div at bounding box center [254, 49] width 12 height 12
click at [253, 47] on input "1/3 of children in the US speak more than one language." at bounding box center [254, 49] width 12 height 12
checkbox input "true"
click at [250, 114] on div at bounding box center [254, 111] width 12 height 12
click at [250, 114] on input "Planning extra practice with phonemes that are not part of a child's first lang…" at bounding box center [254, 111] width 12 height 12
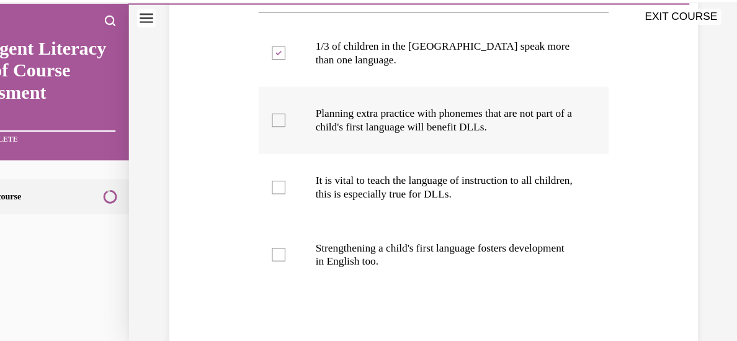
checkbox input "true"
click at [251, 176] on div at bounding box center [254, 173] width 12 height 12
click at [251, 176] on input "It is vital to teach the language of instruction to all children, this is espec…" at bounding box center [254, 173] width 12 height 12
checkbox input "true"
click at [250, 241] on label "Strengthening a child's first language fosters development in English too." at bounding box center [397, 235] width 324 height 62
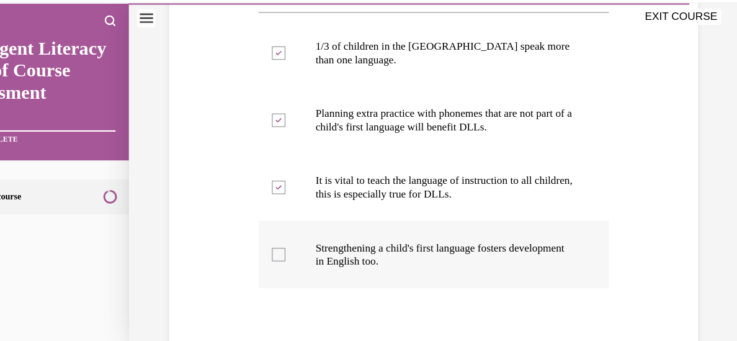
click at [250, 241] on input "Strengthening a child's first language fosters development in English too." at bounding box center [254, 235] width 12 height 12
checkbox input "true"
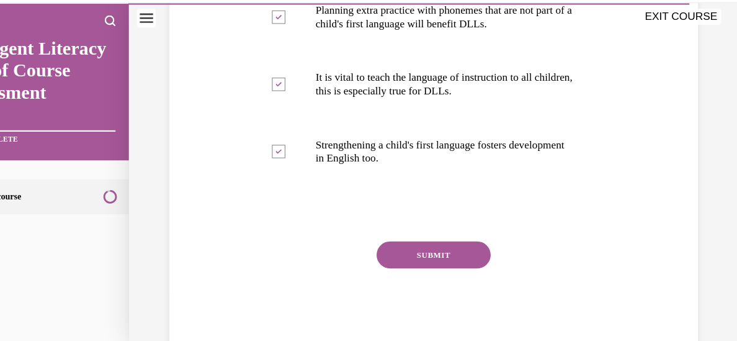
scroll to position [362, 0]
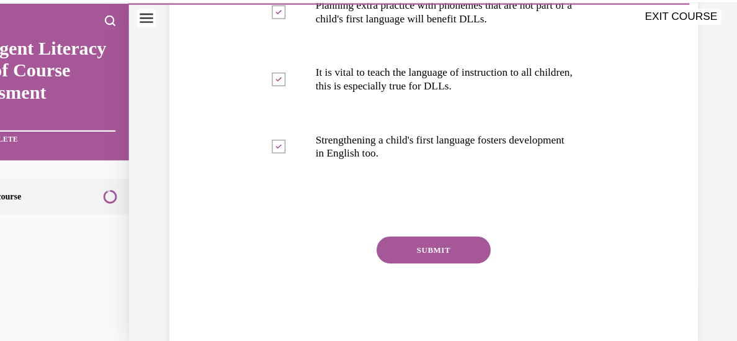
click at [415, 231] on button "SUBMIT" at bounding box center [397, 230] width 106 height 25
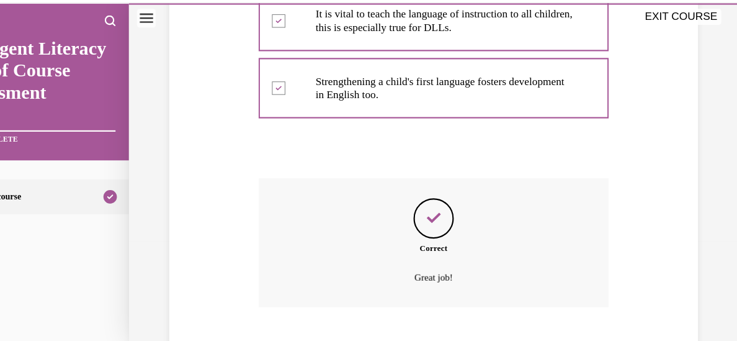
scroll to position [492, 0]
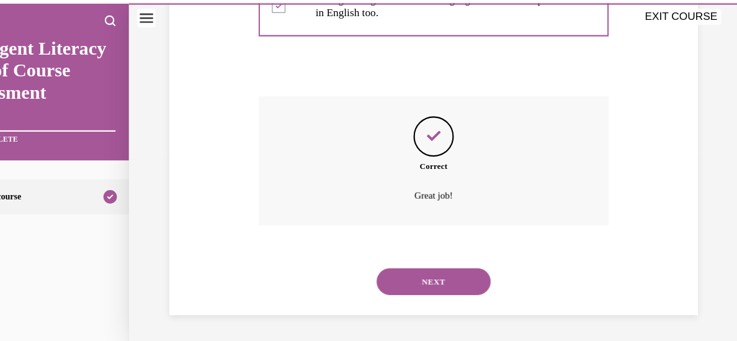
click at [406, 256] on button "NEXT" at bounding box center [397, 260] width 106 height 25
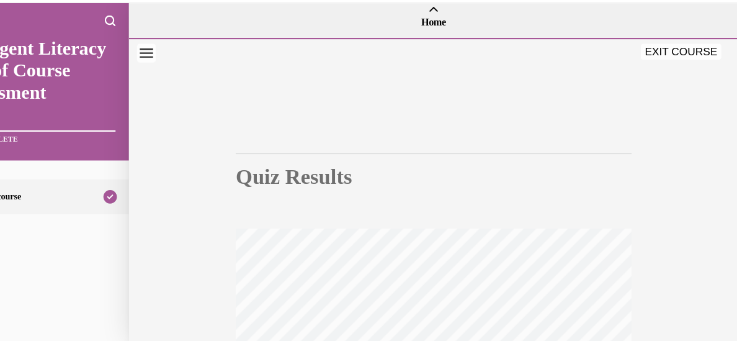
scroll to position [0, 0]
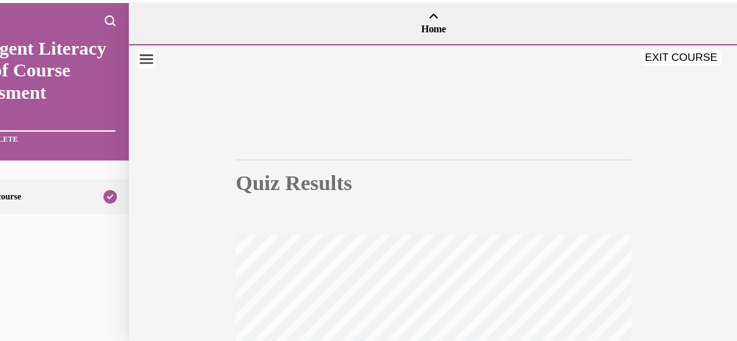
click at [641, 54] on button "EXIT COURSE" at bounding box center [626, 53] width 74 height 15
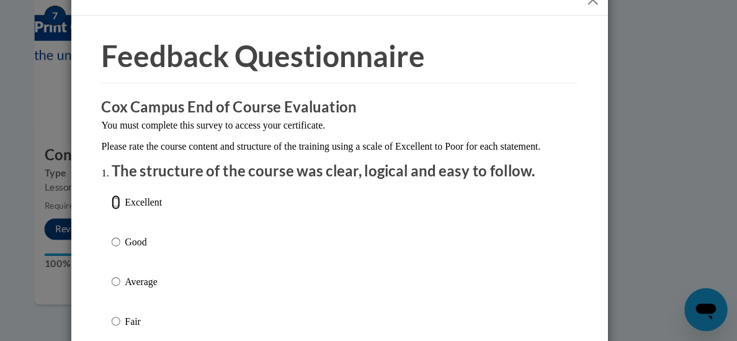
click at [160, 218] on input "Excellent" at bounding box center [162, 212] width 8 height 14
radio input "true"
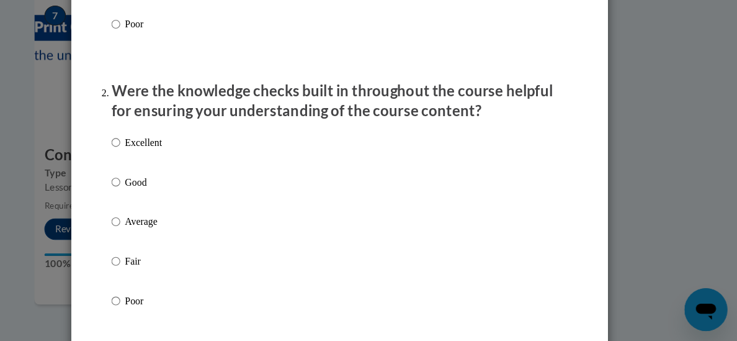
scroll to position [348, 0]
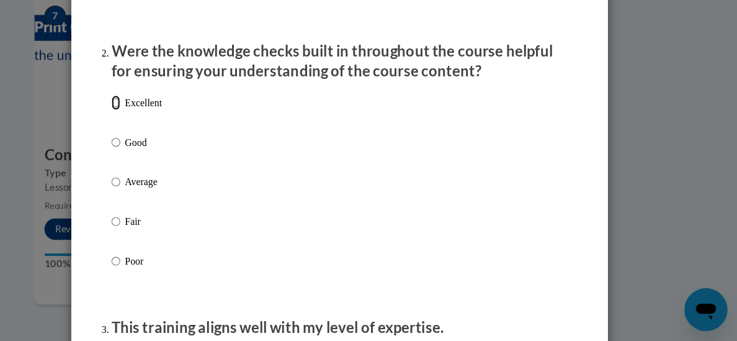
click at [163, 127] on input "Excellent" at bounding box center [162, 120] width 8 height 14
radio input "true"
click at [477, 119] on li "Were the knowledge checks built in throughout the course helpful for ensuring y…" at bounding box center [369, 186] width 422 height 247
click at [498, 170] on div "Excellent Good Average Fair Poor" at bounding box center [369, 208] width 422 height 202
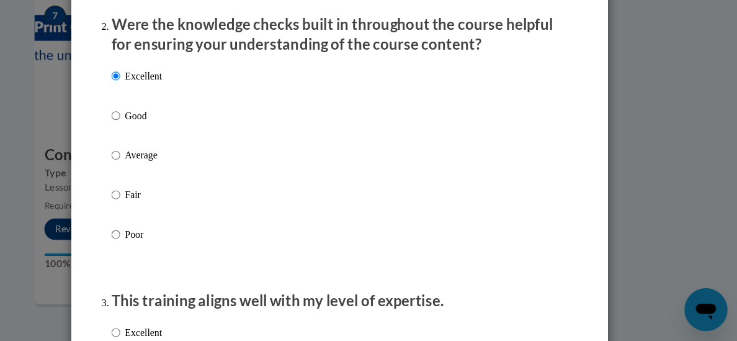
scroll to position [447, 0]
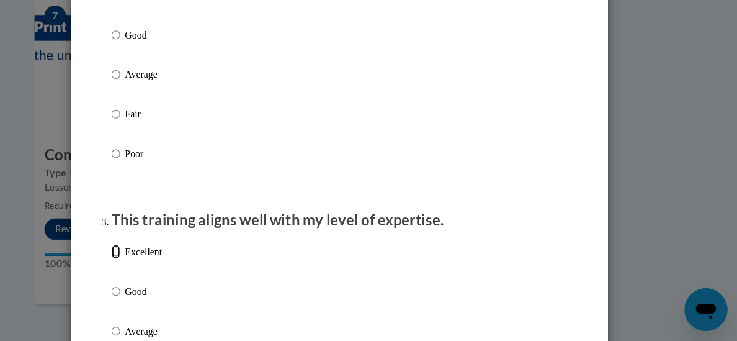
click at [163, 264] on input "Excellent" at bounding box center [162, 258] width 8 height 14
radio input "true"
click at [683, 228] on div "Feedback Questionnaire Rate Course Comments Cox Campus End of Course Evaluation…" at bounding box center [368, 170] width 737 height 341
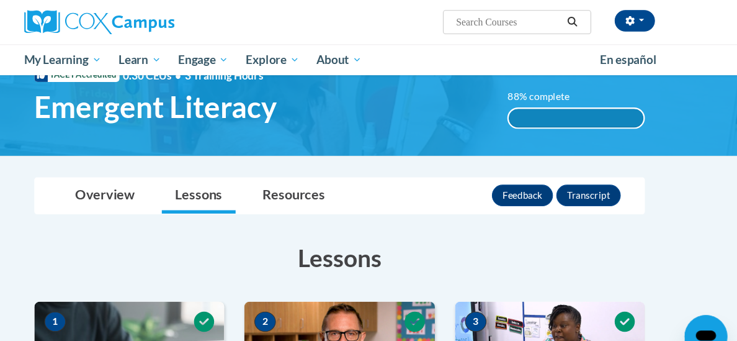
scroll to position [0, 0]
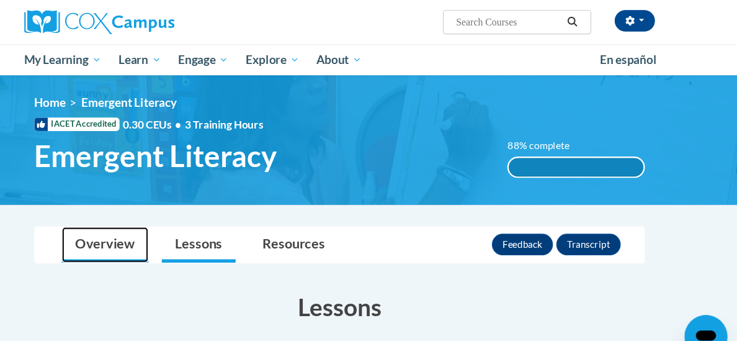
click at [148, 225] on link "Overview" at bounding box center [152, 226] width 80 height 33
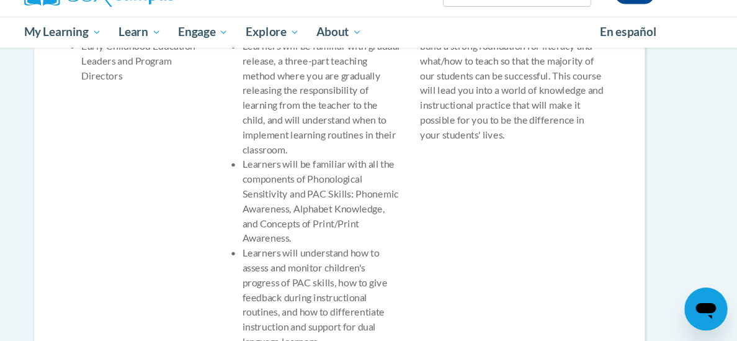
scroll to position [583, 0]
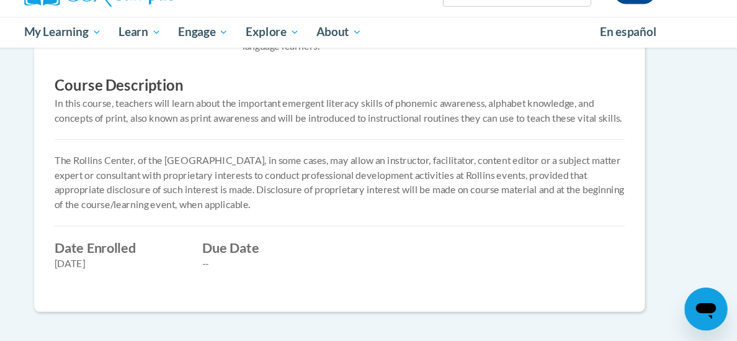
drag, startPoint x: 736, startPoint y: 35, endPoint x: 736, endPoint y: 179, distance: 143.4
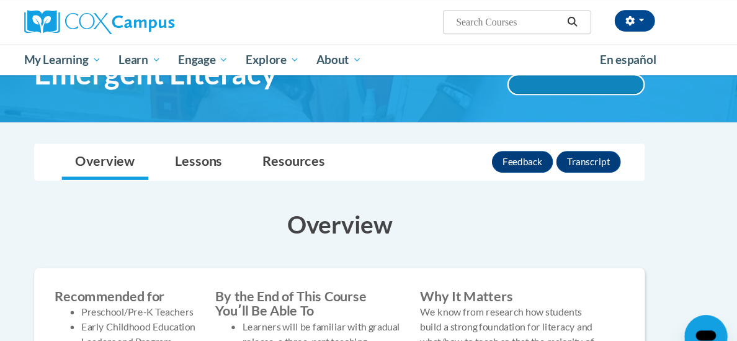
scroll to position [0, 0]
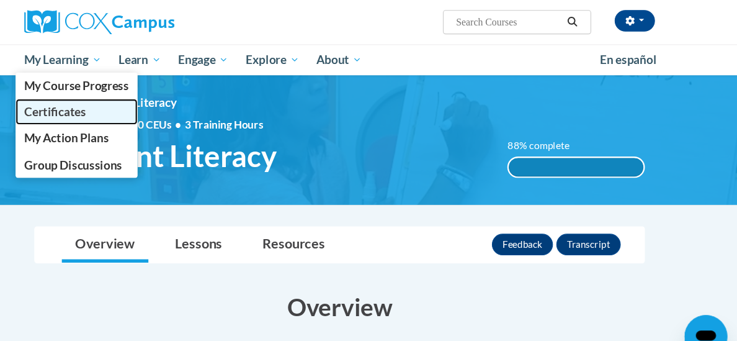
click at [114, 102] on span "Certificates" at bounding box center [105, 103] width 57 height 13
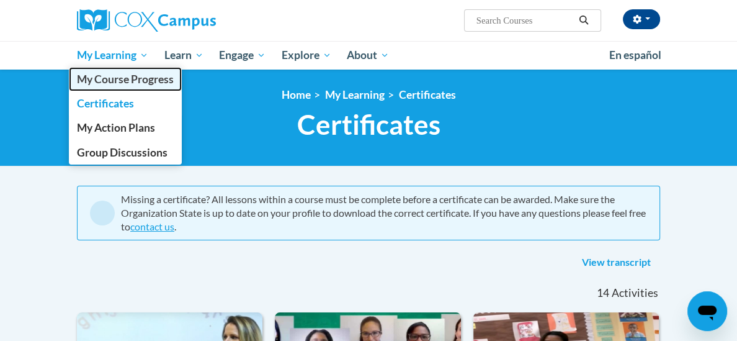
click at [120, 79] on span "My Course Progress" at bounding box center [125, 79] width 97 height 13
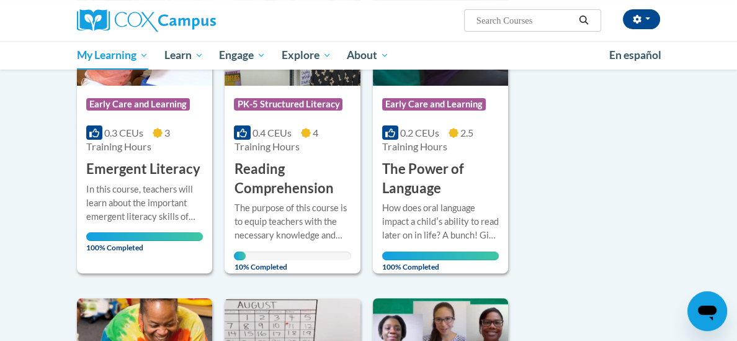
scroll to position [278, 0]
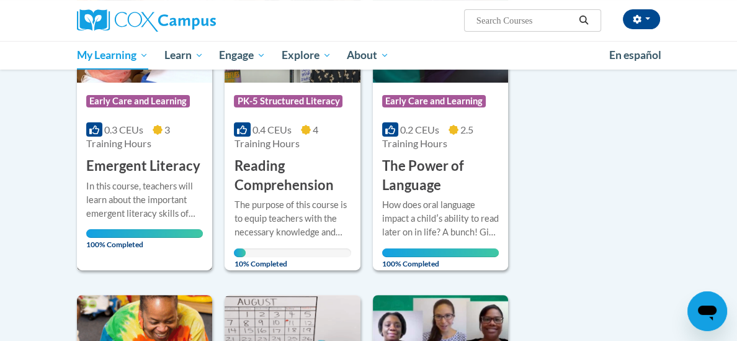
click at [155, 191] on div "In this course, teachers will learn about the important emergent literacy skill…" at bounding box center [144, 199] width 117 height 41
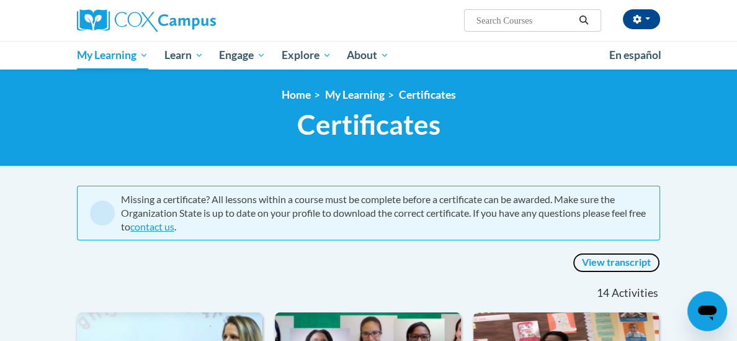
click at [618, 264] on link "View transcript" at bounding box center [617, 263] width 88 height 20
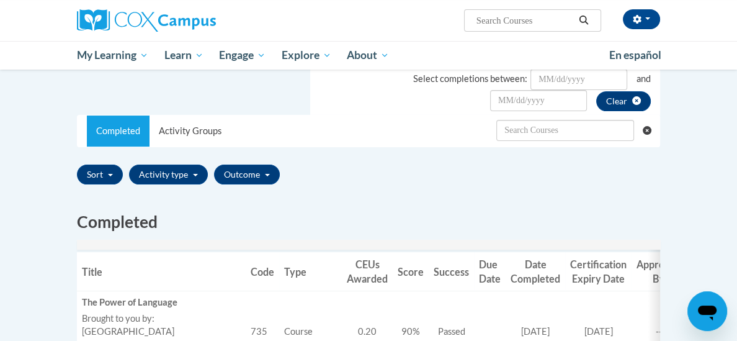
scroll to position [220, 0]
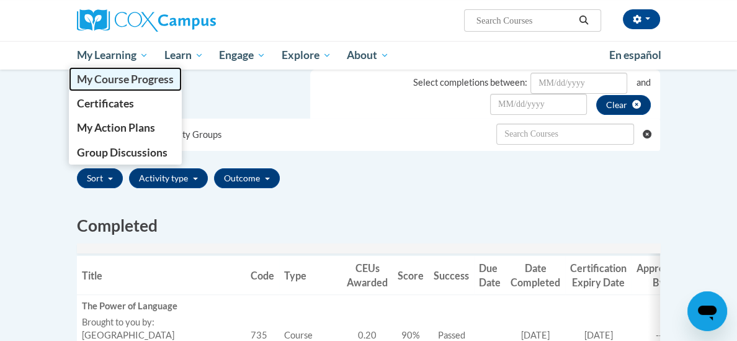
click at [122, 78] on span "My Course Progress" at bounding box center [125, 79] width 97 height 13
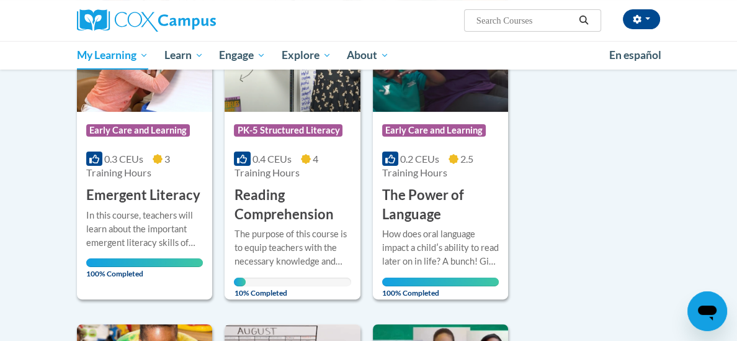
scroll to position [252, 0]
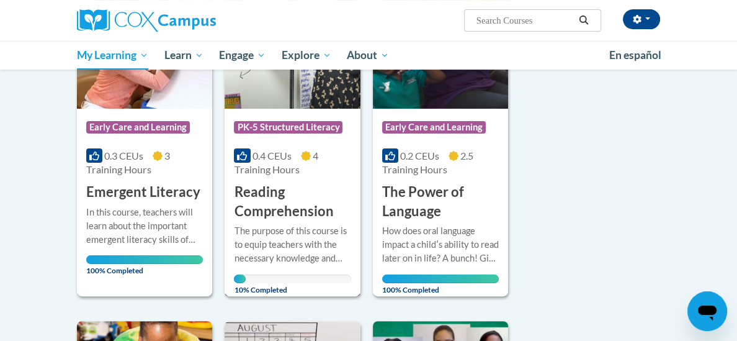
click at [268, 211] on h3 "Reading Comprehension" at bounding box center [292, 201] width 117 height 38
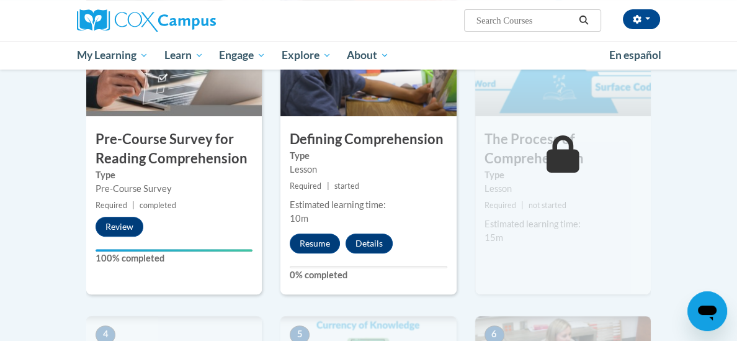
scroll to position [344, 0]
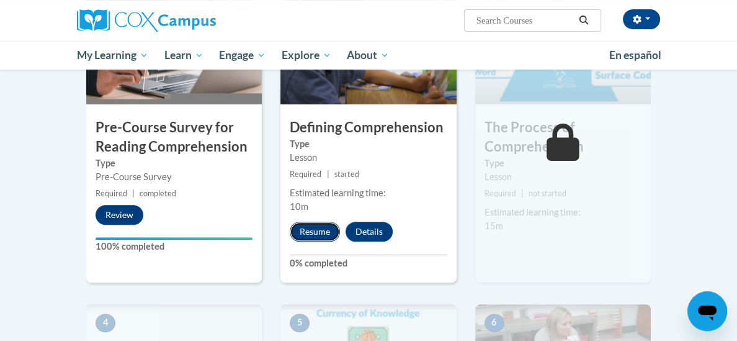
click at [318, 230] on button "Resume" at bounding box center [315, 232] width 50 height 20
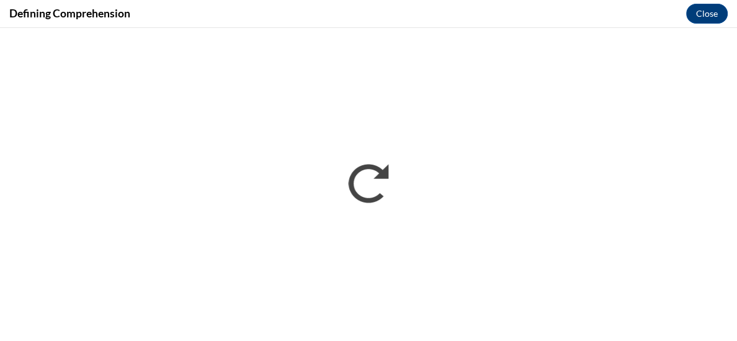
scroll to position [0, 0]
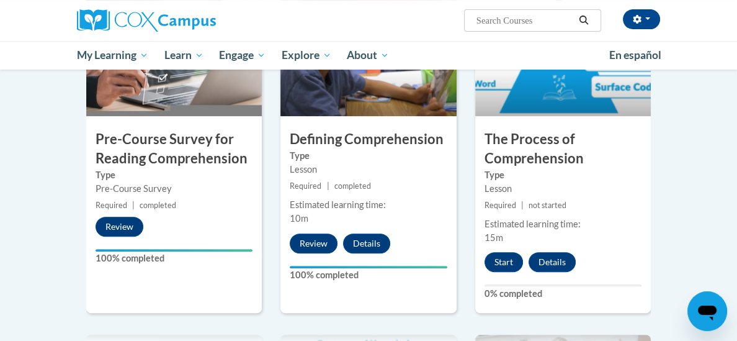
scroll to position [330, 0]
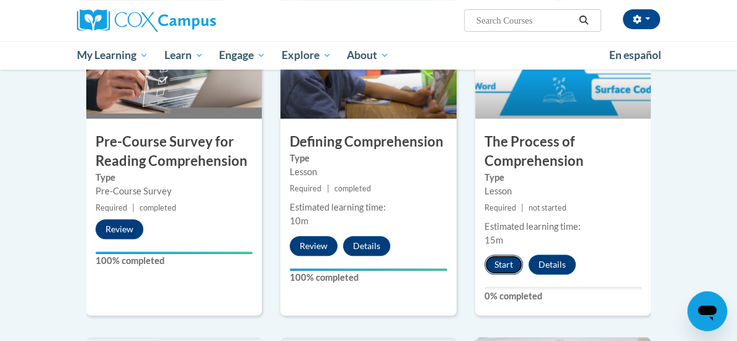
click at [502, 261] on button "Start" at bounding box center [504, 264] width 38 height 20
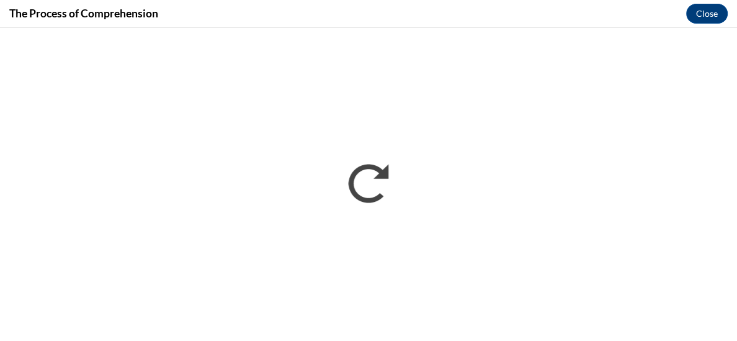
scroll to position [0, 0]
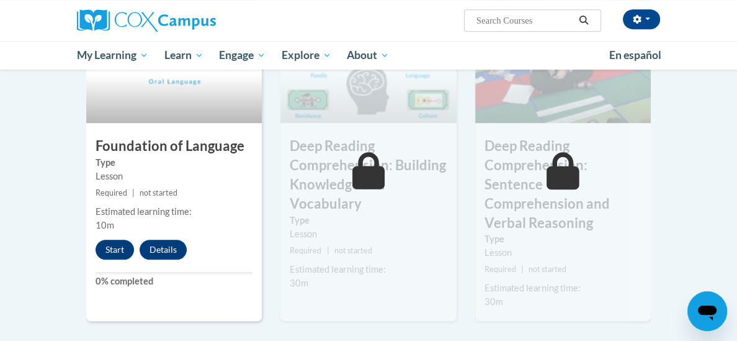
scroll to position [671, 0]
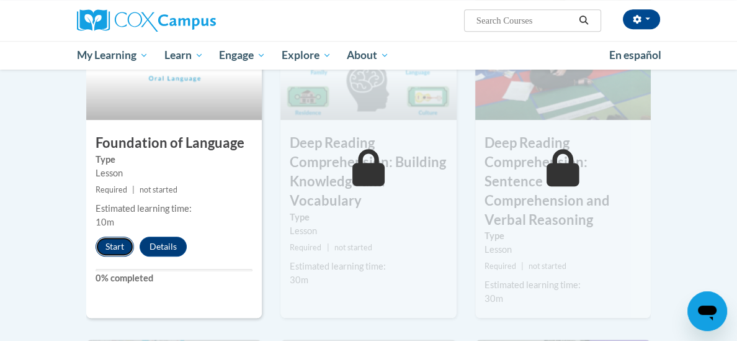
click at [111, 244] on button "Start" at bounding box center [115, 246] width 38 height 20
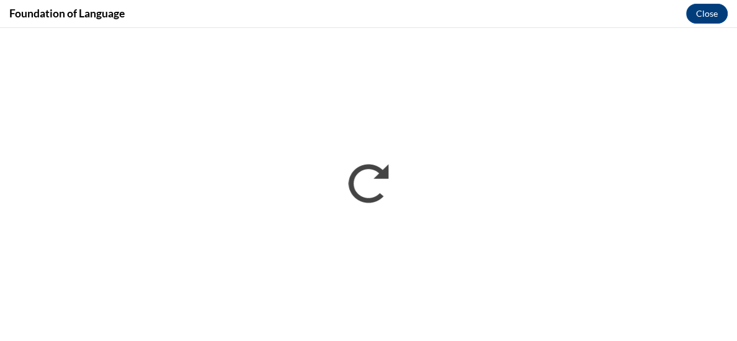
scroll to position [0, 0]
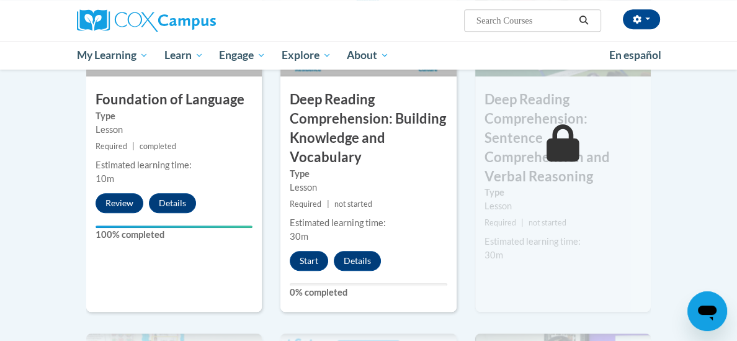
scroll to position [711, 0]
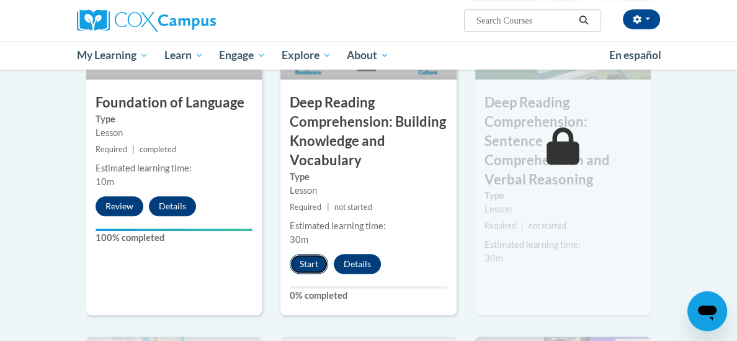
click at [317, 261] on button "Start" at bounding box center [309, 264] width 38 height 20
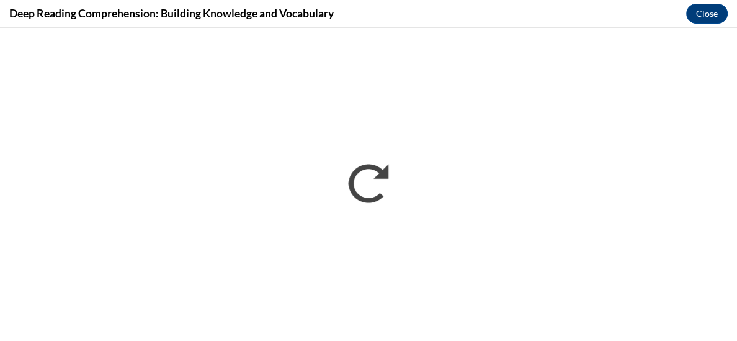
scroll to position [0, 0]
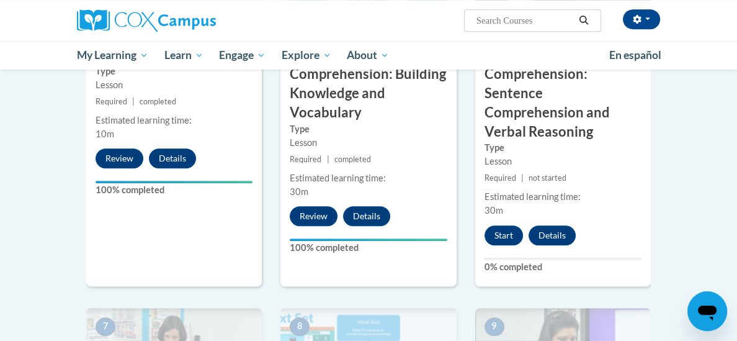
scroll to position [753, 0]
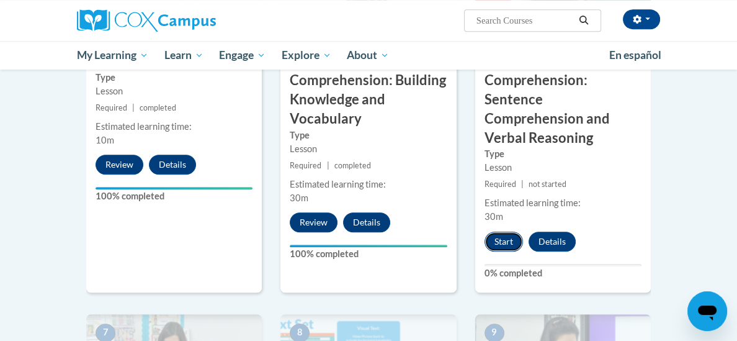
click at [507, 232] on button "Start" at bounding box center [504, 242] width 38 height 20
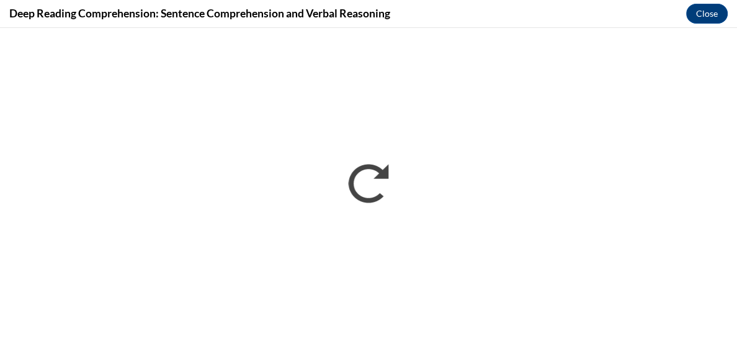
scroll to position [0, 0]
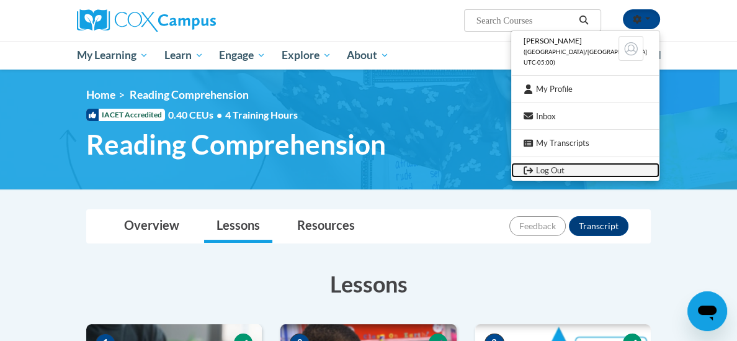
click at [564, 169] on link "Log Out" at bounding box center [585, 171] width 148 height 16
